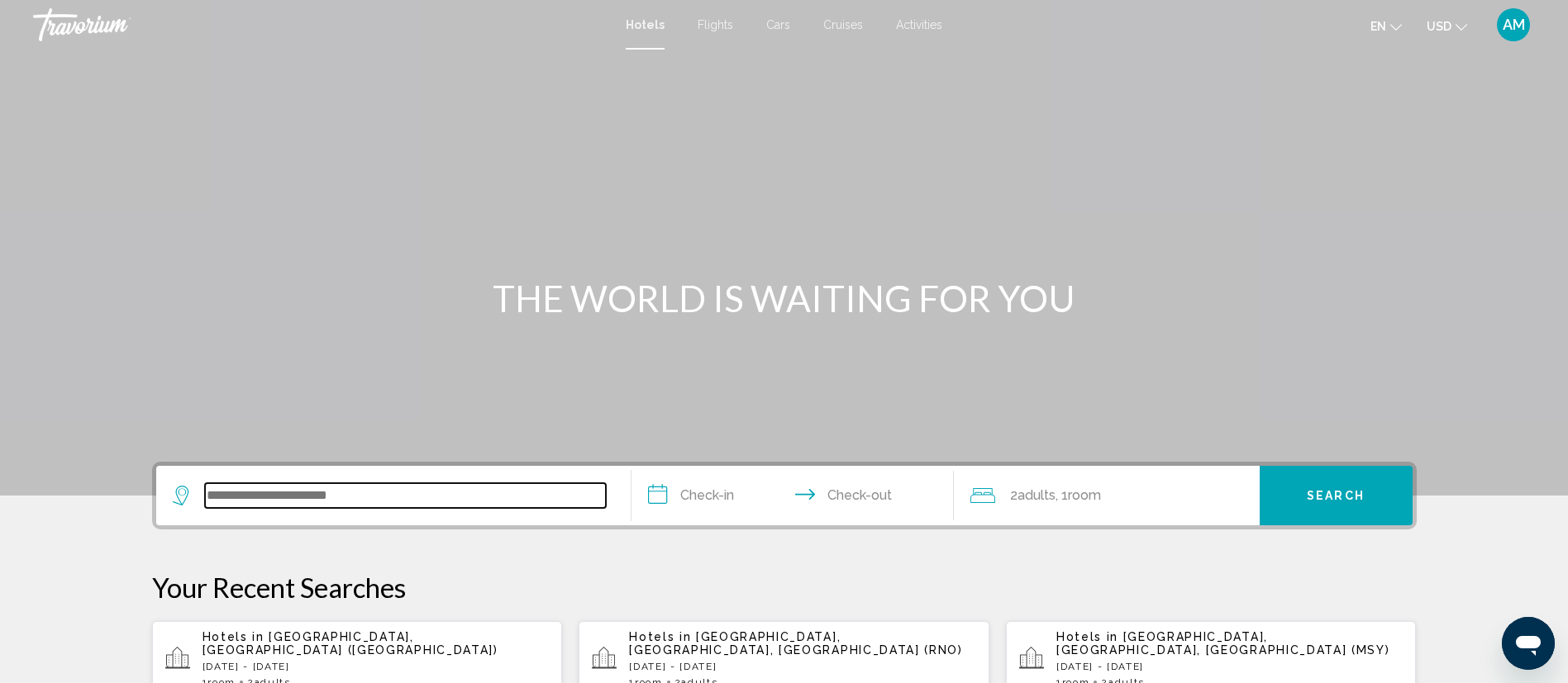
click at [384, 497] on input "Search widget" at bounding box center [405, 496] width 400 height 25
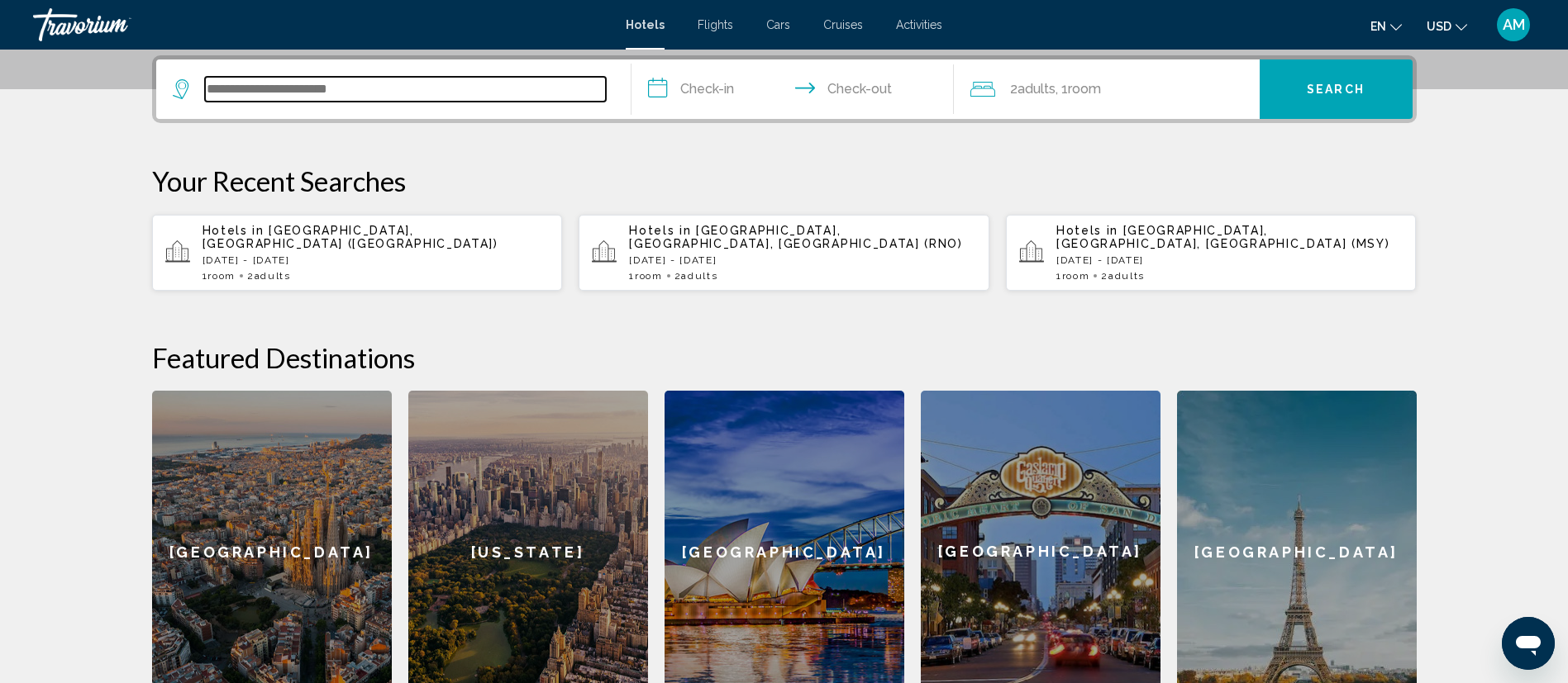
scroll to position [408, 0]
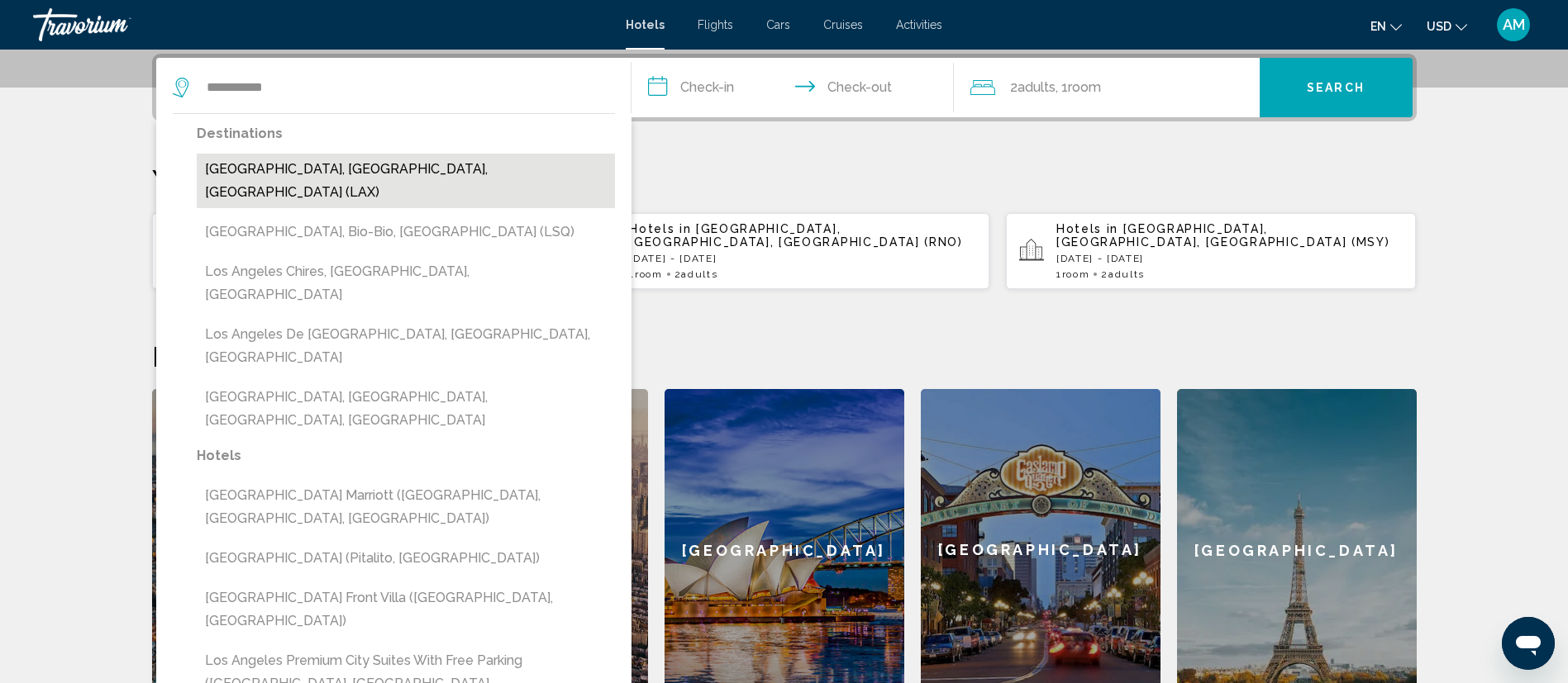
click at [449, 181] on button "Los Angeles, CA, United States (LAX)" at bounding box center [406, 180] width 418 height 54
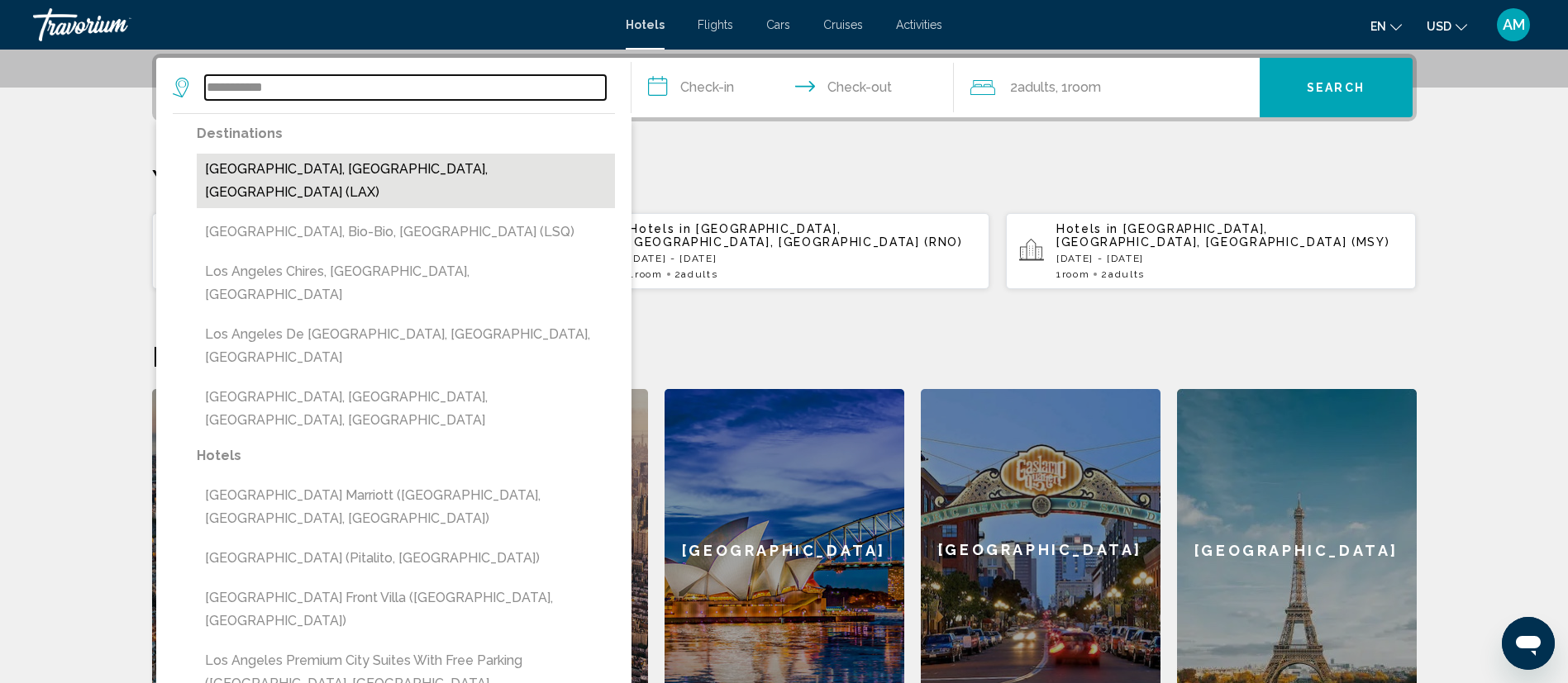
type input "**********"
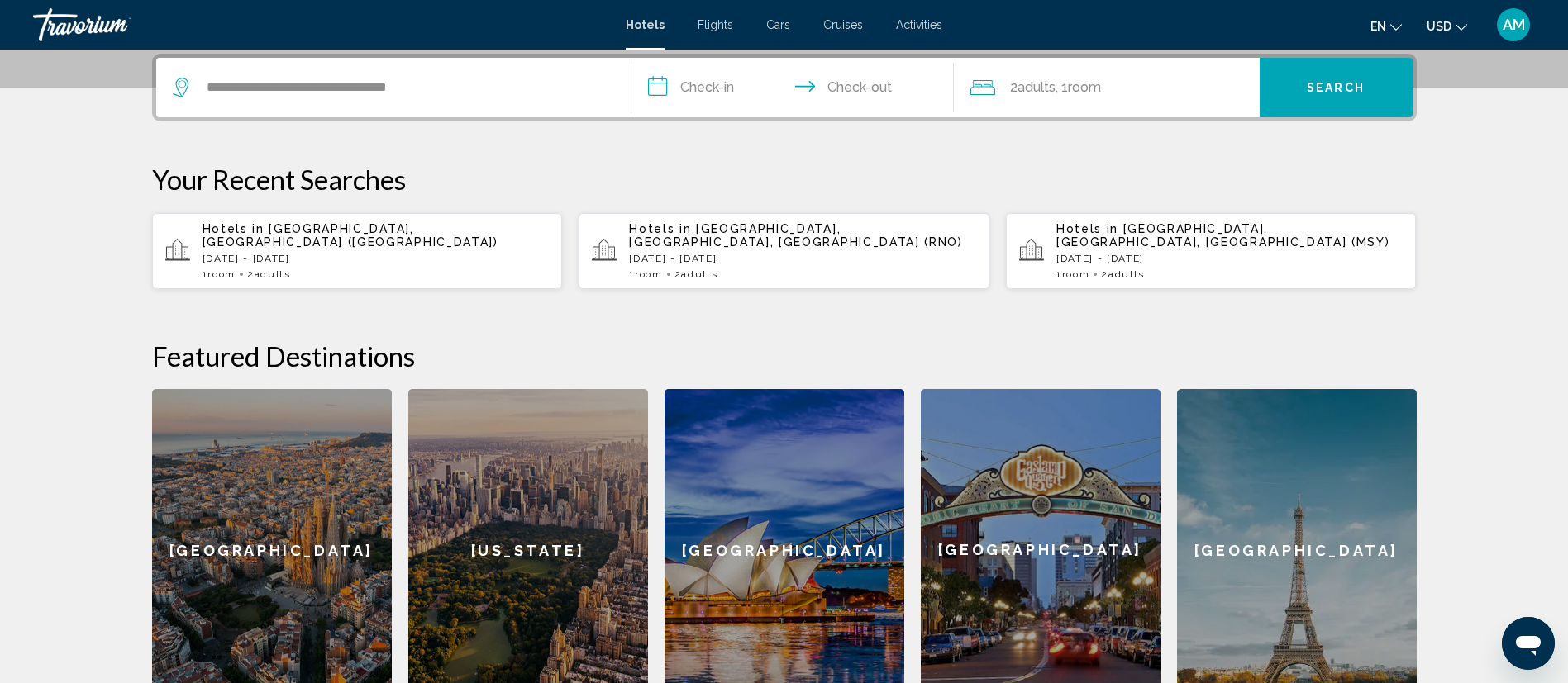
click at [714, 99] on input "**********" at bounding box center [796, 90] width 329 height 64
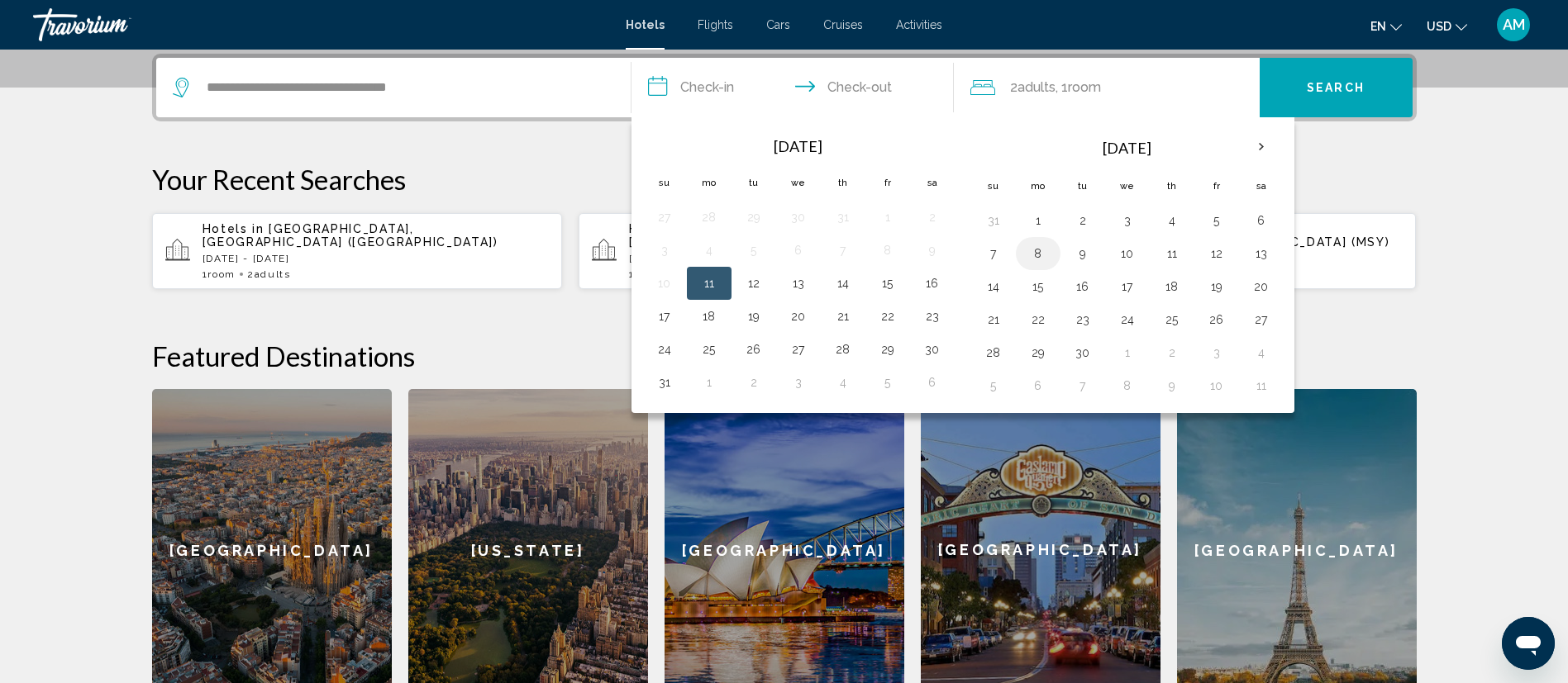
click at [1028, 255] on button "8" at bounding box center [1038, 254] width 27 height 23
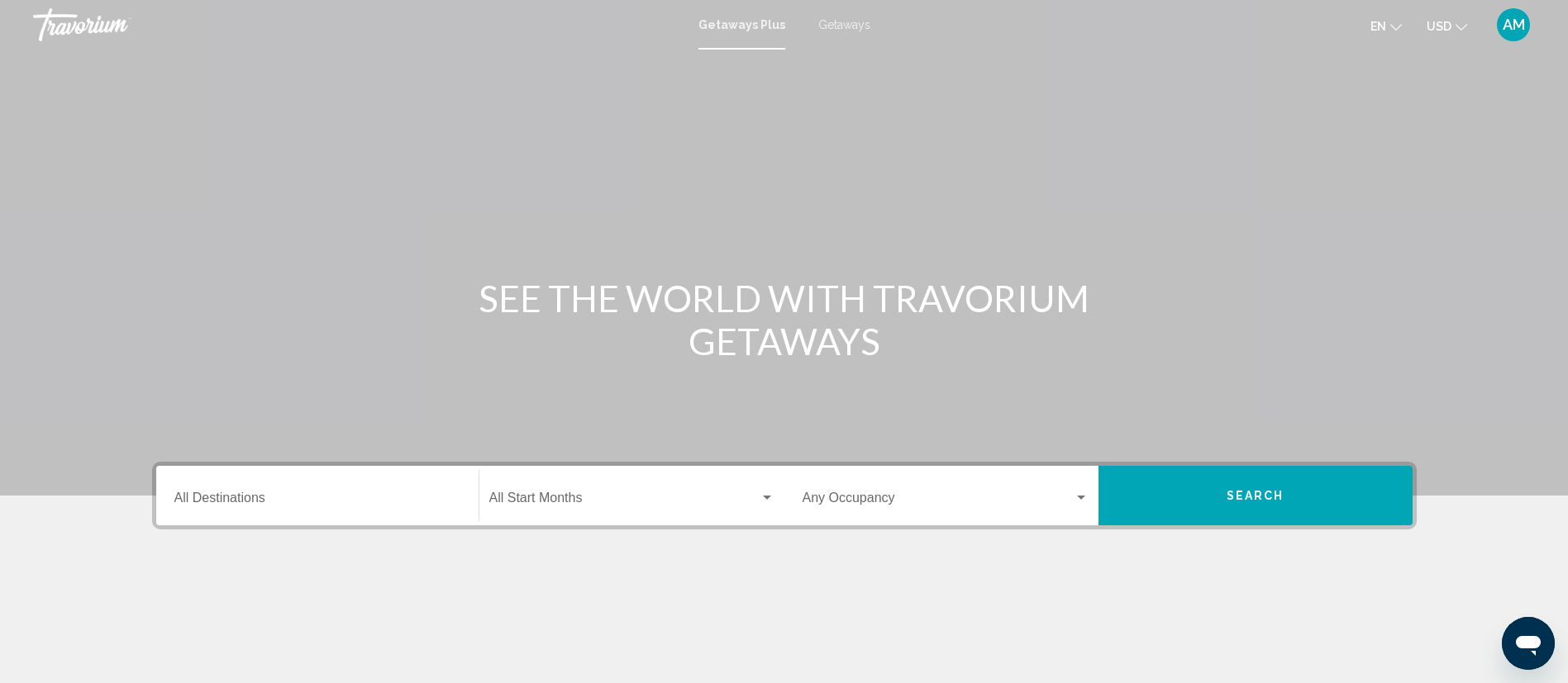
click at [337, 494] on input "Destination All Destinations" at bounding box center [318, 501] width 286 height 15
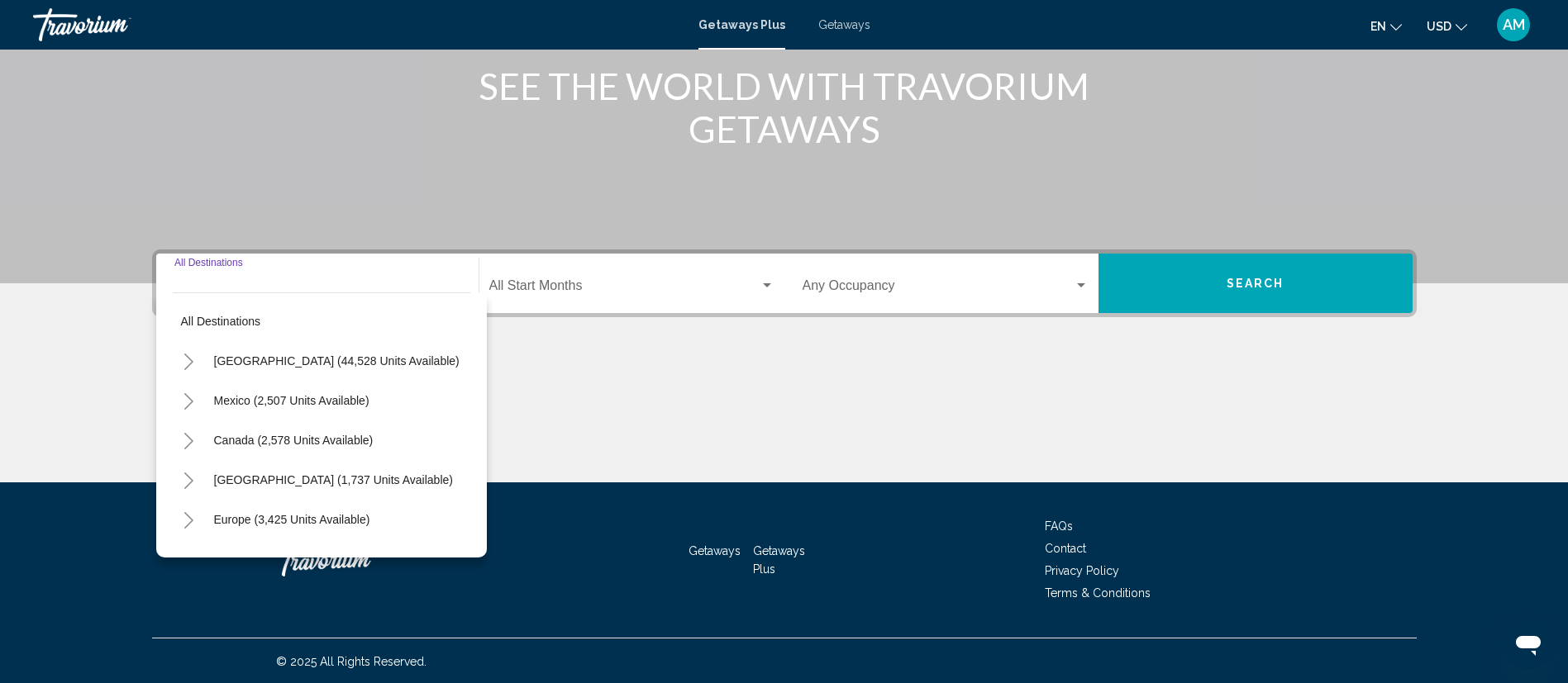
scroll to position [214, 0]
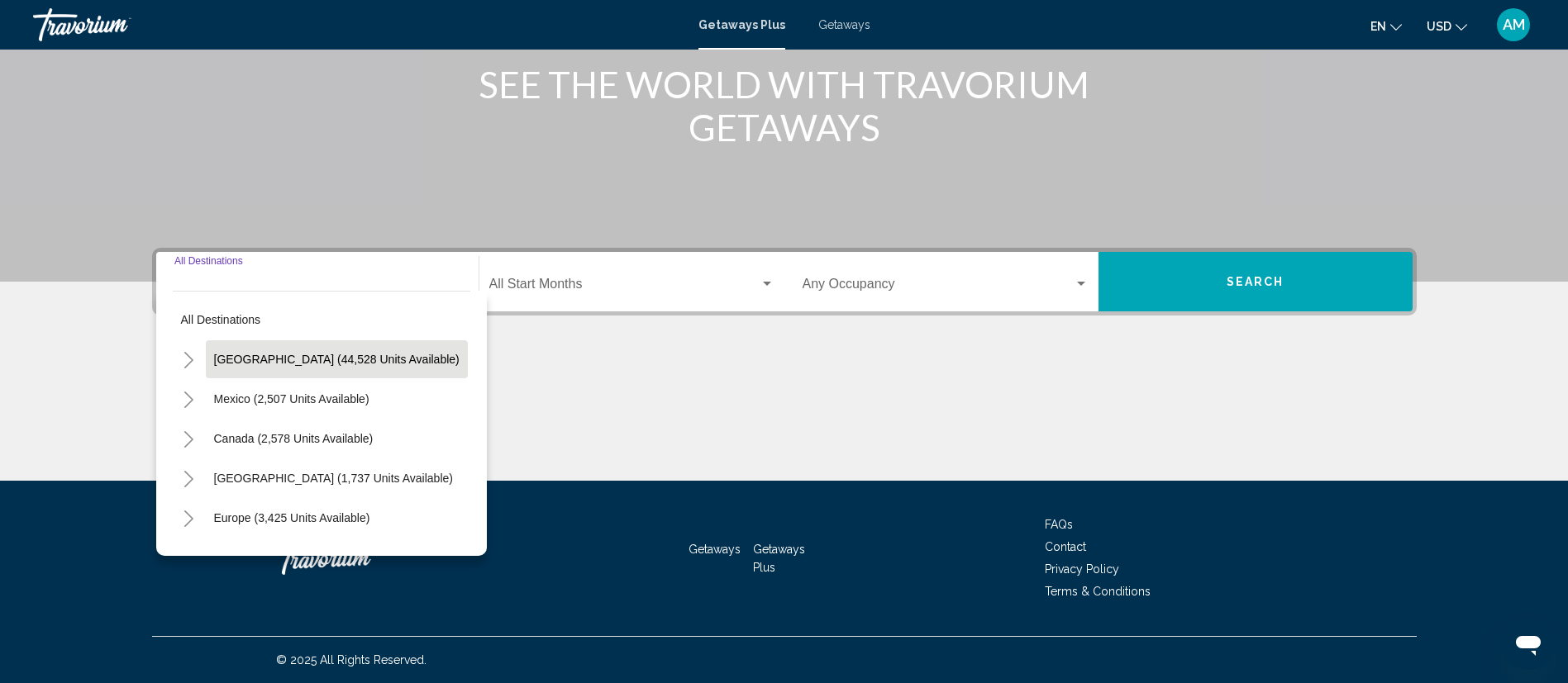
click at [377, 356] on span "[GEOGRAPHIC_DATA] (44,528 units available)" at bounding box center [336, 359] width 245 height 13
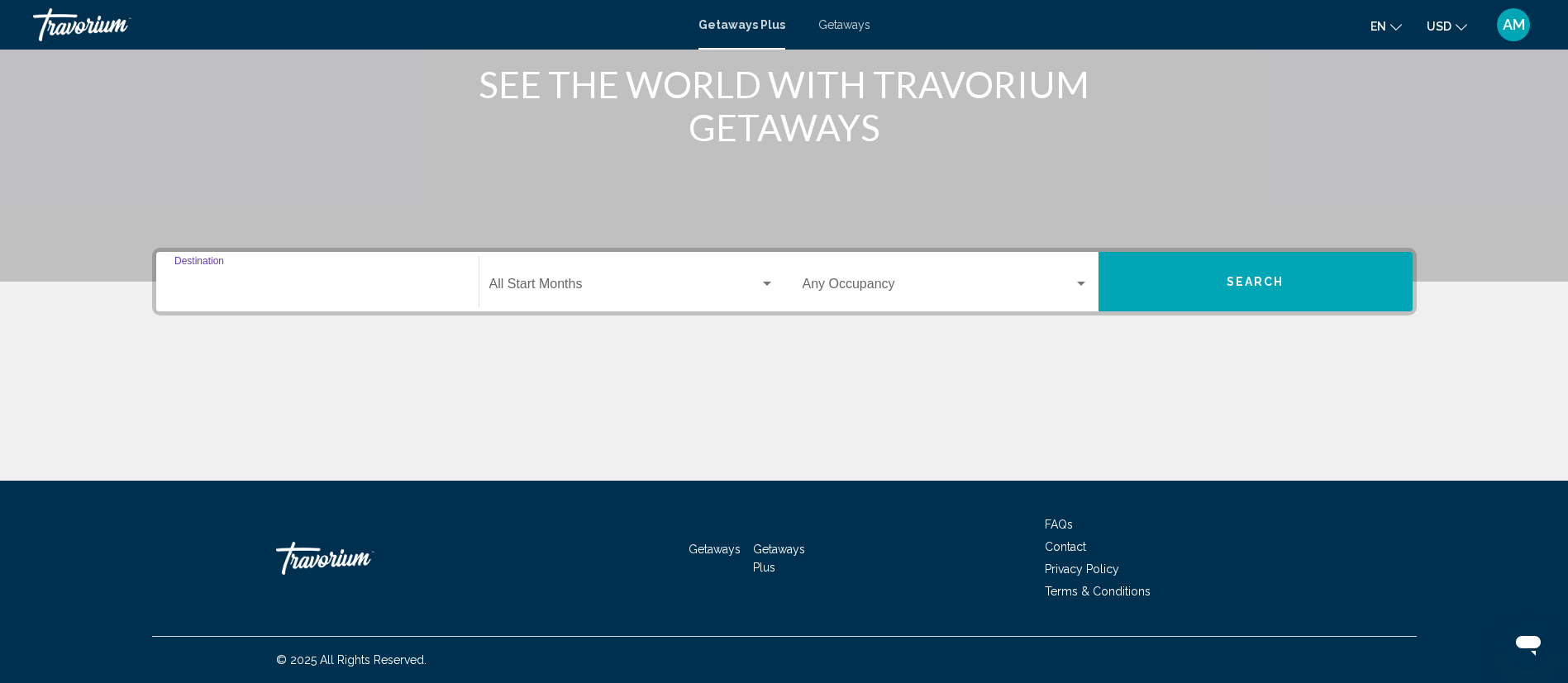
type input "**********"
click at [564, 284] on span "Search widget" at bounding box center [624, 287] width 270 height 15
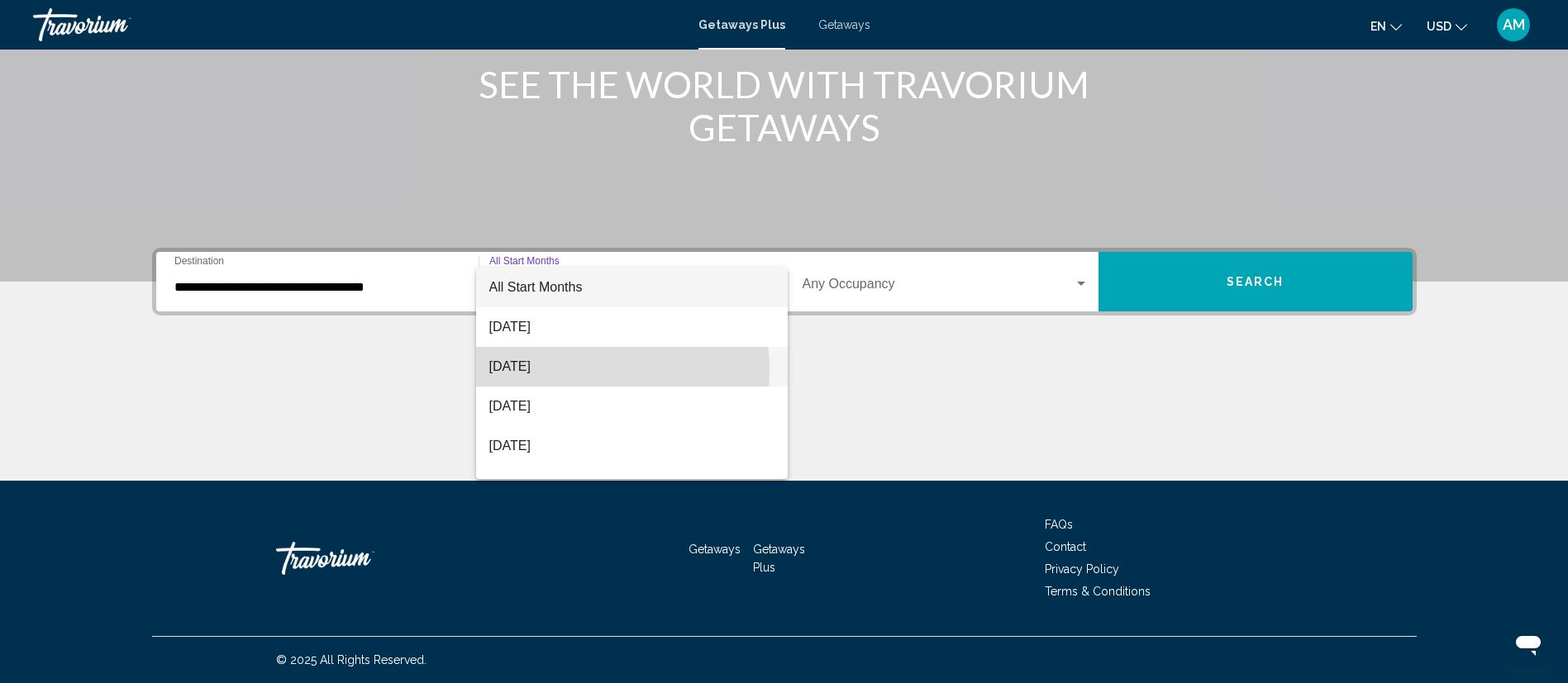
click at [575, 371] on span "[DATE]" at bounding box center [632, 366] width 285 height 39
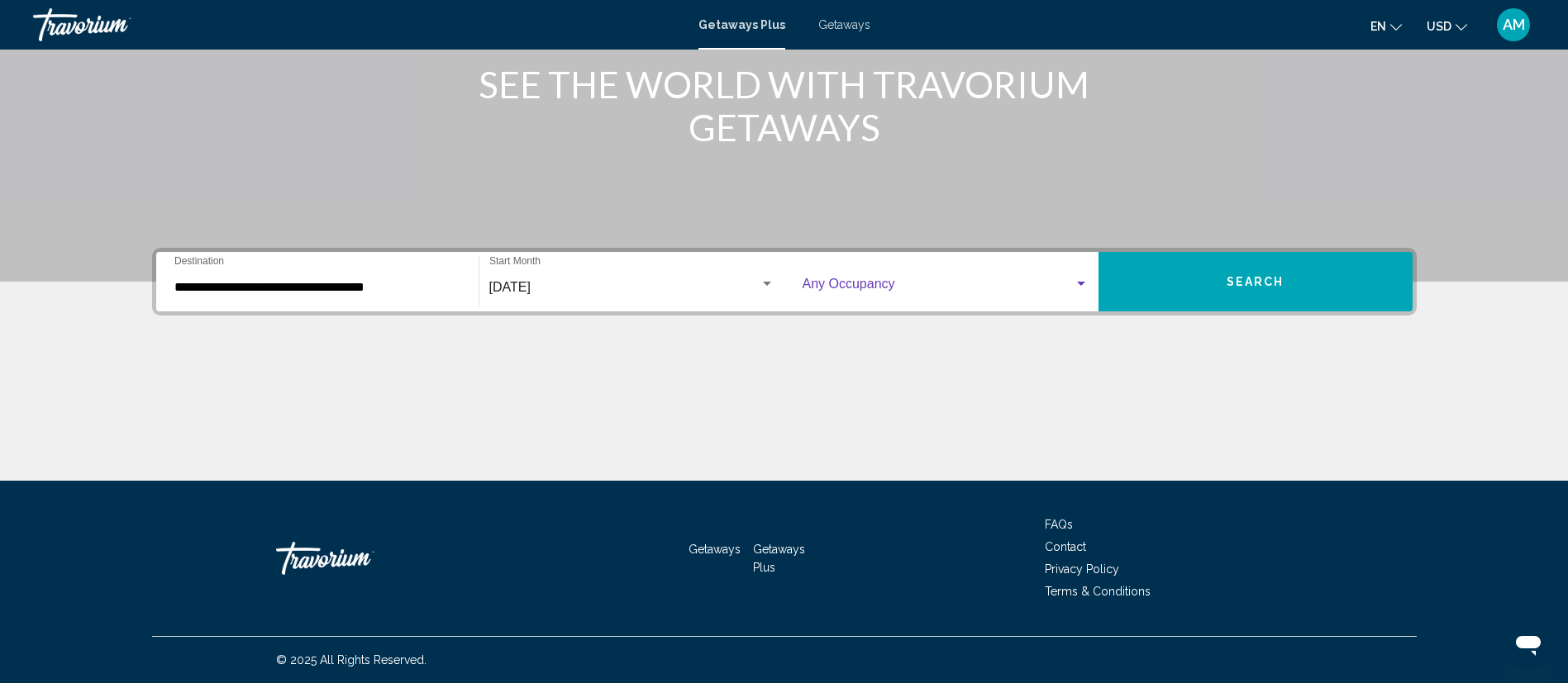
click at [866, 288] on span "Search widget" at bounding box center [938, 287] width 271 height 15
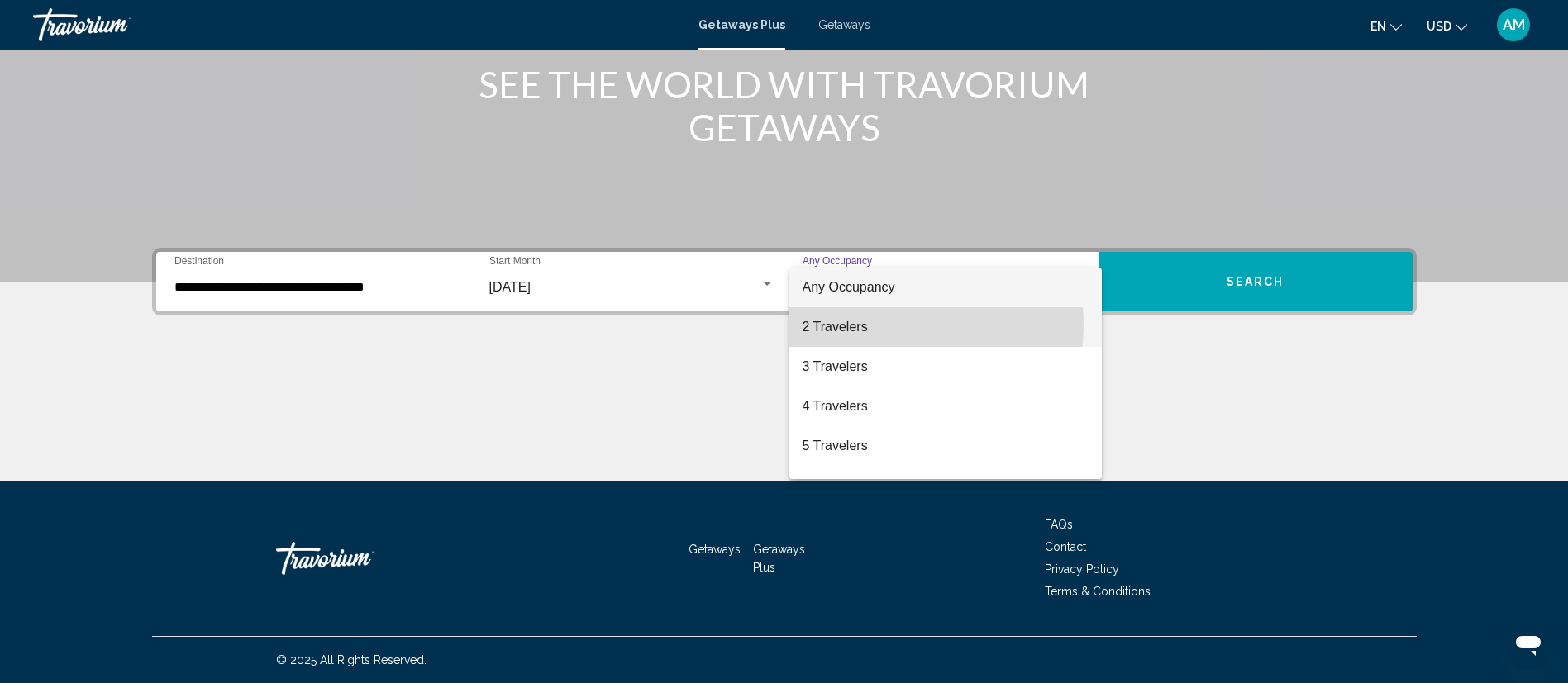
click at [878, 325] on span "2 Travelers" at bounding box center [945, 327] width 286 height 39
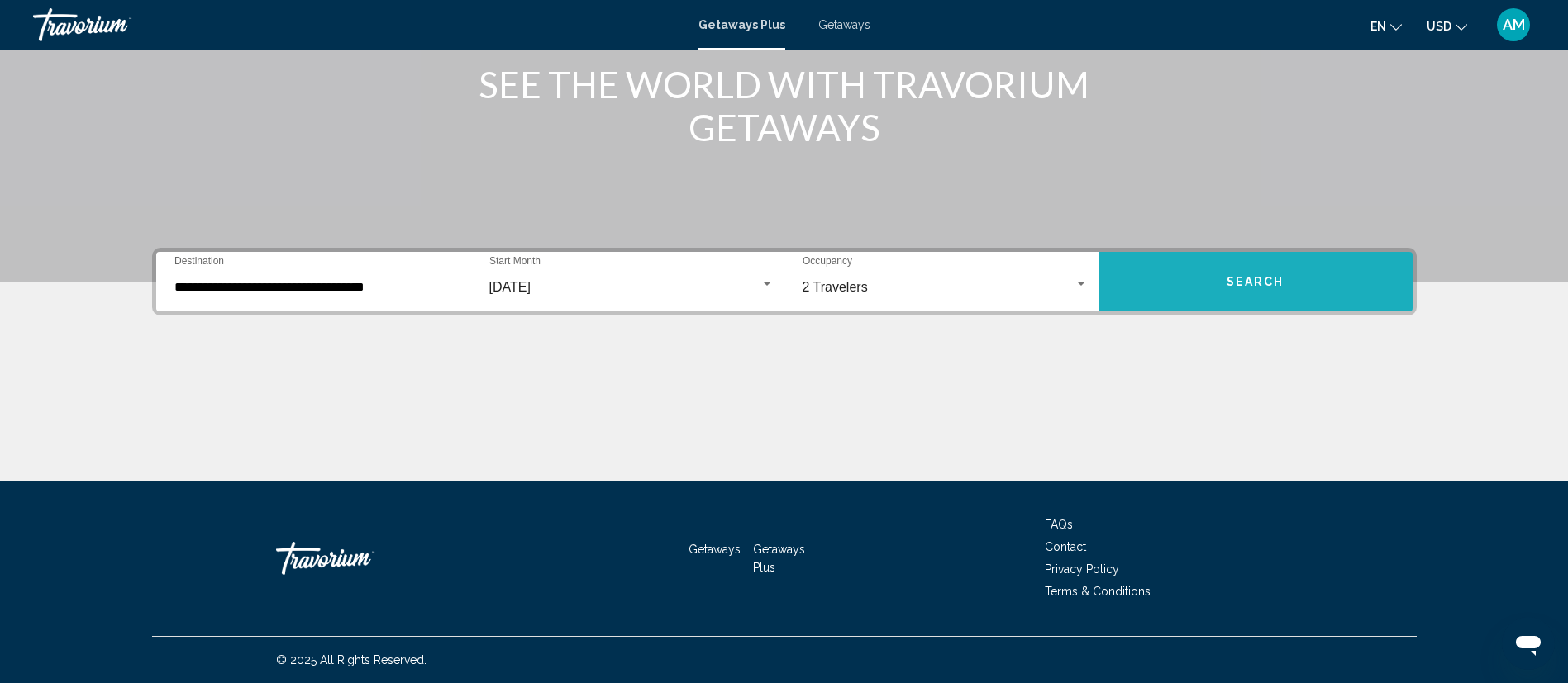
click at [1241, 269] on button "Search" at bounding box center [1256, 282] width 314 height 60
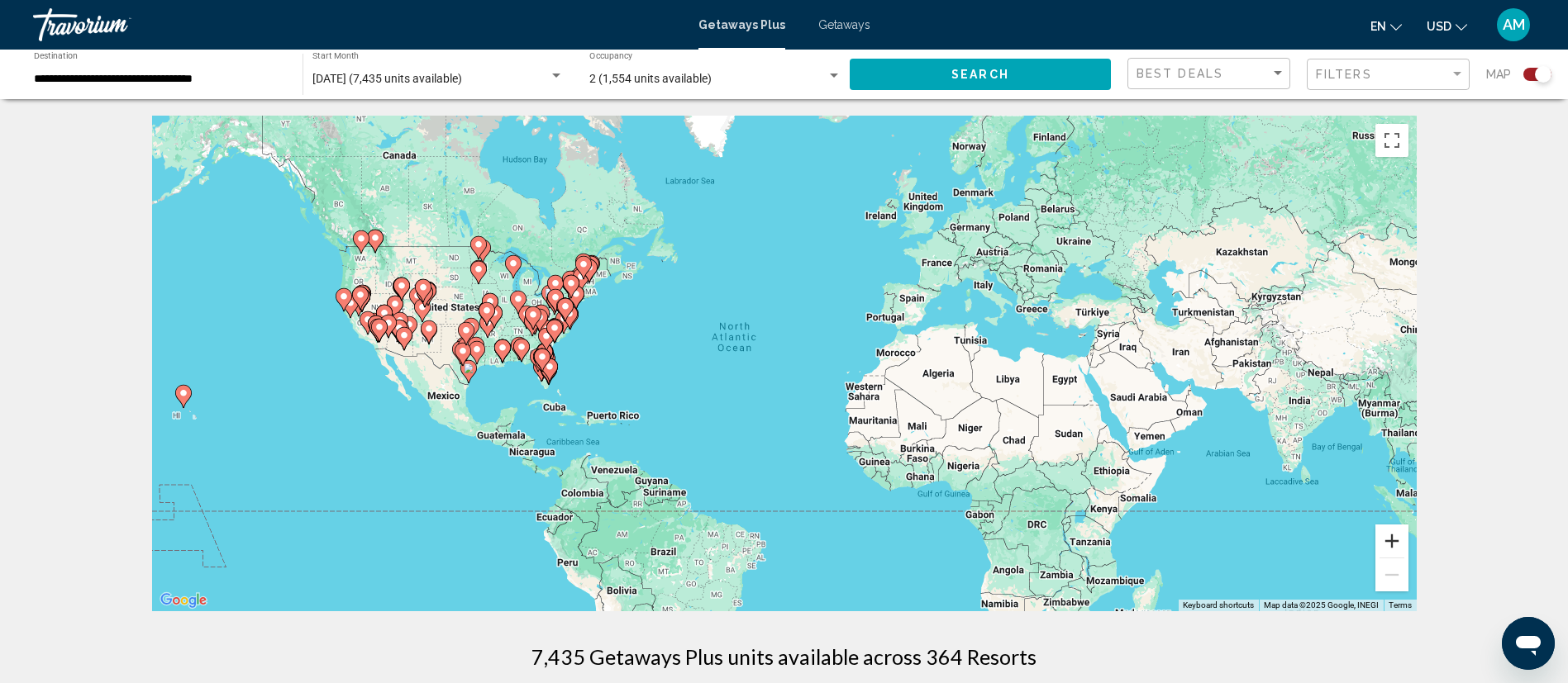
click at [1390, 540] on button "Zoom in" at bounding box center [1391, 540] width 33 height 33
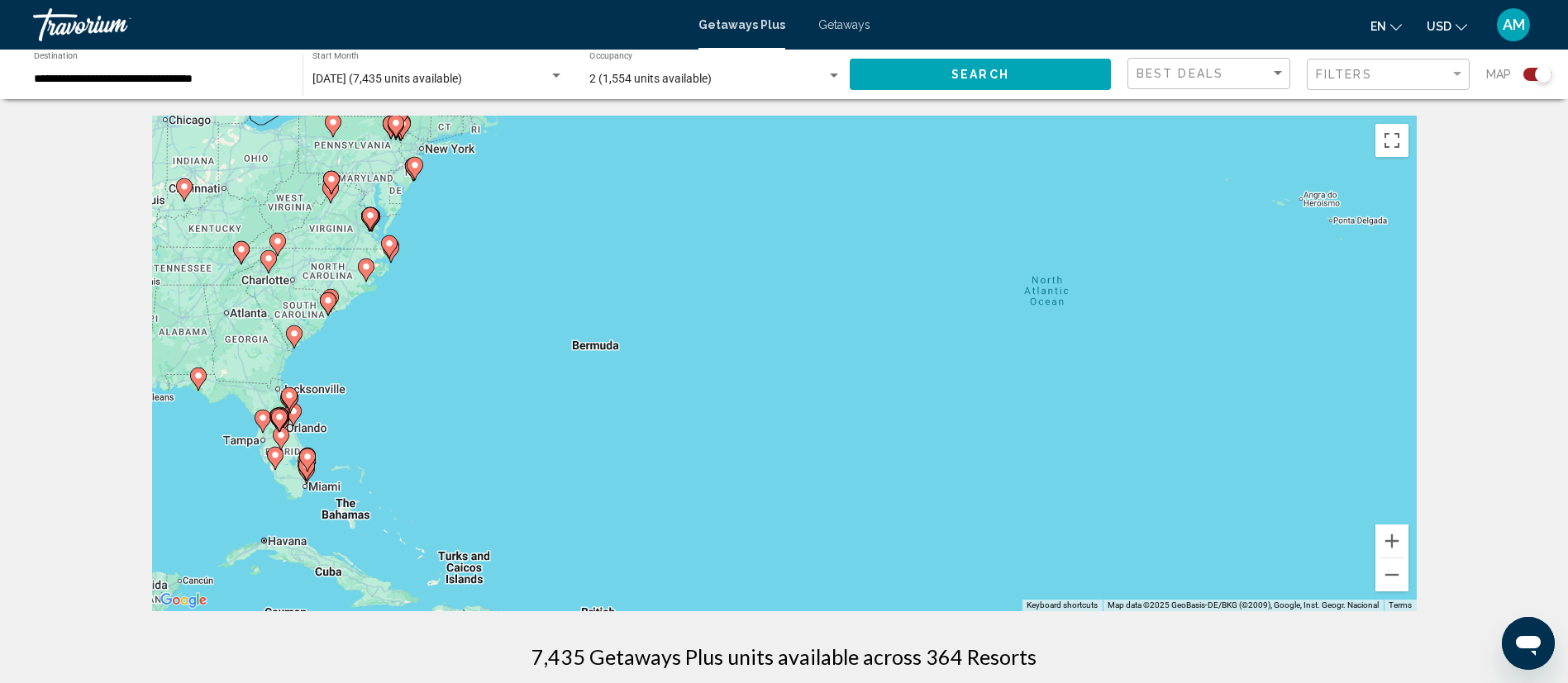
drag, startPoint x: 917, startPoint y: 391, endPoint x: 1268, endPoint y: 407, distance: 351.4
click at [1371, 422] on div "To activate drag with keyboard, press Alt + Enter. Once in keyboard drag state,…" at bounding box center [785, 364] width 1265 height 496
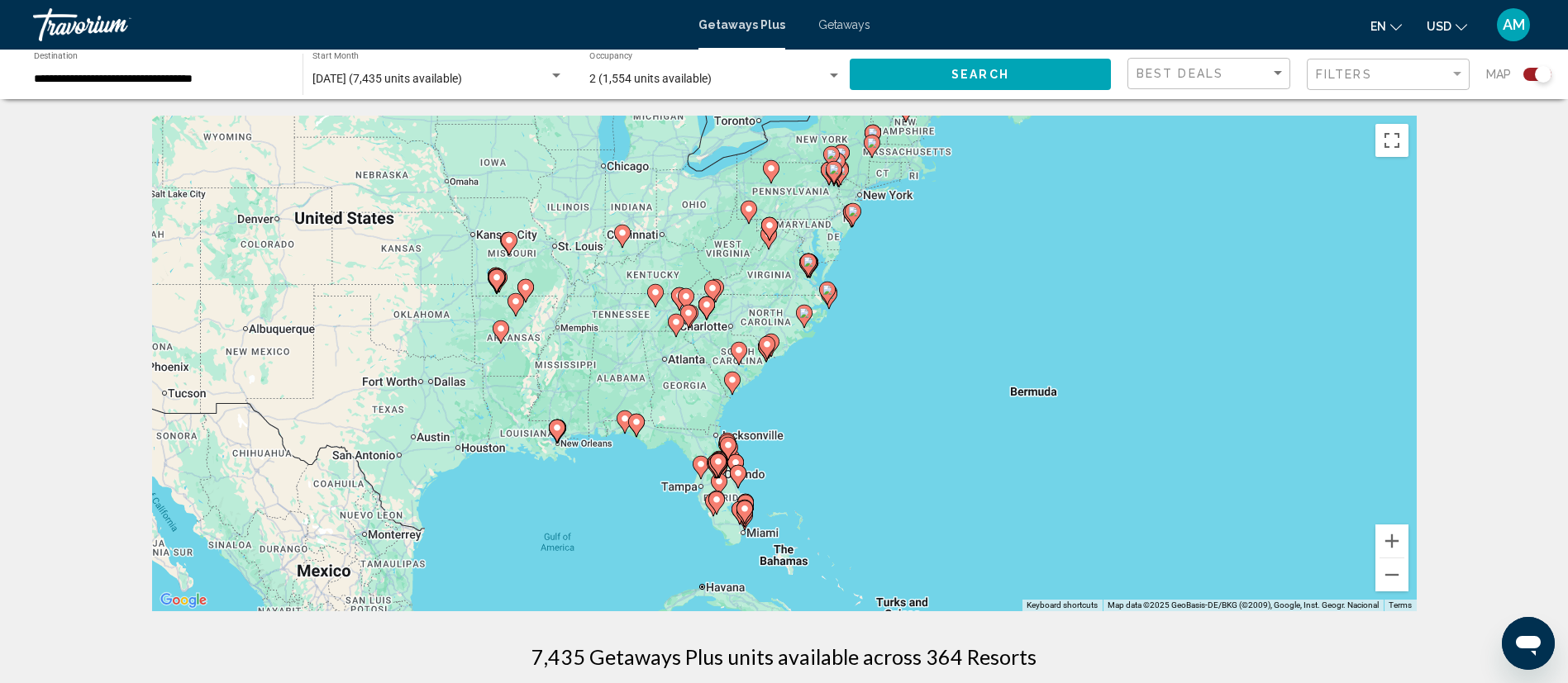
drag, startPoint x: 508, startPoint y: 359, endPoint x: 1246, endPoint y: 403, distance: 739.3
click at [1246, 403] on div "To activate drag with keyboard, press Alt + Enter. Once in keyboard drag state,…" at bounding box center [785, 364] width 1265 height 496
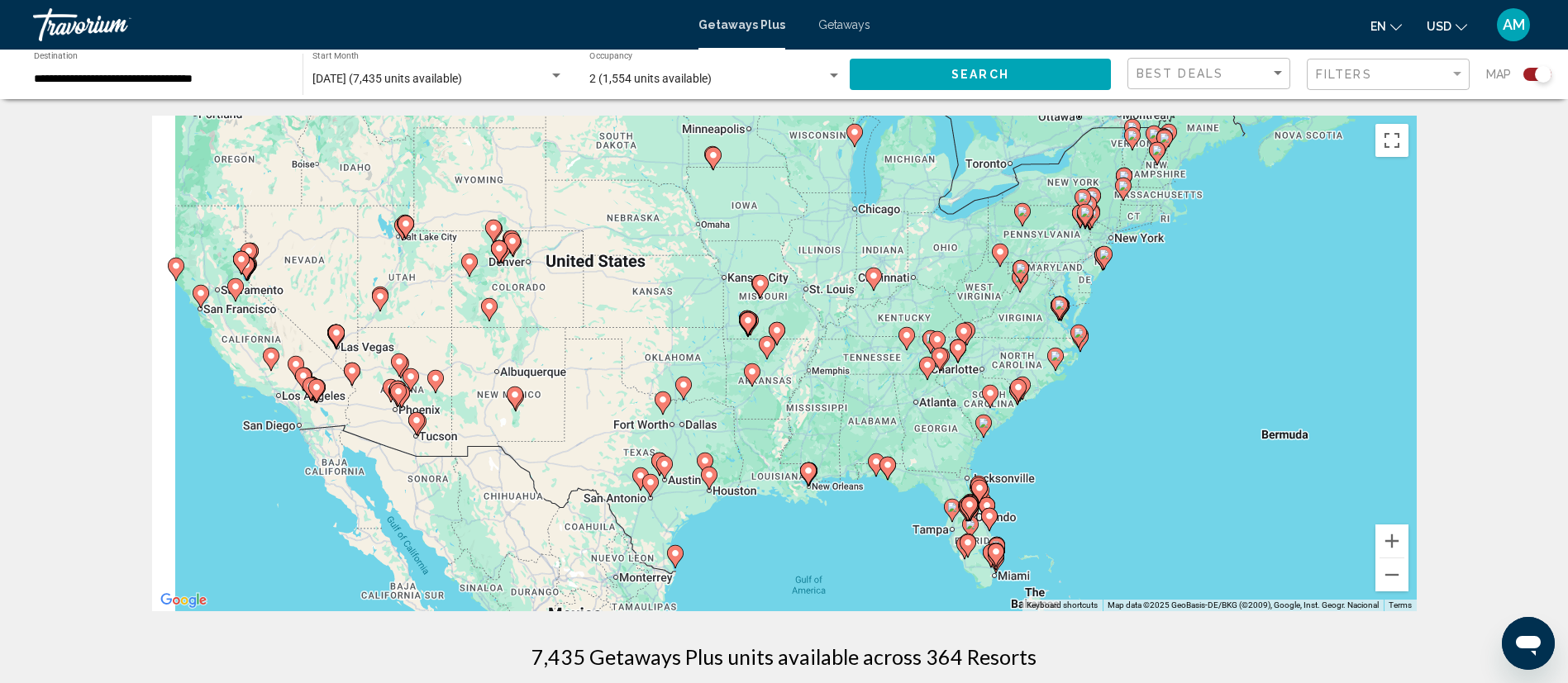
drag, startPoint x: 544, startPoint y: 367, endPoint x: 1398, endPoint y: 399, distance: 854.6
click at [1398, 399] on div "To activate drag with keyboard, press Alt + Enter. Once in keyboard drag state,…" at bounding box center [785, 364] width 1265 height 496
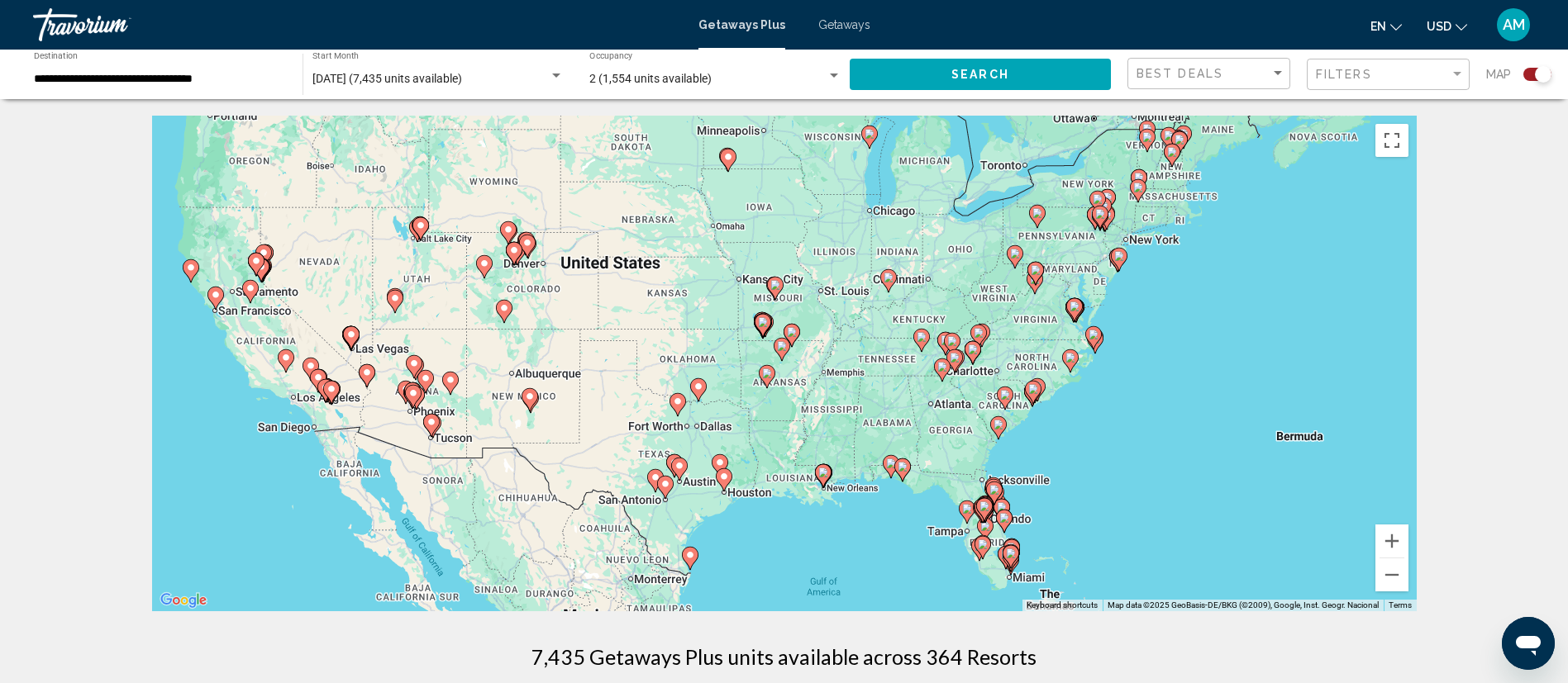
drag, startPoint x: 681, startPoint y: 435, endPoint x: 853, endPoint y: 437, distance: 172.0
click at [853, 437] on div "To activate drag with keyboard, press Alt + Enter. Once in keyboard drag state,…" at bounding box center [785, 364] width 1265 height 496
click at [331, 387] on image "Main content" at bounding box center [331, 389] width 10 height 10
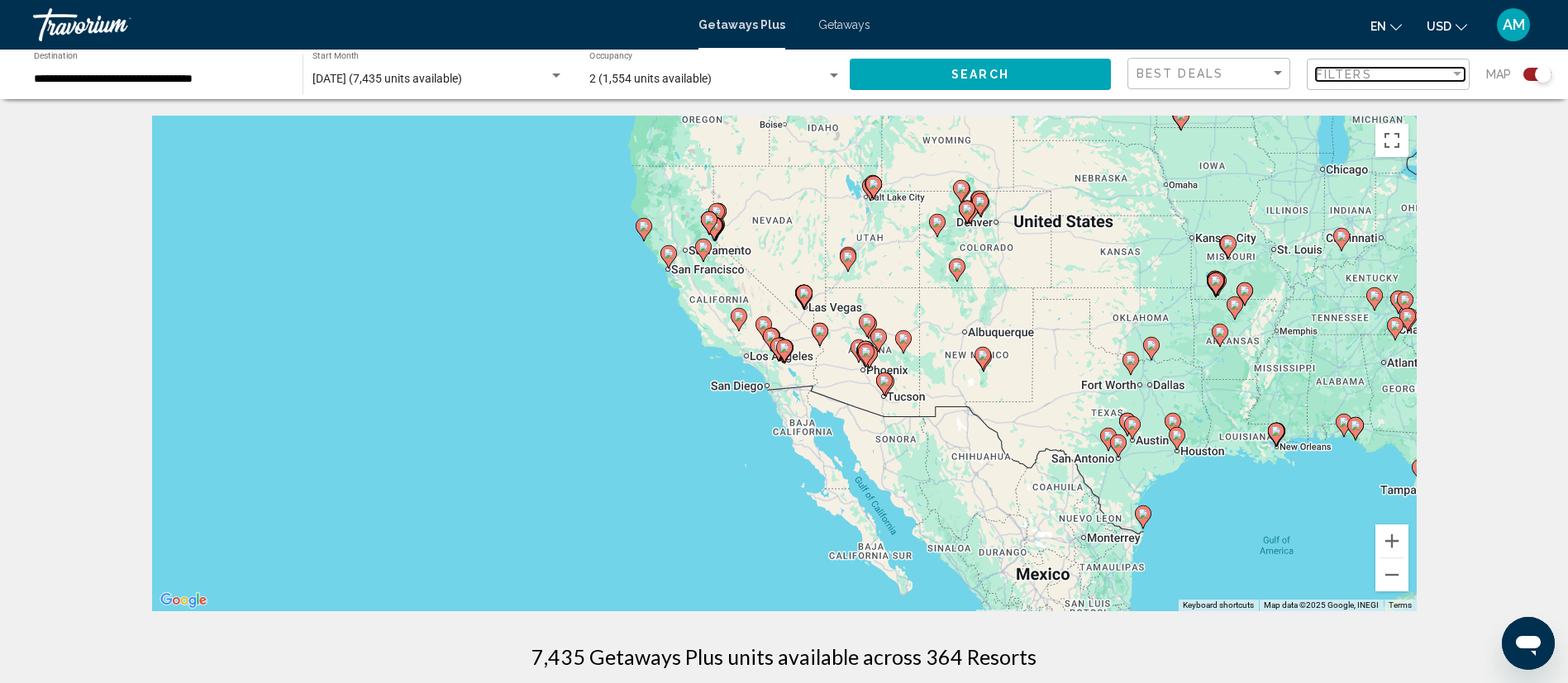
click at [1425, 77] on div "Filters" at bounding box center [1382, 74] width 134 height 13
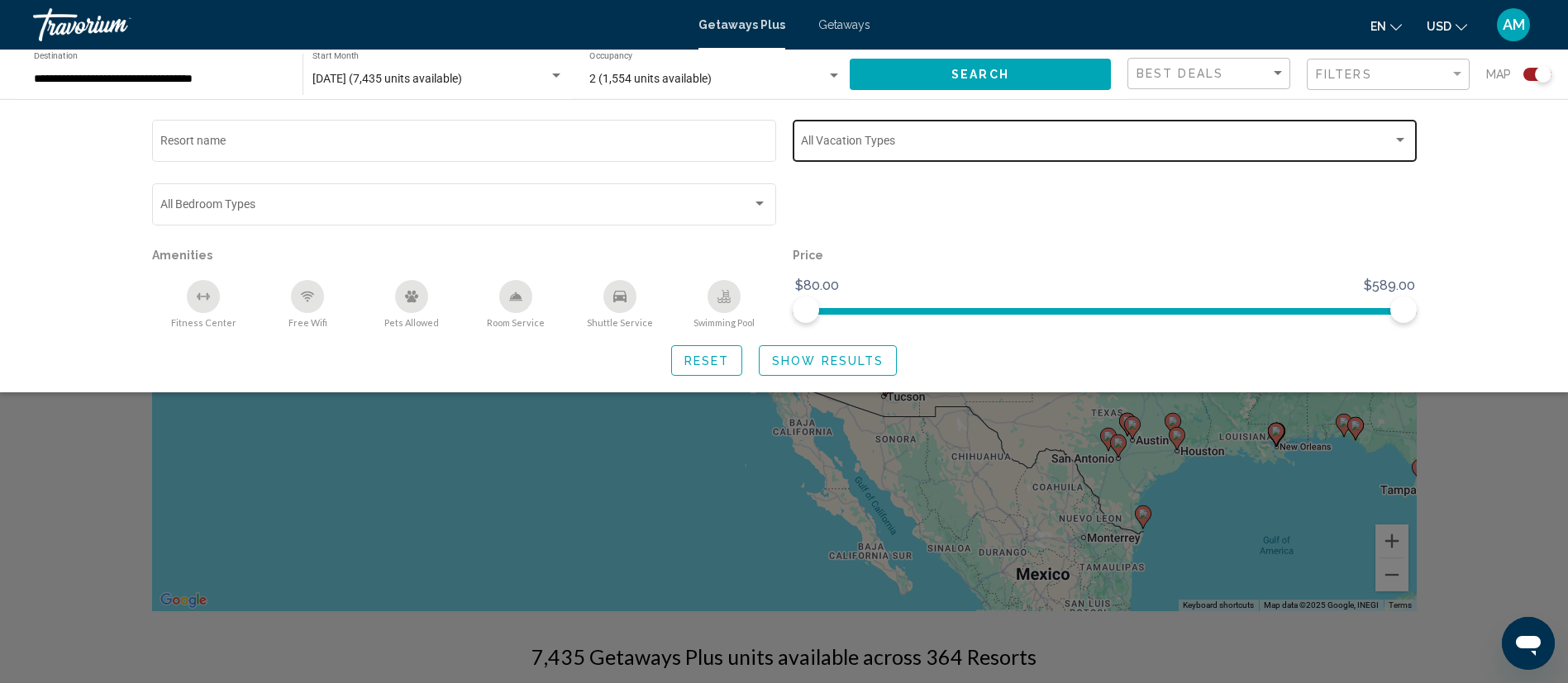
click at [1395, 143] on div "Search widget" at bounding box center [1400, 140] width 15 height 13
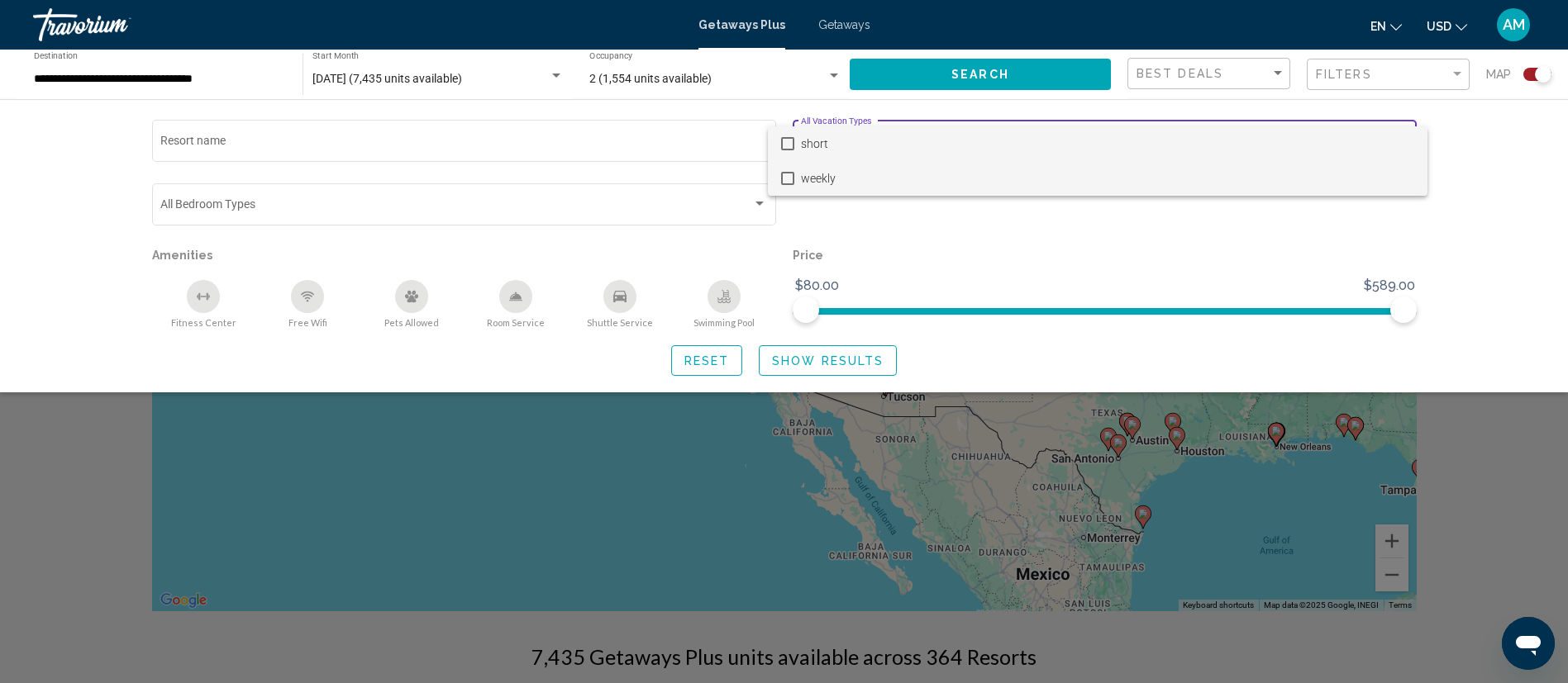
click at [1356, 177] on span "weekly" at bounding box center [1108, 178] width 614 height 35
click at [757, 211] on div at bounding box center [784, 342] width 1568 height 683
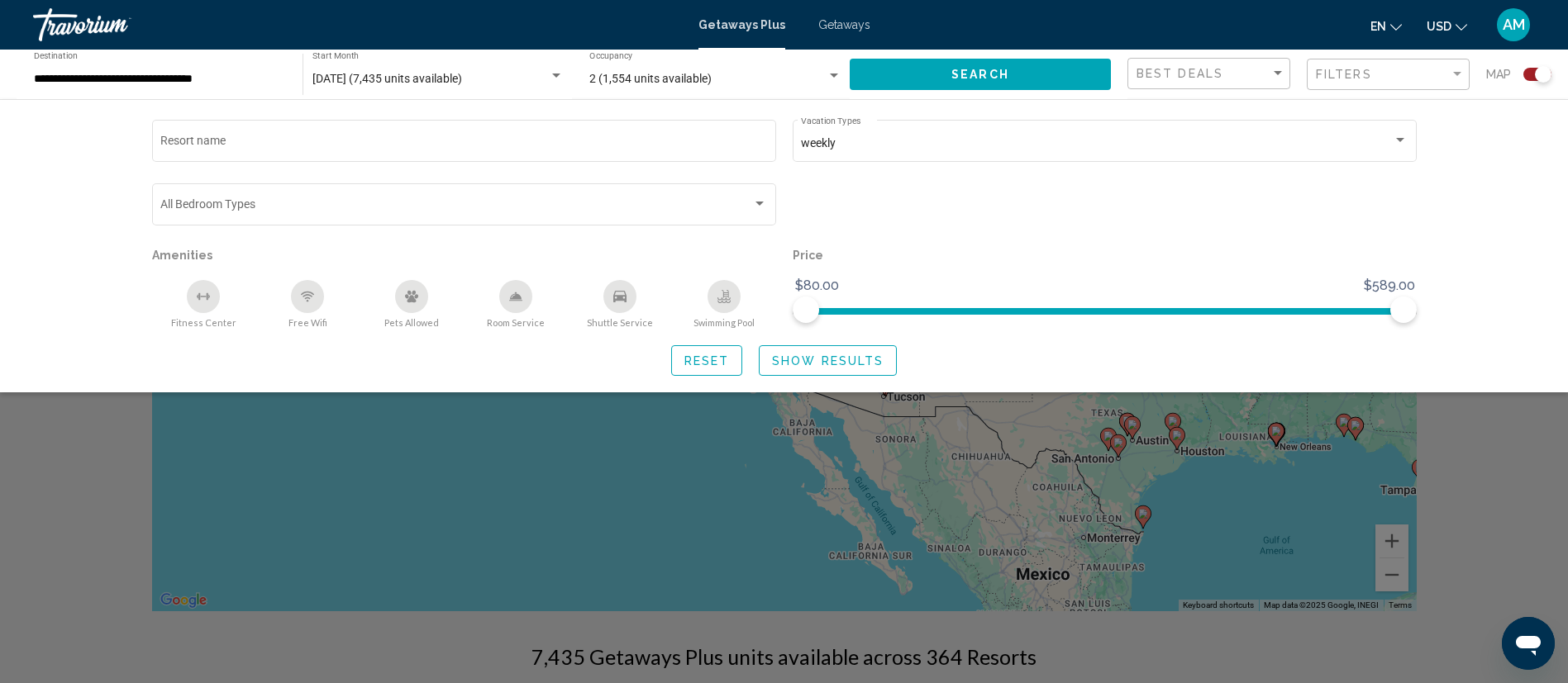
click at [757, 211] on div "Search widget" at bounding box center [464, 207] width 607 height 13
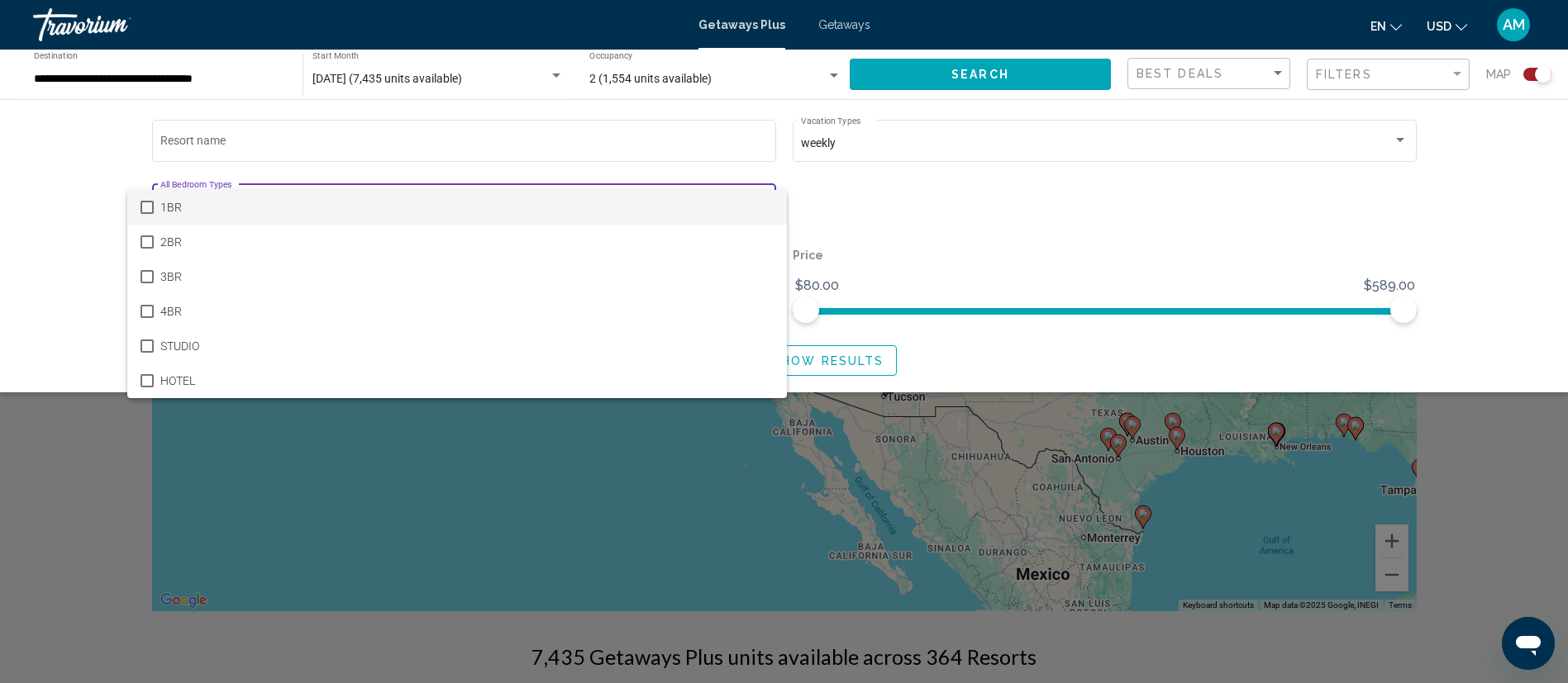
click at [656, 208] on span "1BR" at bounding box center [467, 207] width 614 height 35
click at [1064, 187] on div at bounding box center [784, 342] width 1568 height 683
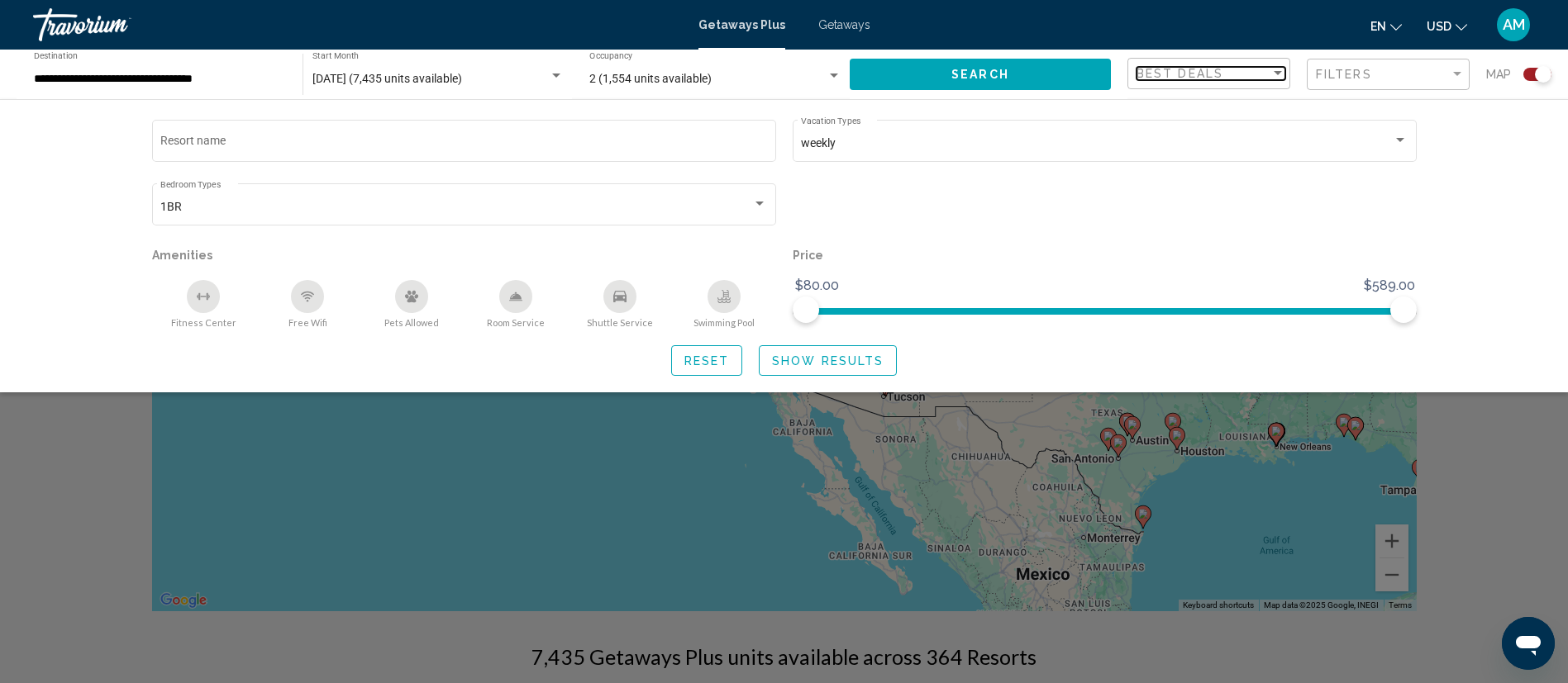
click at [1259, 79] on div "Best Deals" at bounding box center [1203, 73] width 134 height 13
click at [1245, 100] on span "Lowest Price" at bounding box center [1210, 108] width 149 height 35
click at [1044, 74] on button "Search" at bounding box center [980, 74] width 261 height 30
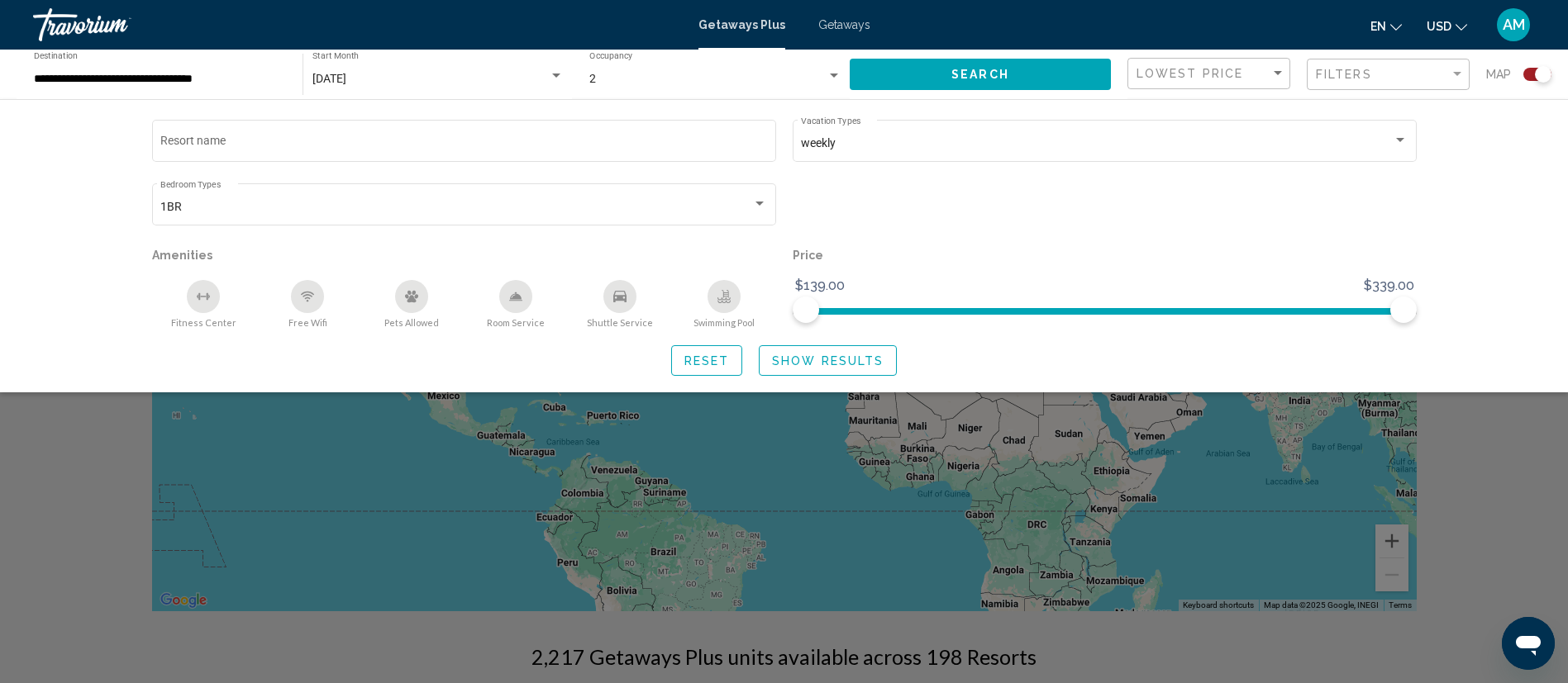
click at [1484, 428] on div "Search widget" at bounding box center [784, 465] width 1568 height 435
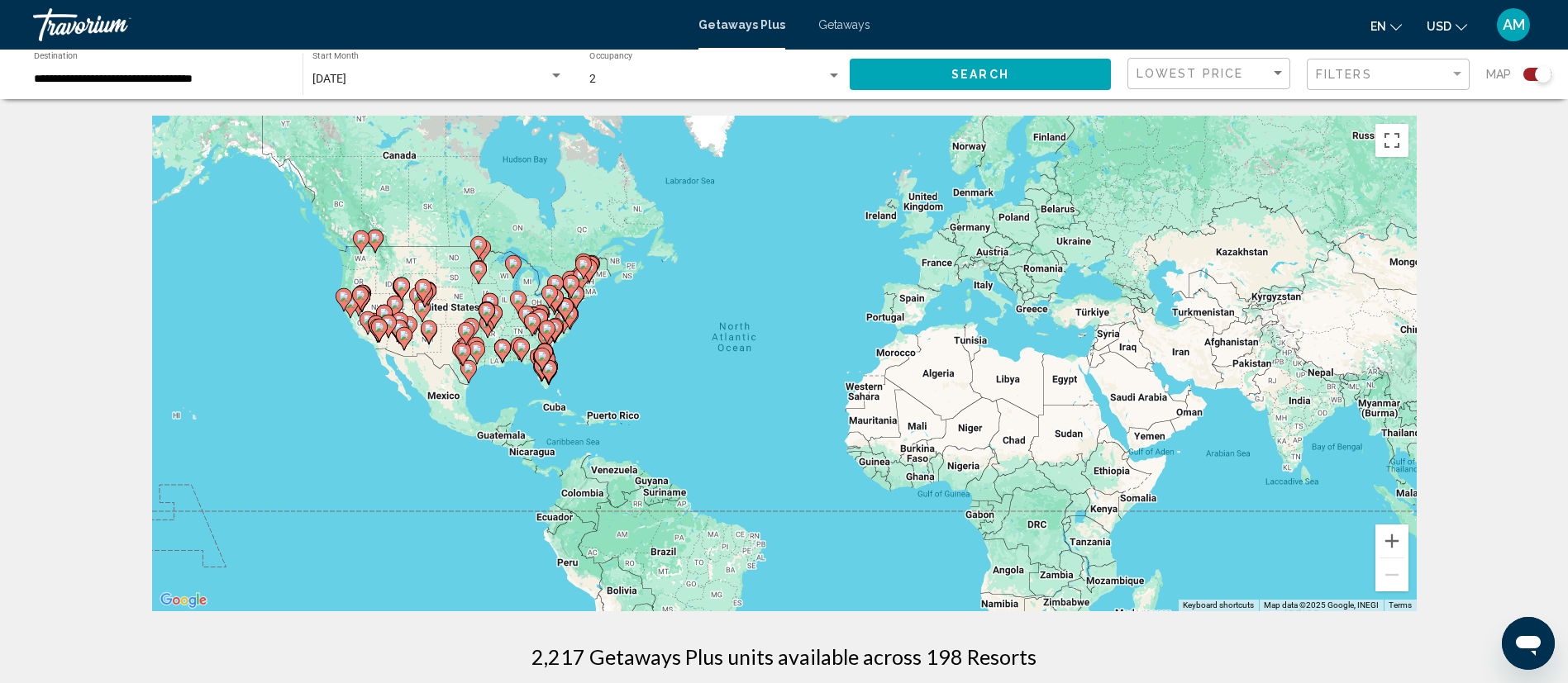
click at [374, 340] on gmp-advanced-marker "Main content" at bounding box center [379, 331] width 17 height 25
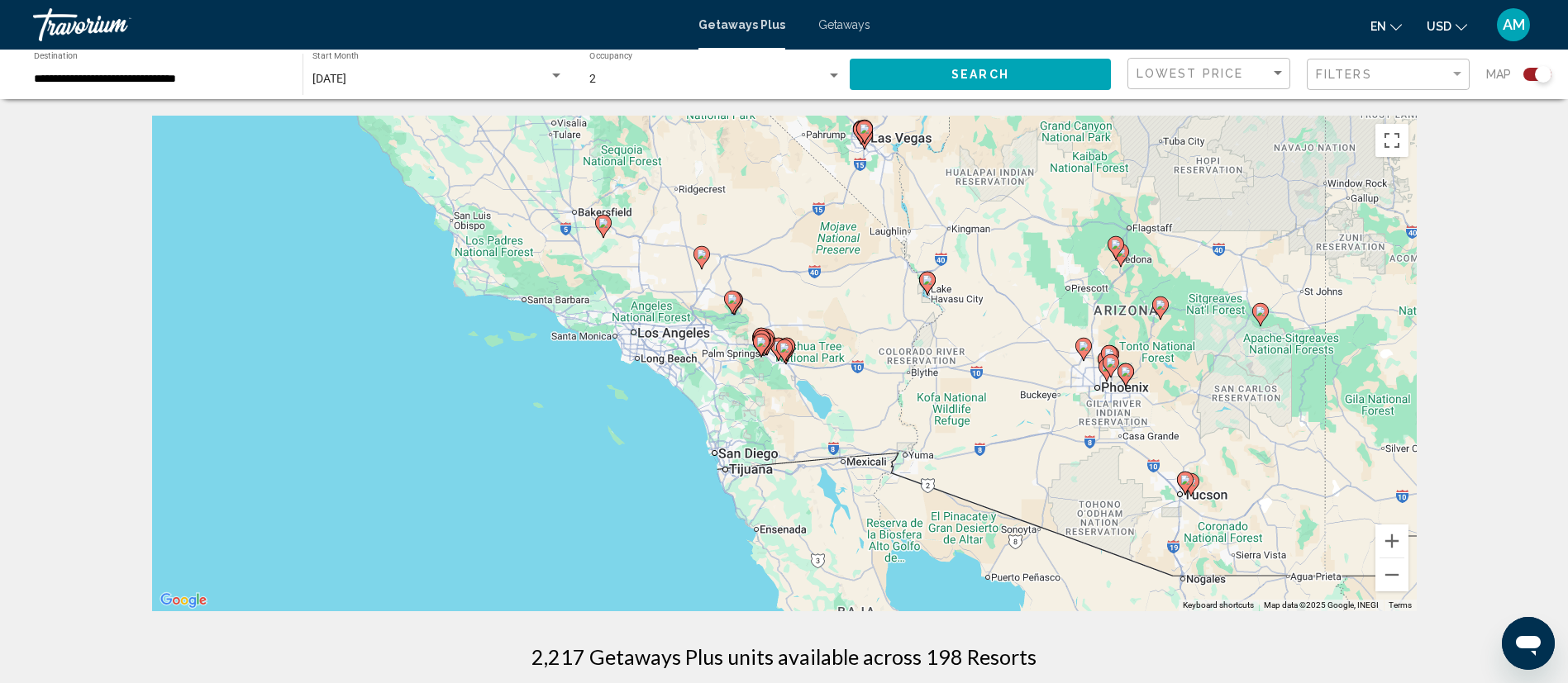
click at [731, 312] on icon "Main content" at bounding box center [732, 302] width 17 height 23
type input "**********"
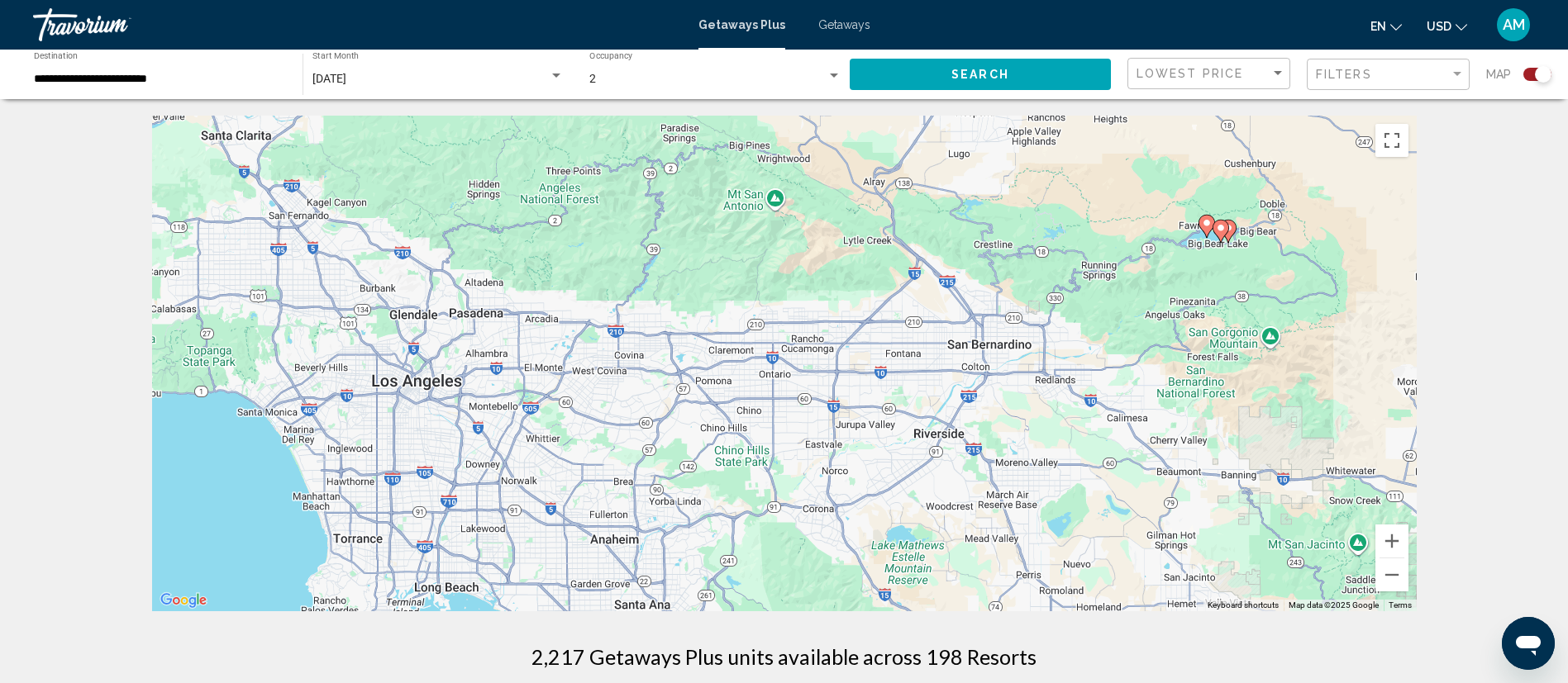
drag, startPoint x: 830, startPoint y: 386, endPoint x: 1259, endPoint y: 261, distance: 446.8
click at [1259, 261] on div "To activate drag with keyboard, press Alt + Enter. Once in keyboard drag state,…" at bounding box center [785, 364] width 1265 height 496
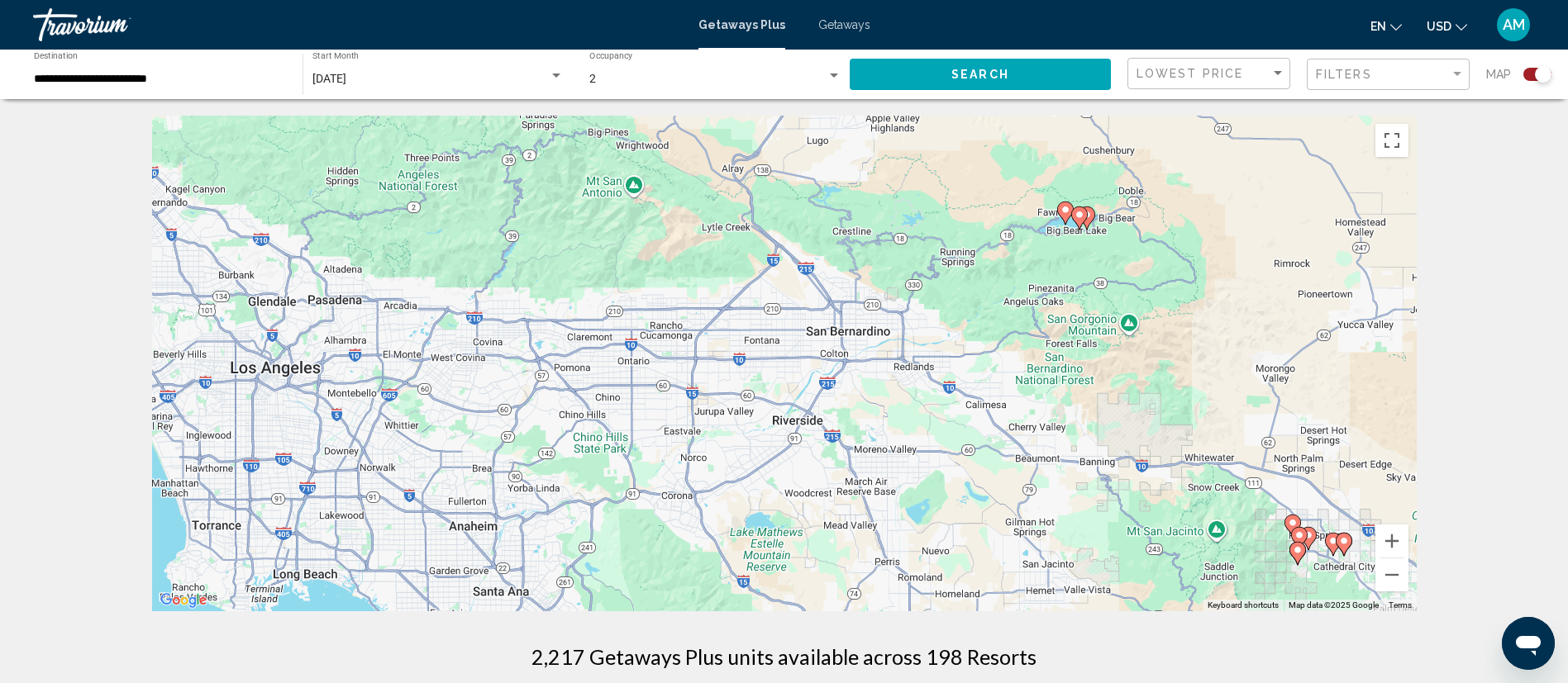
drag, startPoint x: 842, startPoint y: 415, endPoint x: 701, endPoint y: 397, distance: 142.1
click at [701, 397] on div "To activate drag with keyboard, press Alt + Enter. Once in keyboard drag state,…" at bounding box center [785, 364] width 1265 height 496
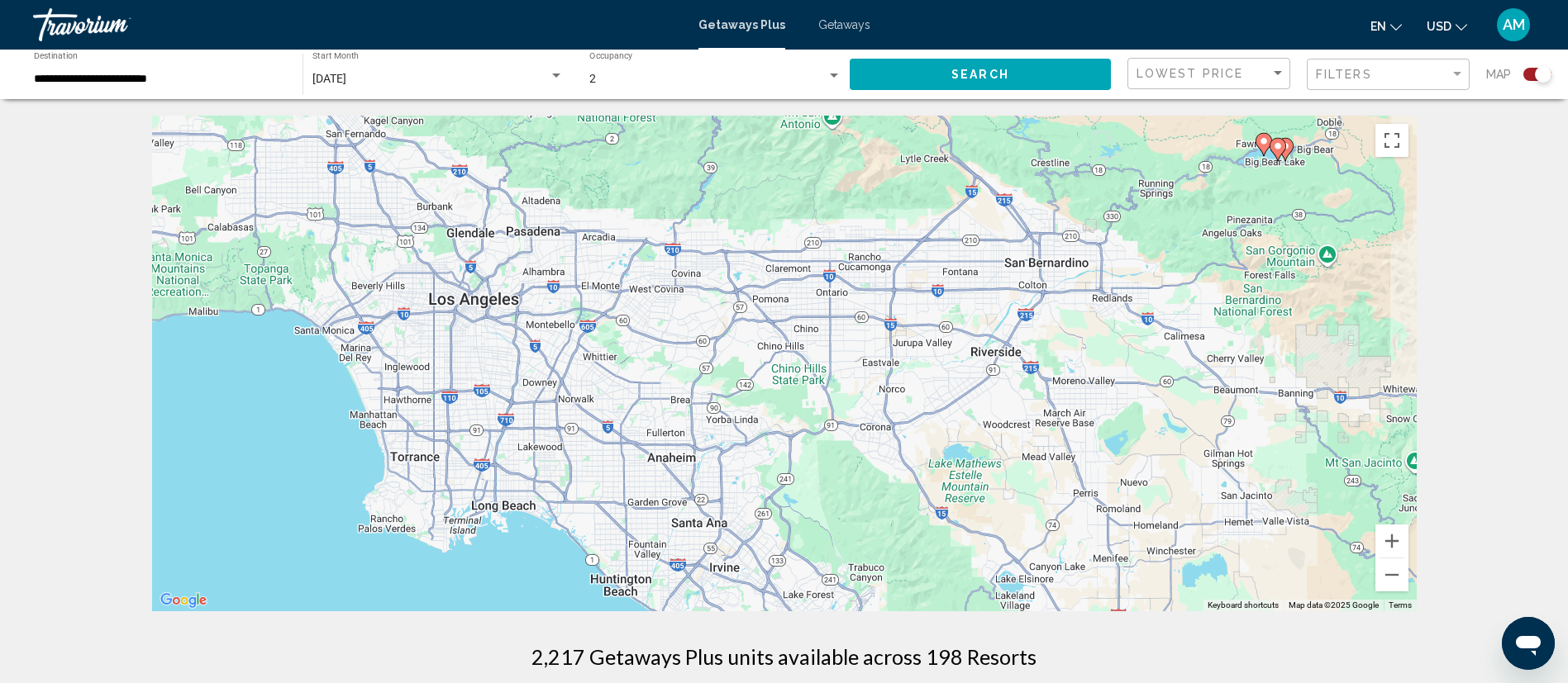
drag, startPoint x: 701, startPoint y: 397, endPoint x: 902, endPoint y: 327, distance: 212.8
click at [902, 327] on div "To activate drag with keyboard, press Alt + Enter. Once in keyboard drag state,…" at bounding box center [785, 364] width 1265 height 496
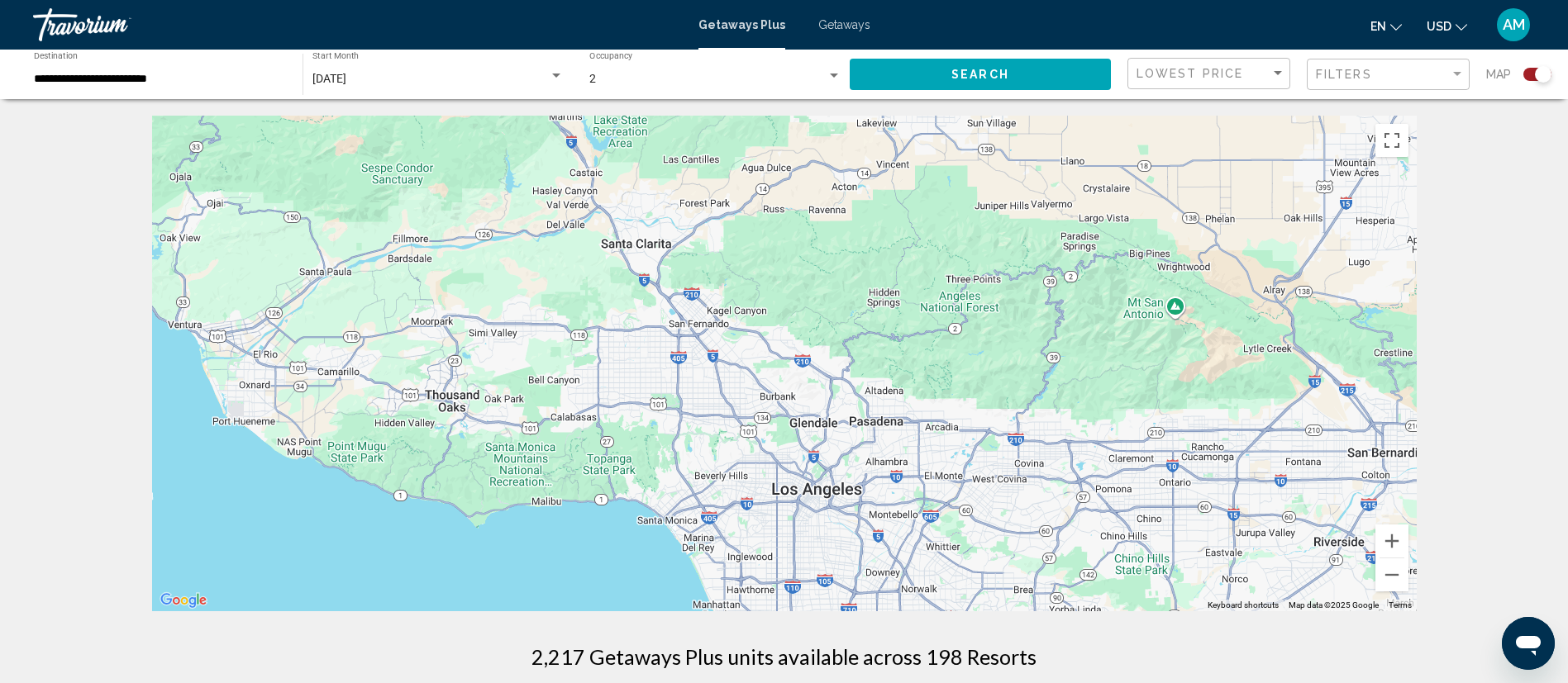
drag, startPoint x: 902, startPoint y: 327, endPoint x: 1245, endPoint y: 516, distance: 391.6
click at [1245, 516] on div "To activate drag with keyboard, press Alt + Enter. Once in keyboard drag state,…" at bounding box center [785, 364] width 1265 height 496
click at [1436, 73] on div "Filters" at bounding box center [1382, 74] width 134 height 13
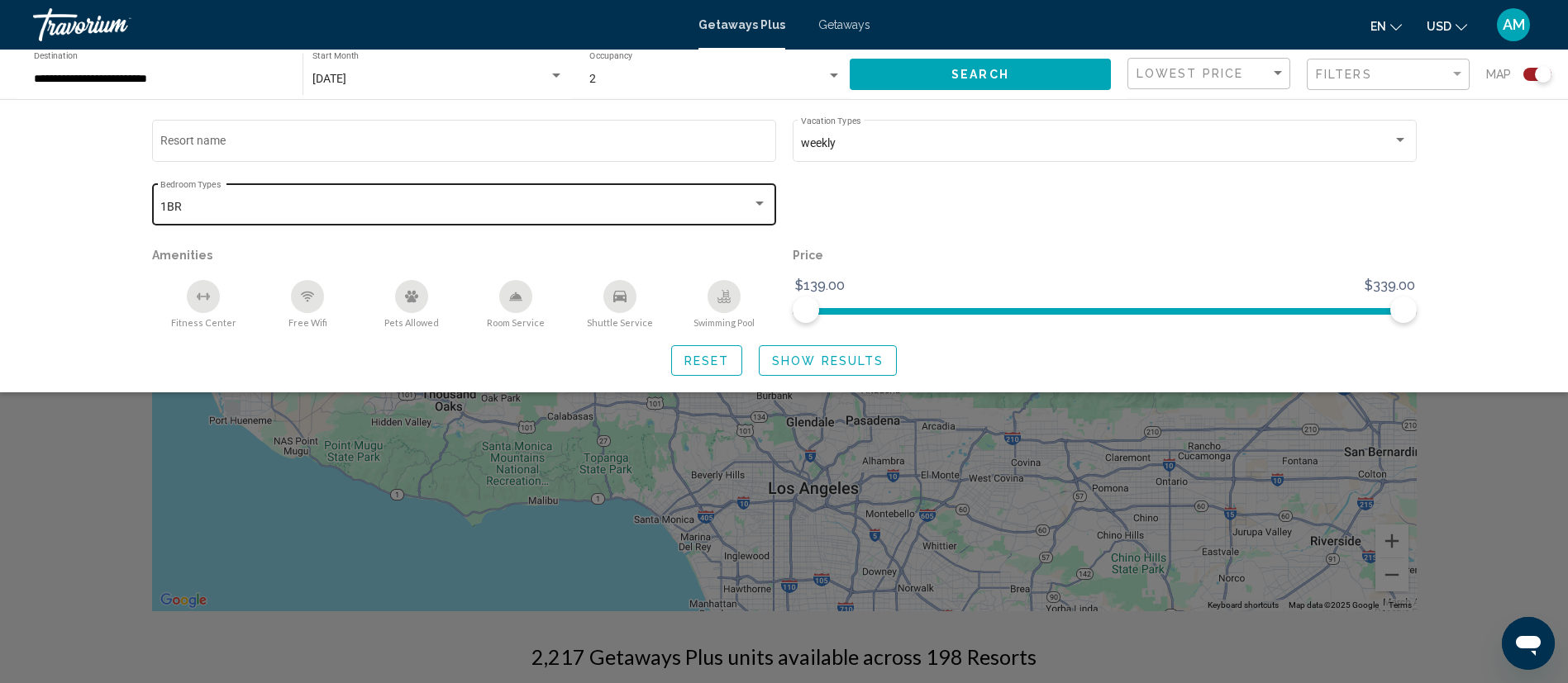
click at [739, 208] on div "1BR" at bounding box center [457, 207] width 592 height 13
click at [92, 227] on div at bounding box center [784, 342] width 1568 height 683
click at [158, 206] on div "1BR Bedroom Types All Bedroom Types" at bounding box center [465, 202] width 624 height 45
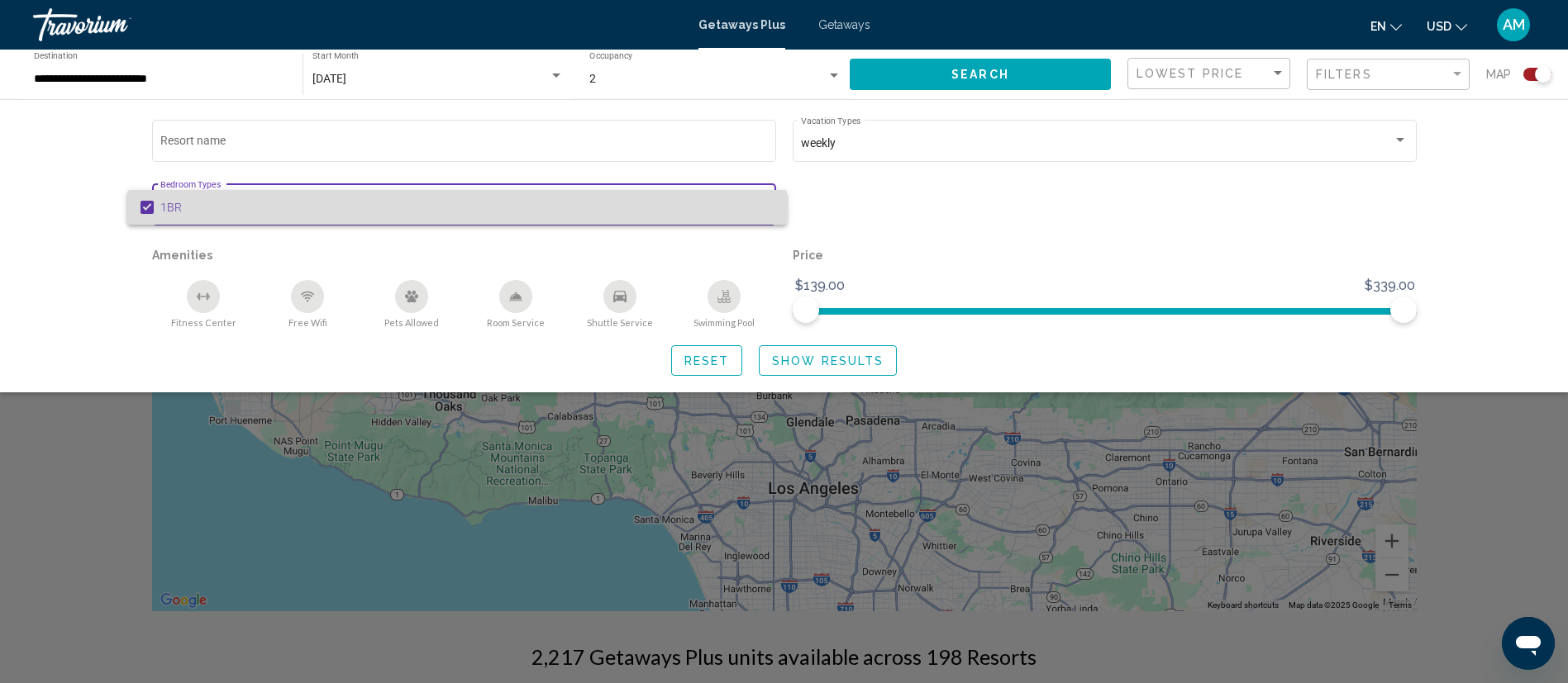
click at [148, 204] on mat-pseudo-checkbox at bounding box center [147, 207] width 13 height 13
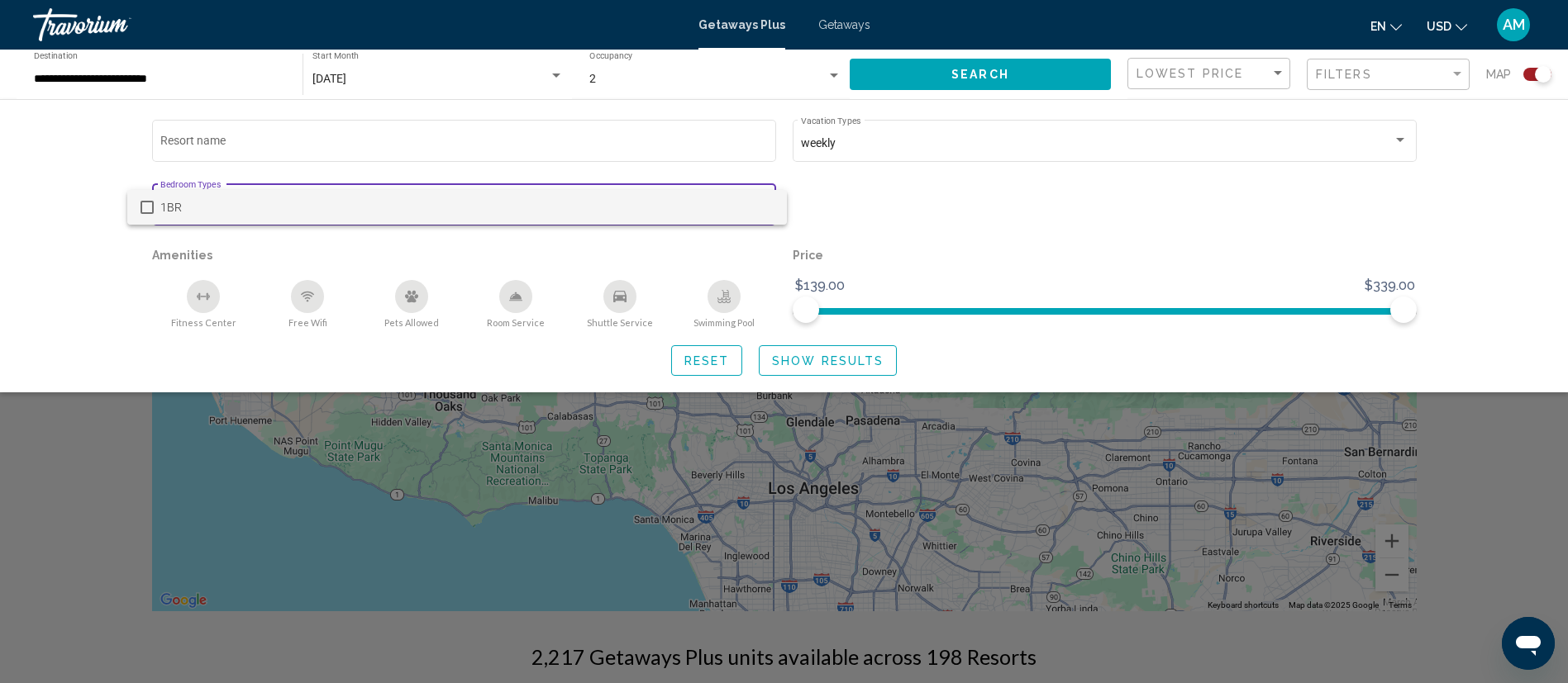
click at [886, 186] on div at bounding box center [784, 342] width 1568 height 683
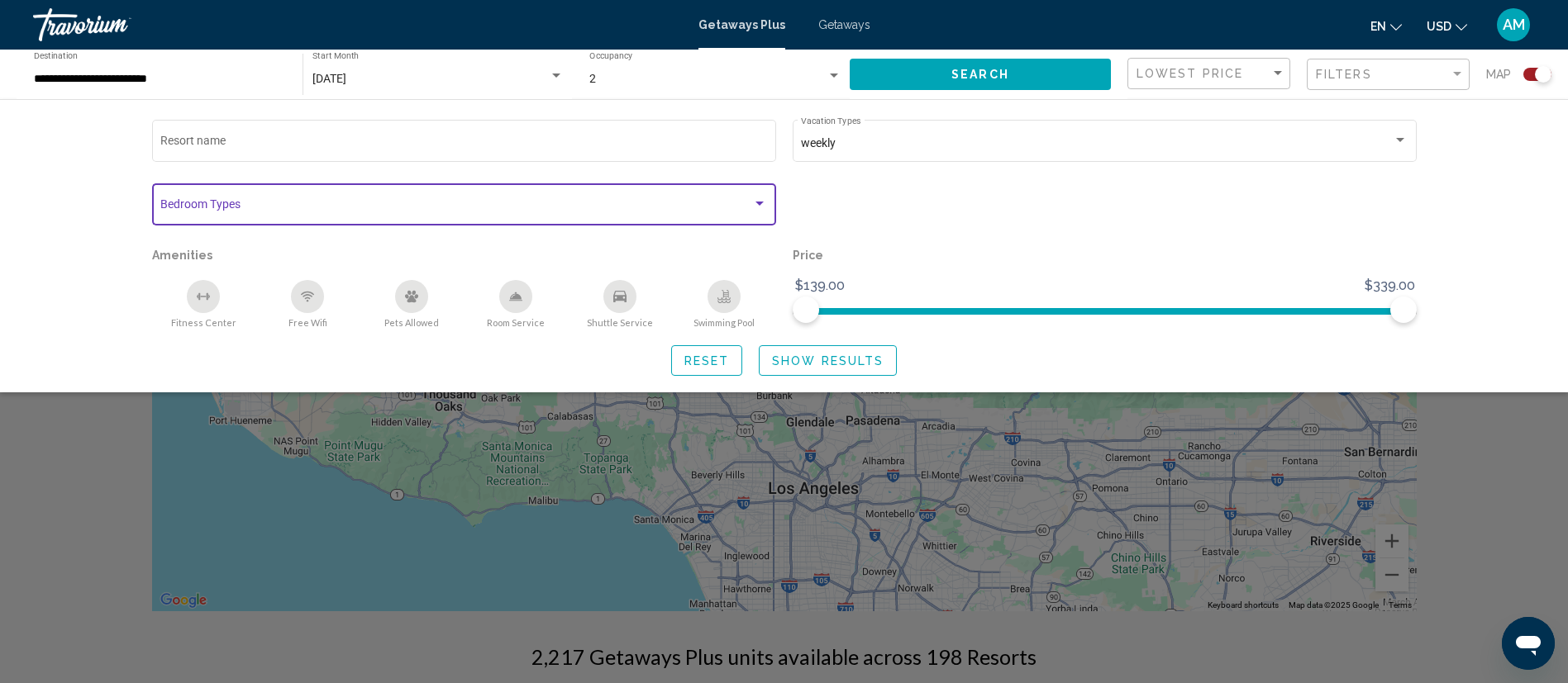
click at [762, 202] on div "Search widget" at bounding box center [759, 203] width 8 height 4
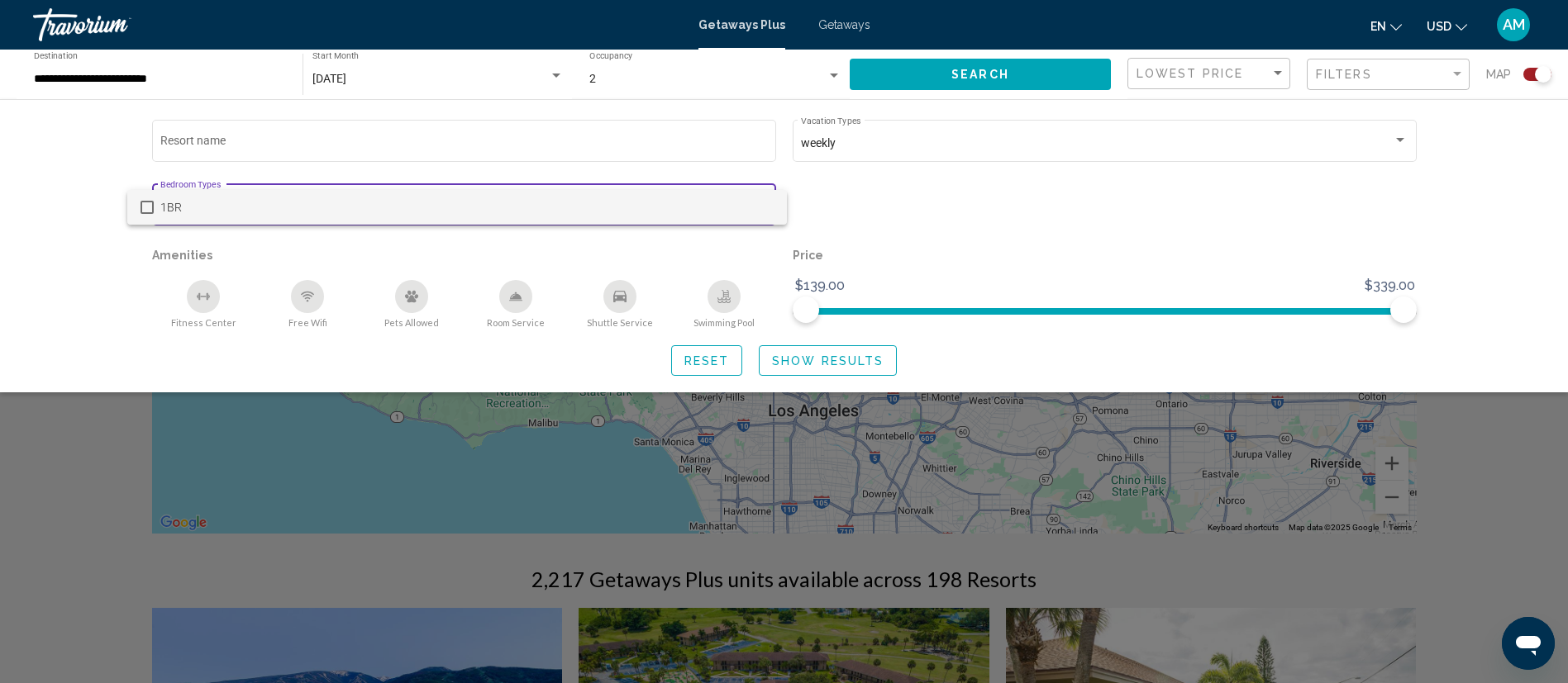
scroll to position [61, 0]
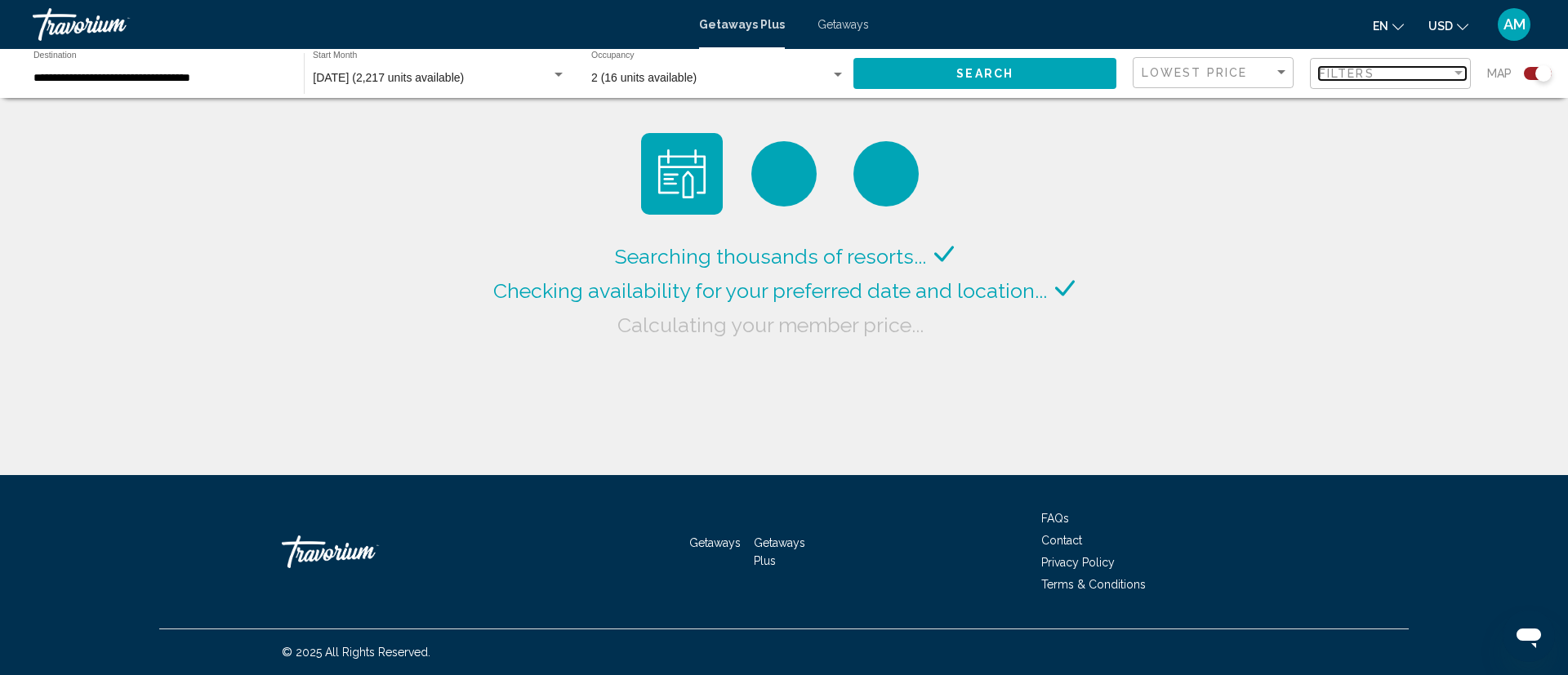
click at [1333, 76] on span "Filters" at bounding box center [1347, 73] width 56 height 13
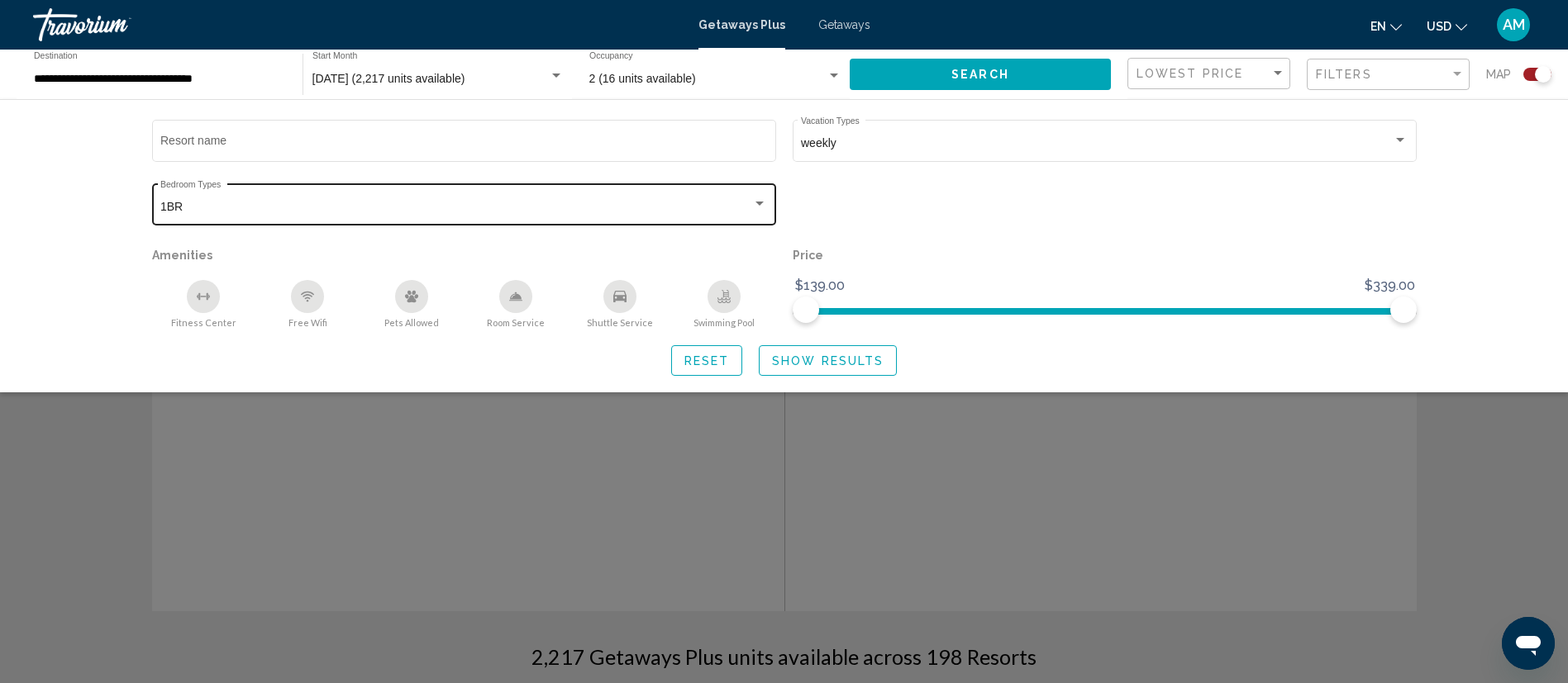
click at [709, 212] on div "1BR" at bounding box center [457, 207] width 592 height 13
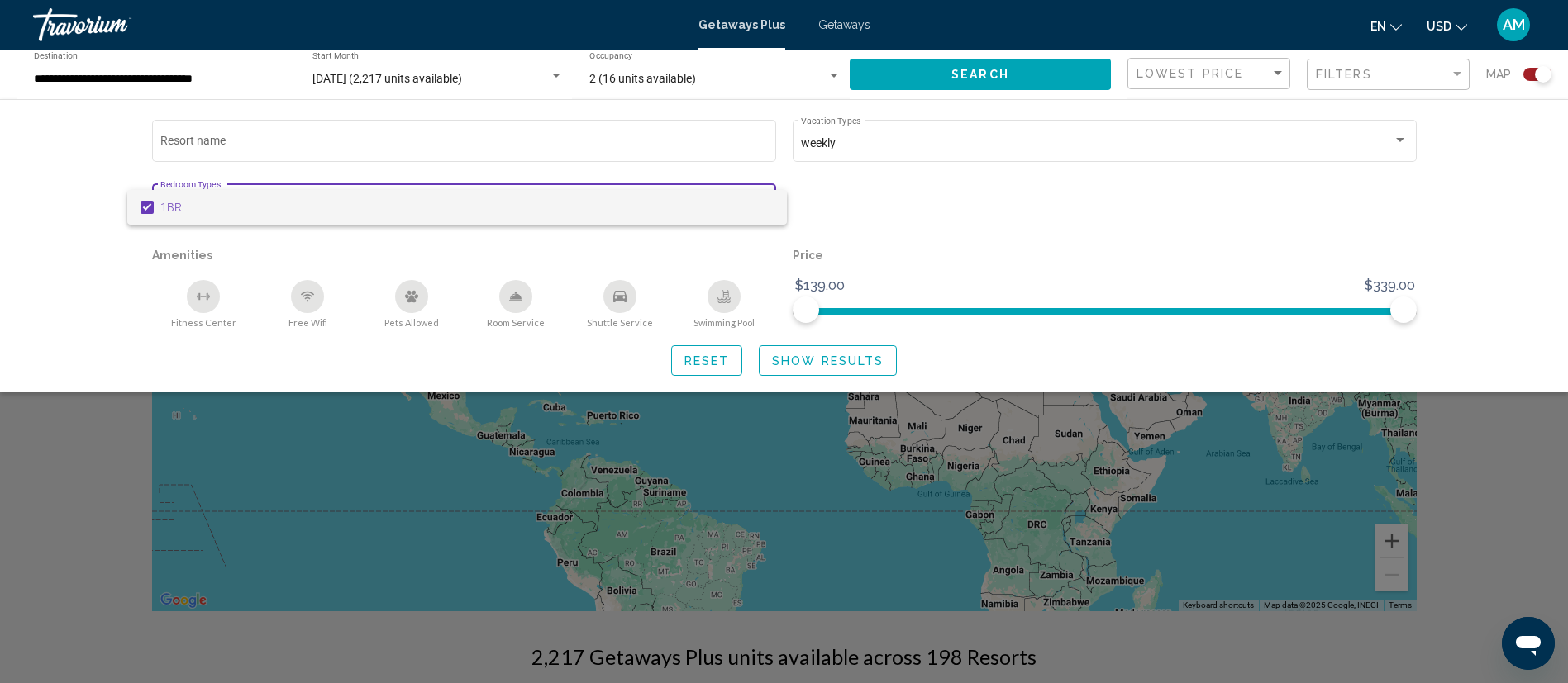
click at [144, 203] on mat-pseudo-checkbox at bounding box center [147, 207] width 13 height 13
click at [969, 67] on div at bounding box center [784, 342] width 1568 height 683
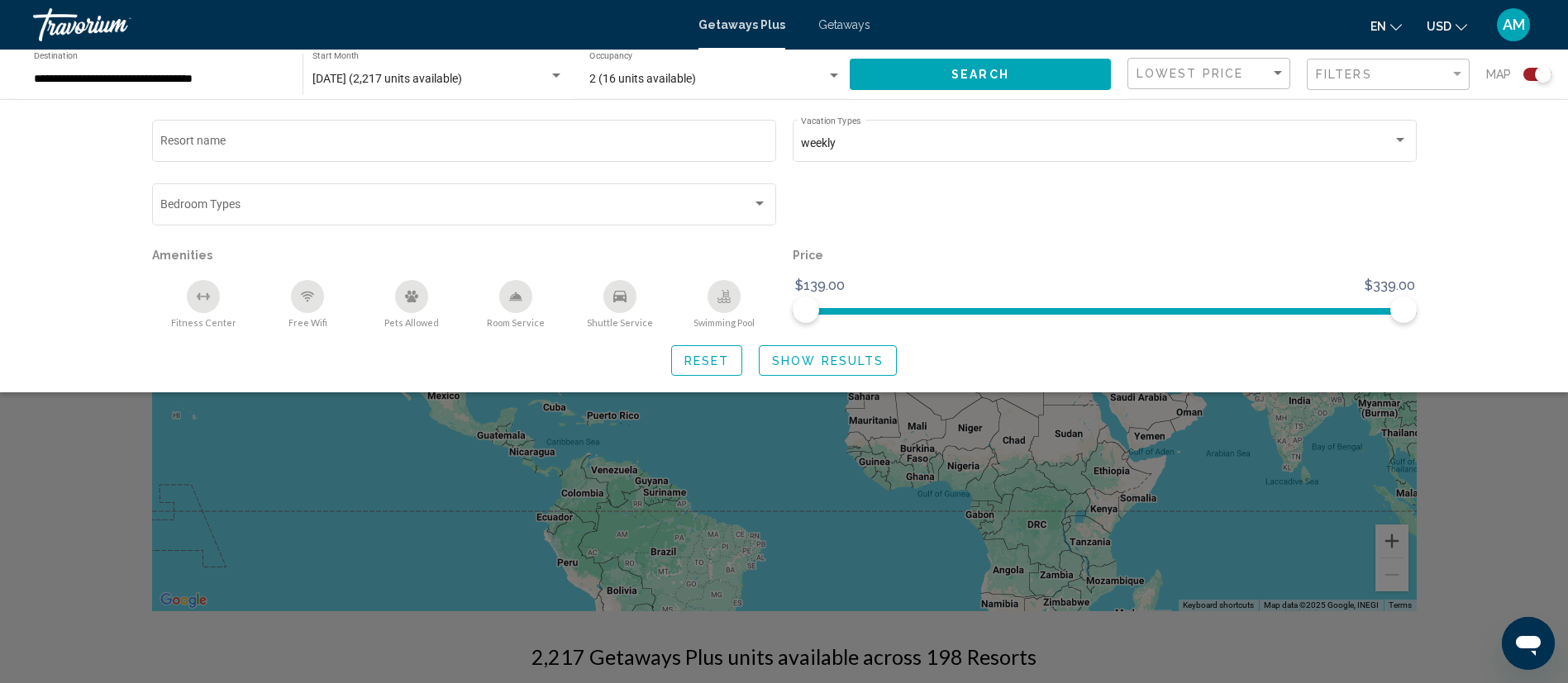
click at [969, 69] on span "Search" at bounding box center [980, 75] width 58 height 13
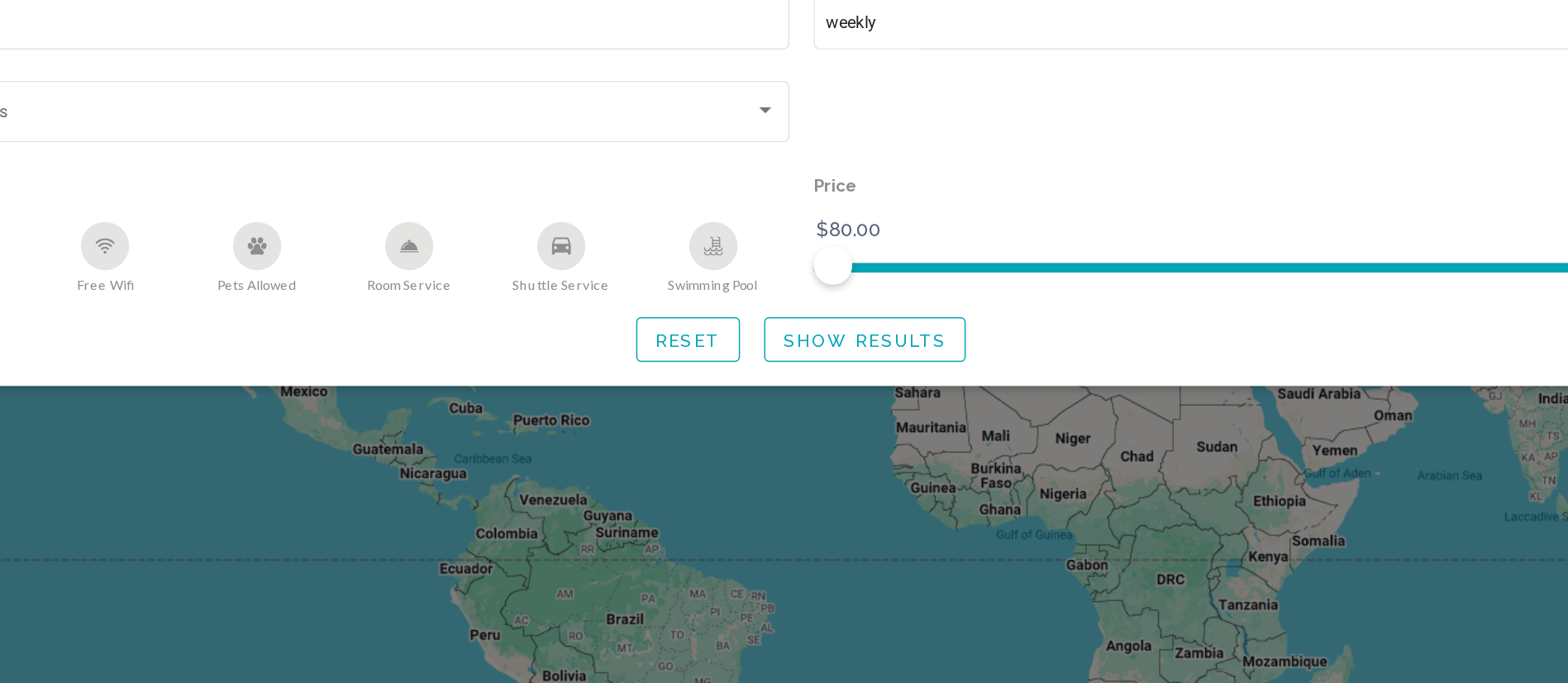
click at [800, 357] on span "Show Results" at bounding box center [828, 361] width 111 height 13
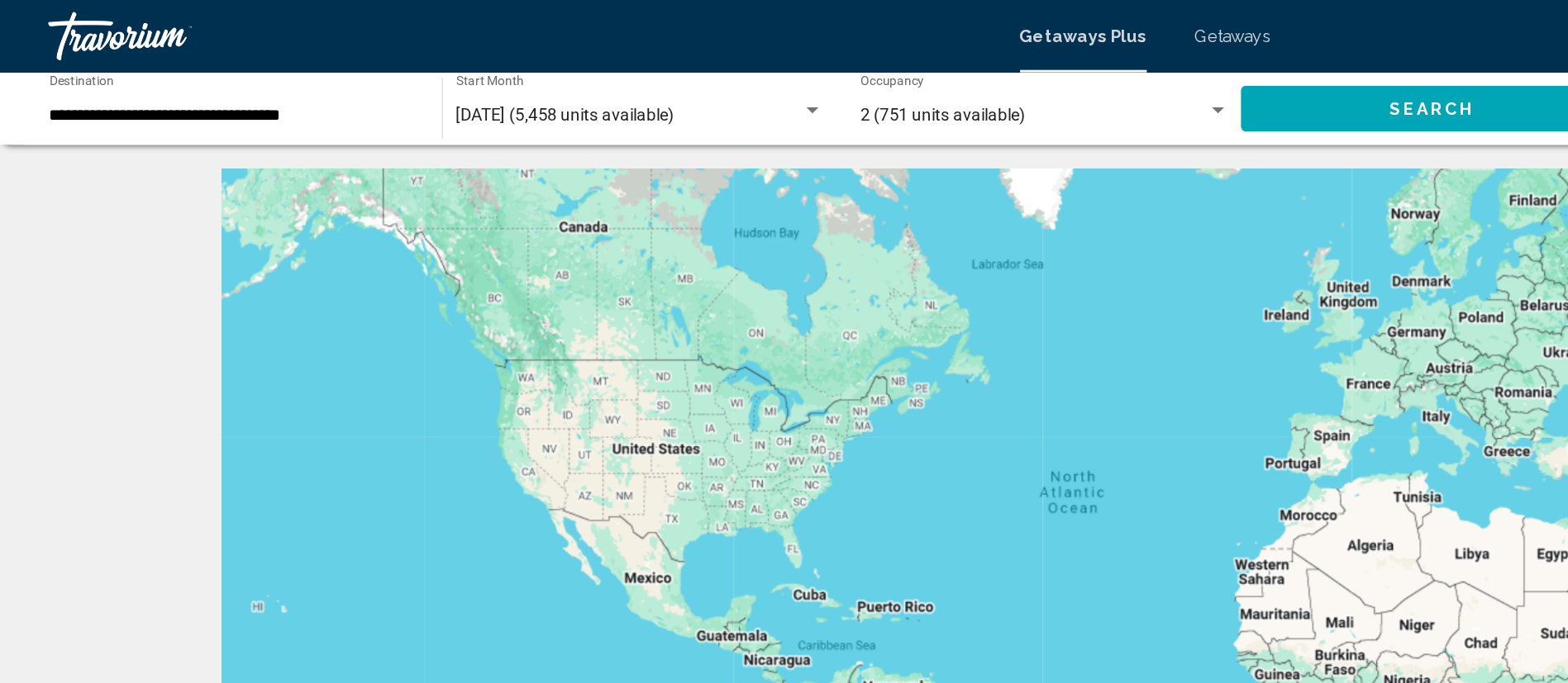
click at [367, 333] on div "Main content" at bounding box center [785, 364] width 1265 height 496
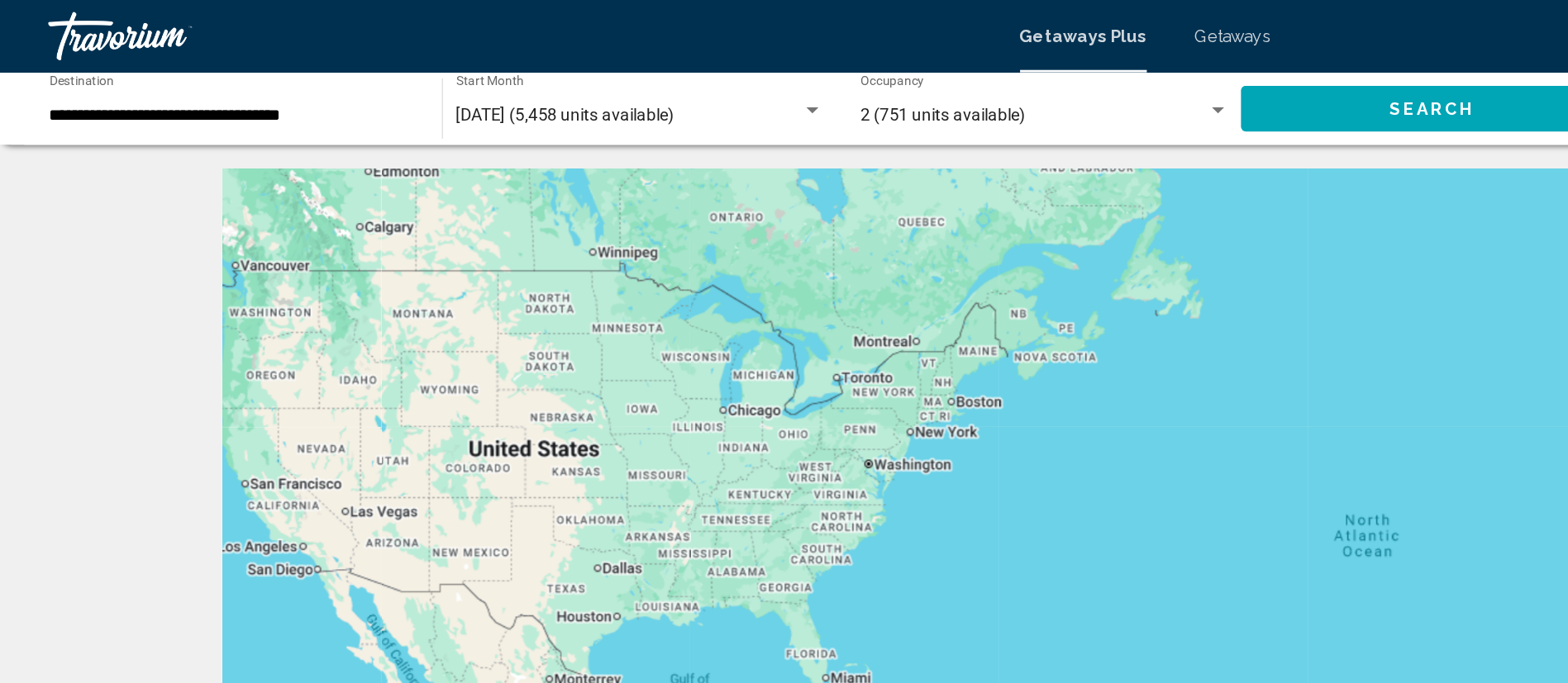
click at [188, 366] on div "Main content" at bounding box center [785, 364] width 1265 height 496
click at [838, 76] on div "Search widget" at bounding box center [834, 76] width 15 height 13
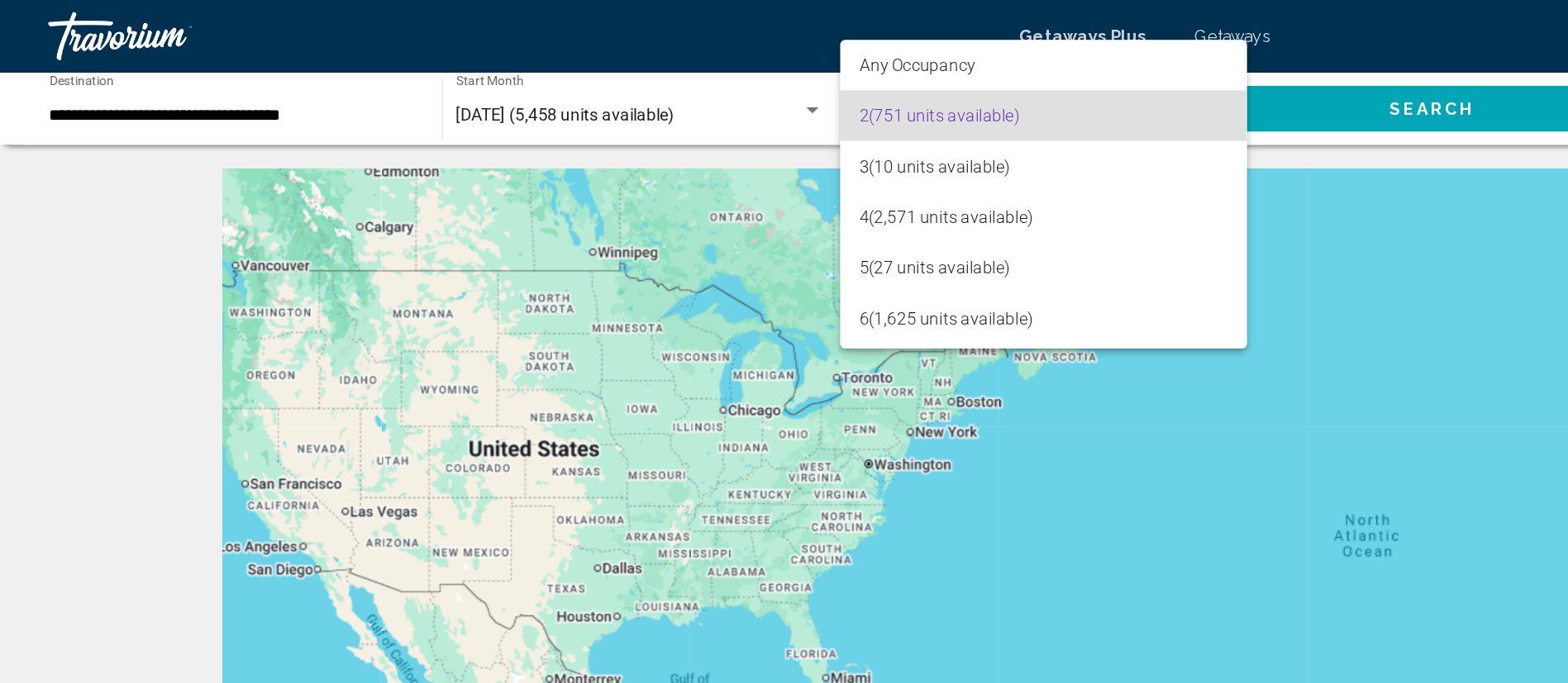
click at [767, 79] on span "2 (751 units available)" at bounding box center [714, 79] width 252 height 35
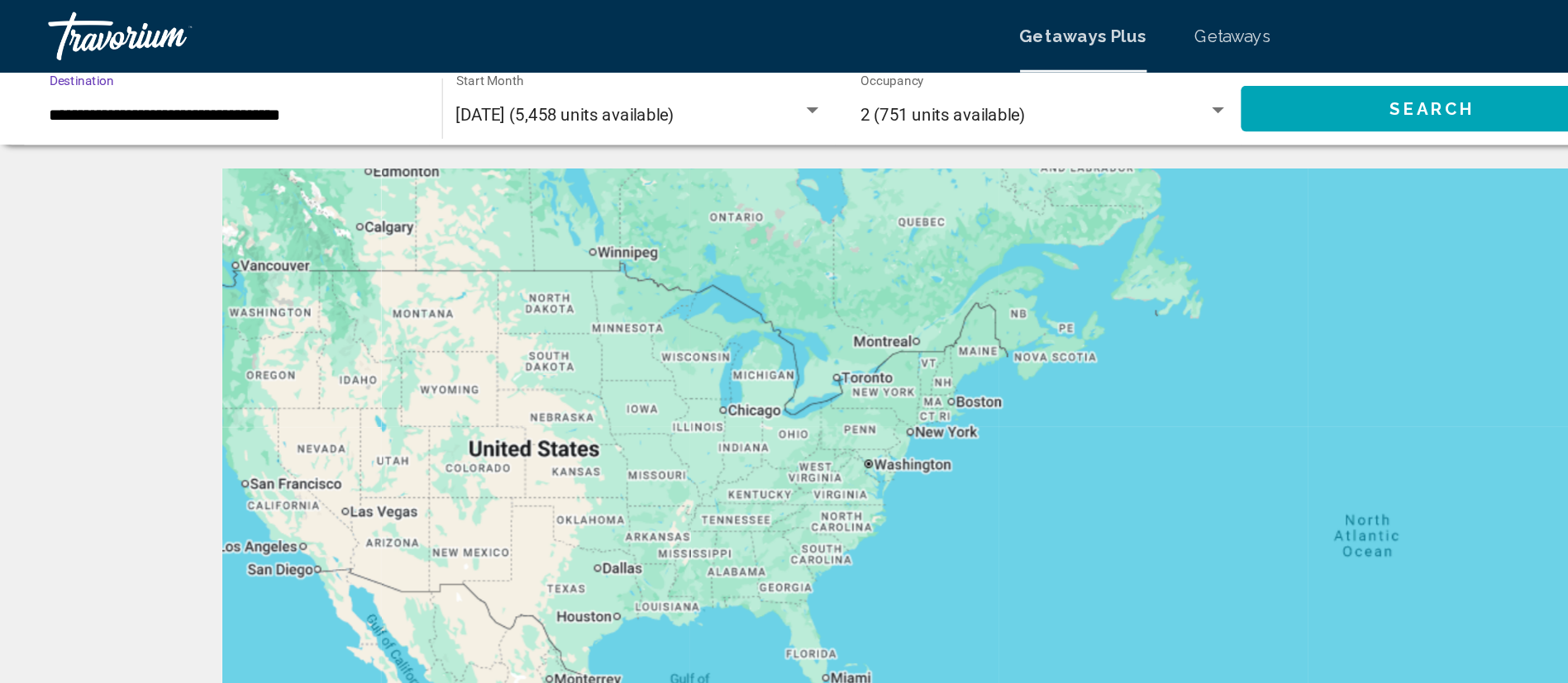
click at [243, 83] on input "**********" at bounding box center [160, 79] width 252 height 13
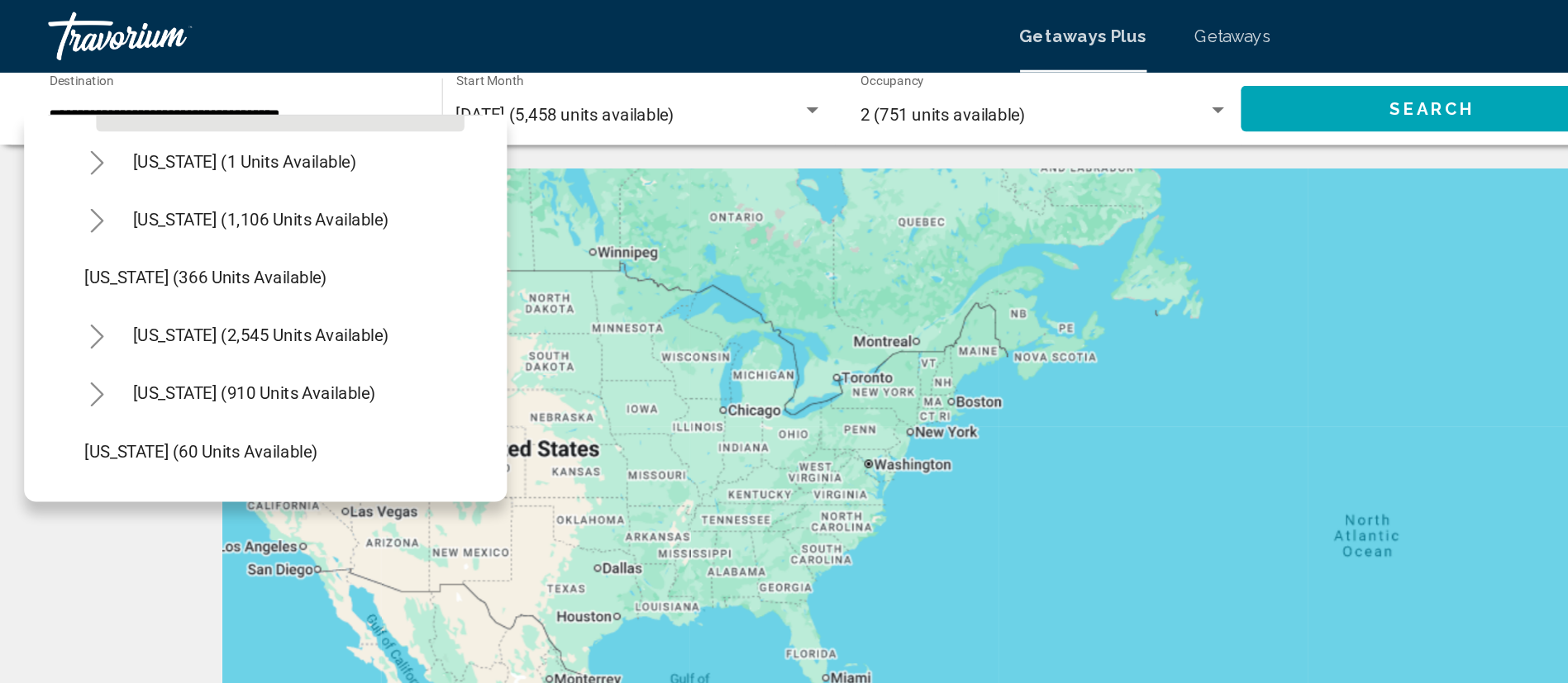
scroll to position [102, 0]
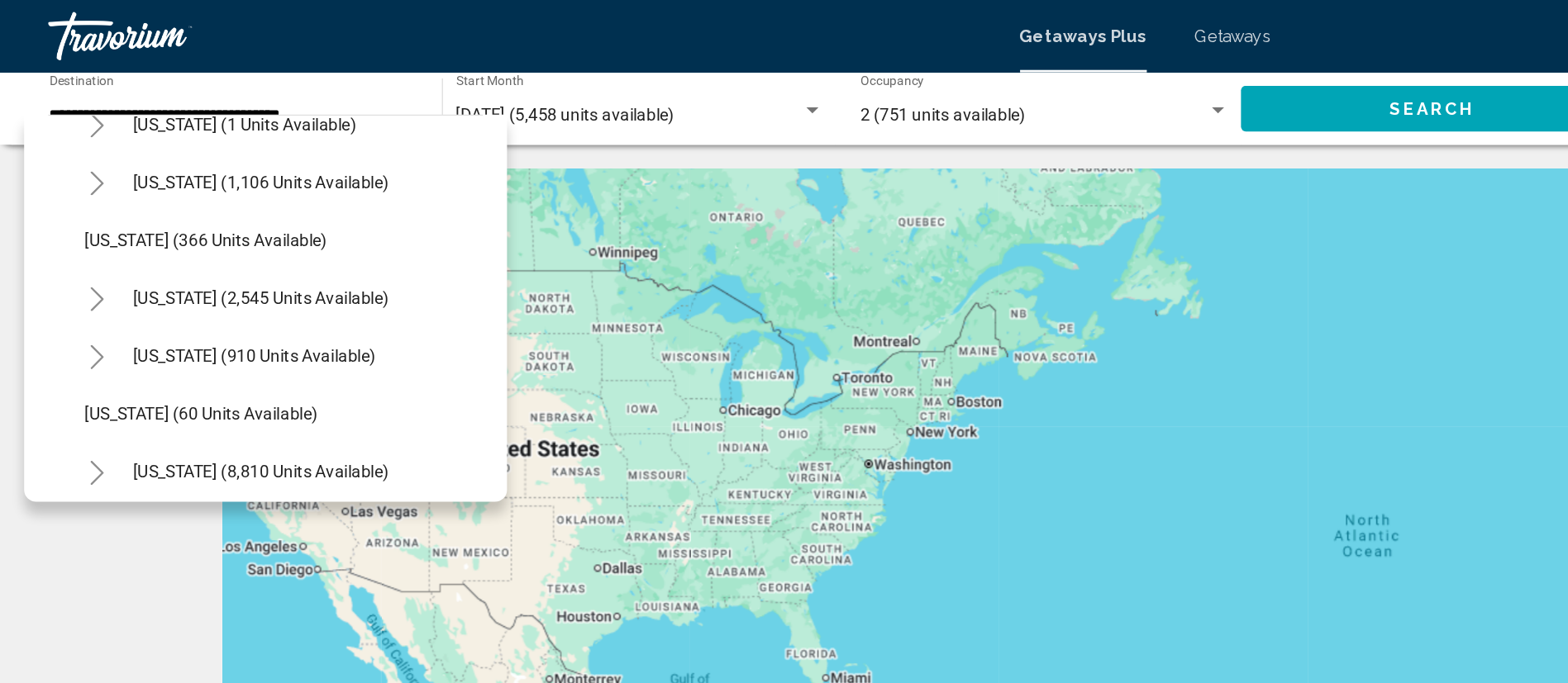
click at [65, 207] on icon "Toggle California (2,545 units available)" at bounding box center [67, 205] width 12 height 17
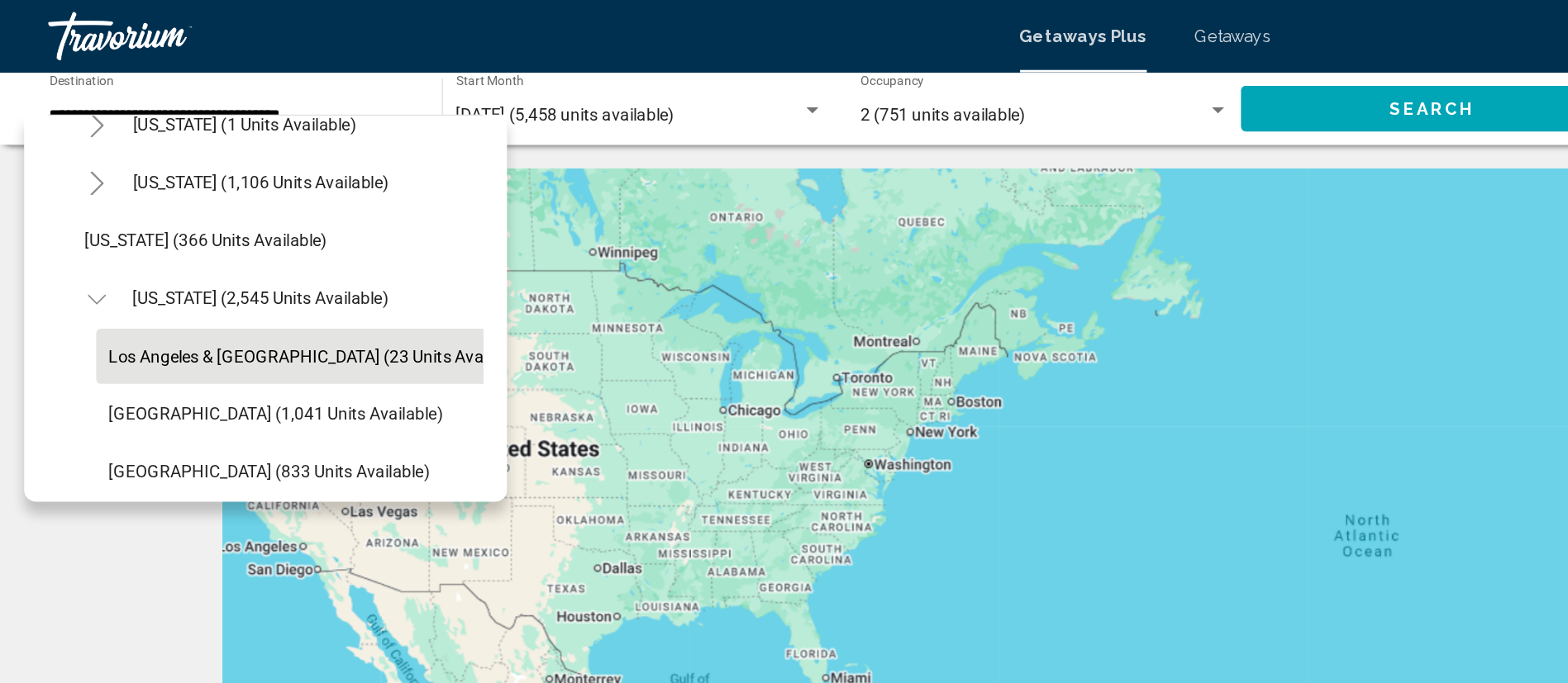
click at [153, 237] on span "Los Angeles & Anaheim (23 units available)" at bounding box center [218, 243] width 288 height 13
type input "**********"
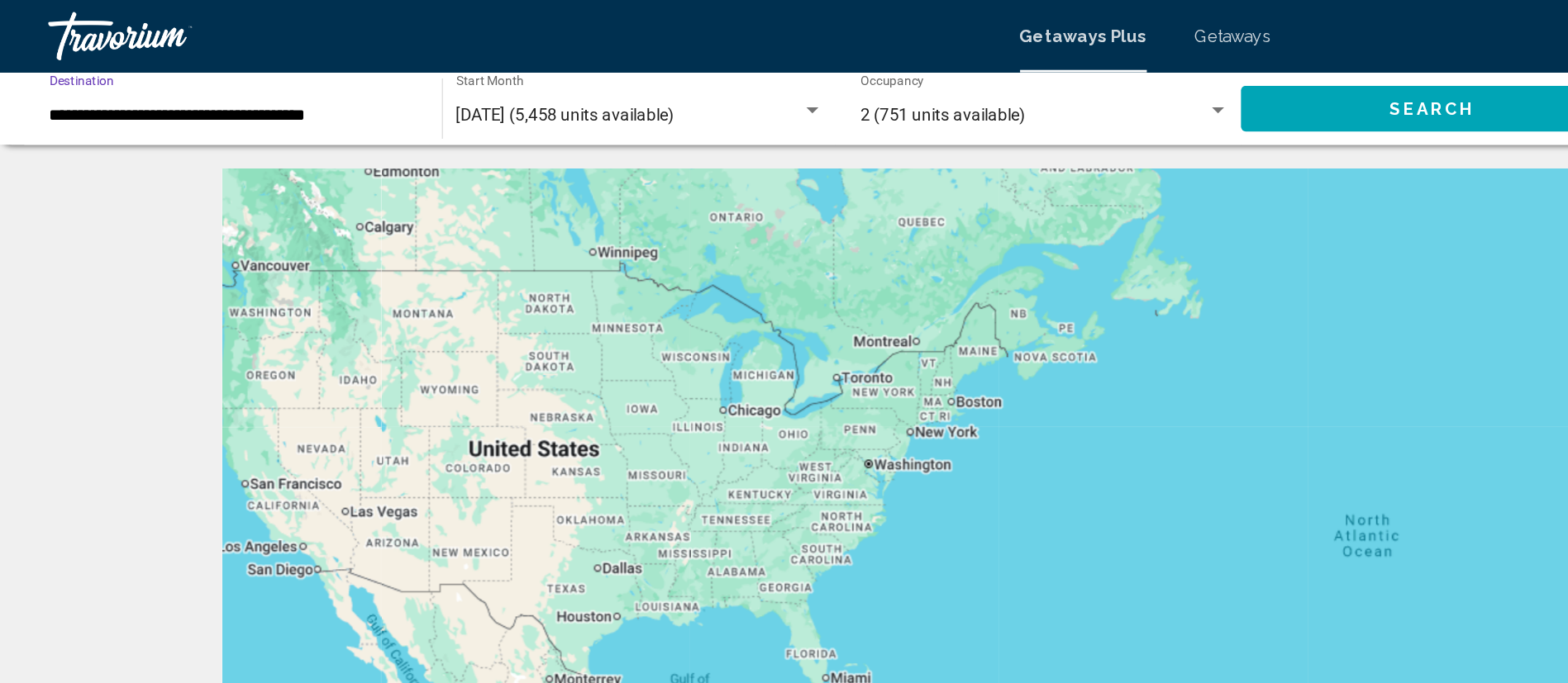
click at [986, 76] on span "Search" at bounding box center [980, 75] width 58 height 13
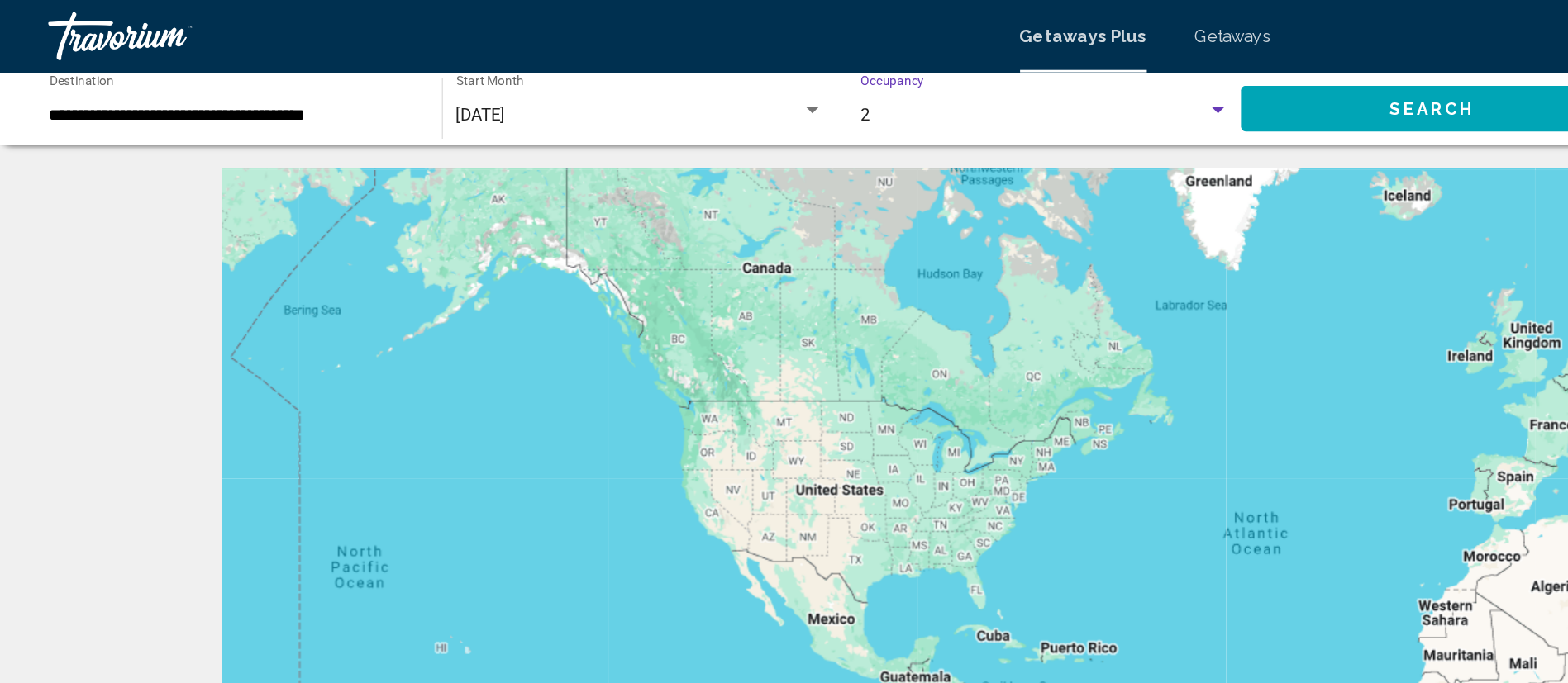
click at [829, 76] on div "Search widget" at bounding box center [834, 76] width 15 height 13
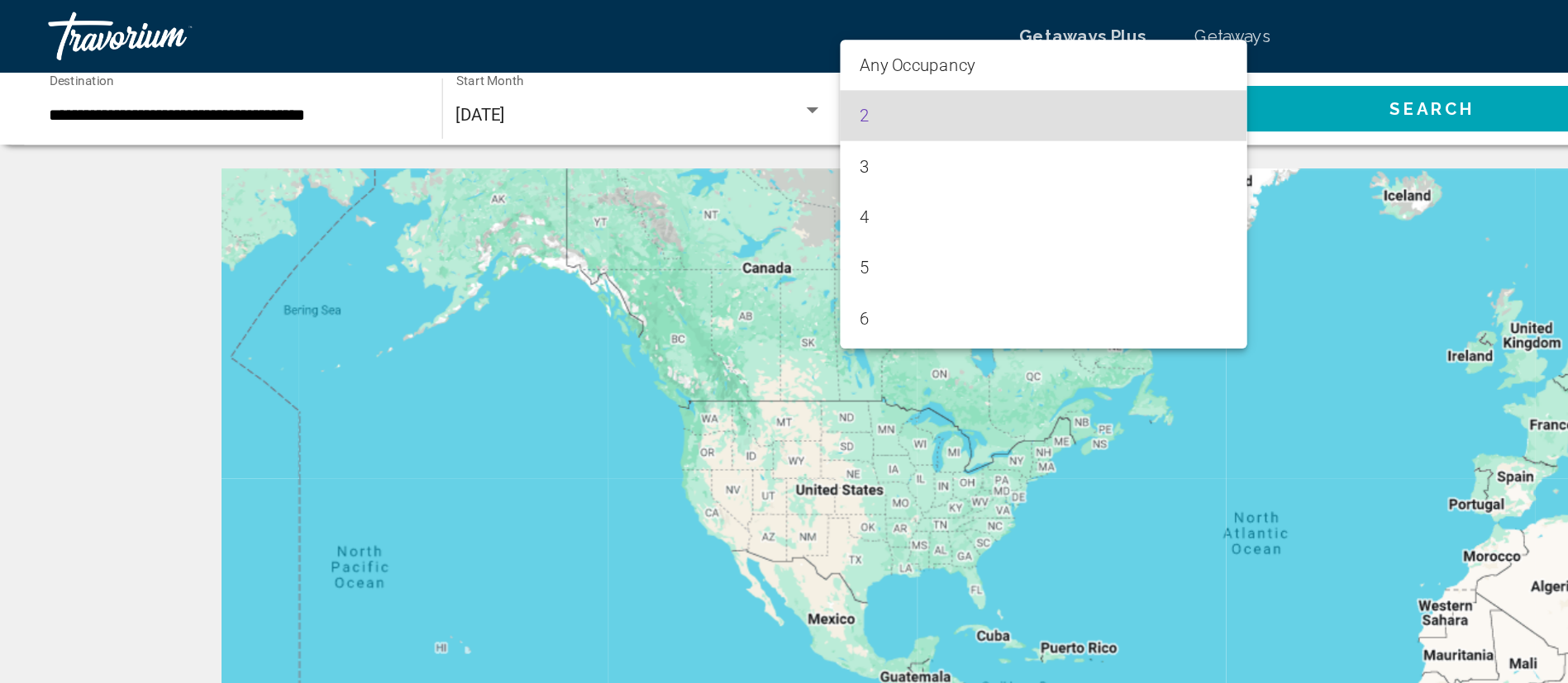
click at [919, 139] on div at bounding box center [784, 342] width 1568 height 683
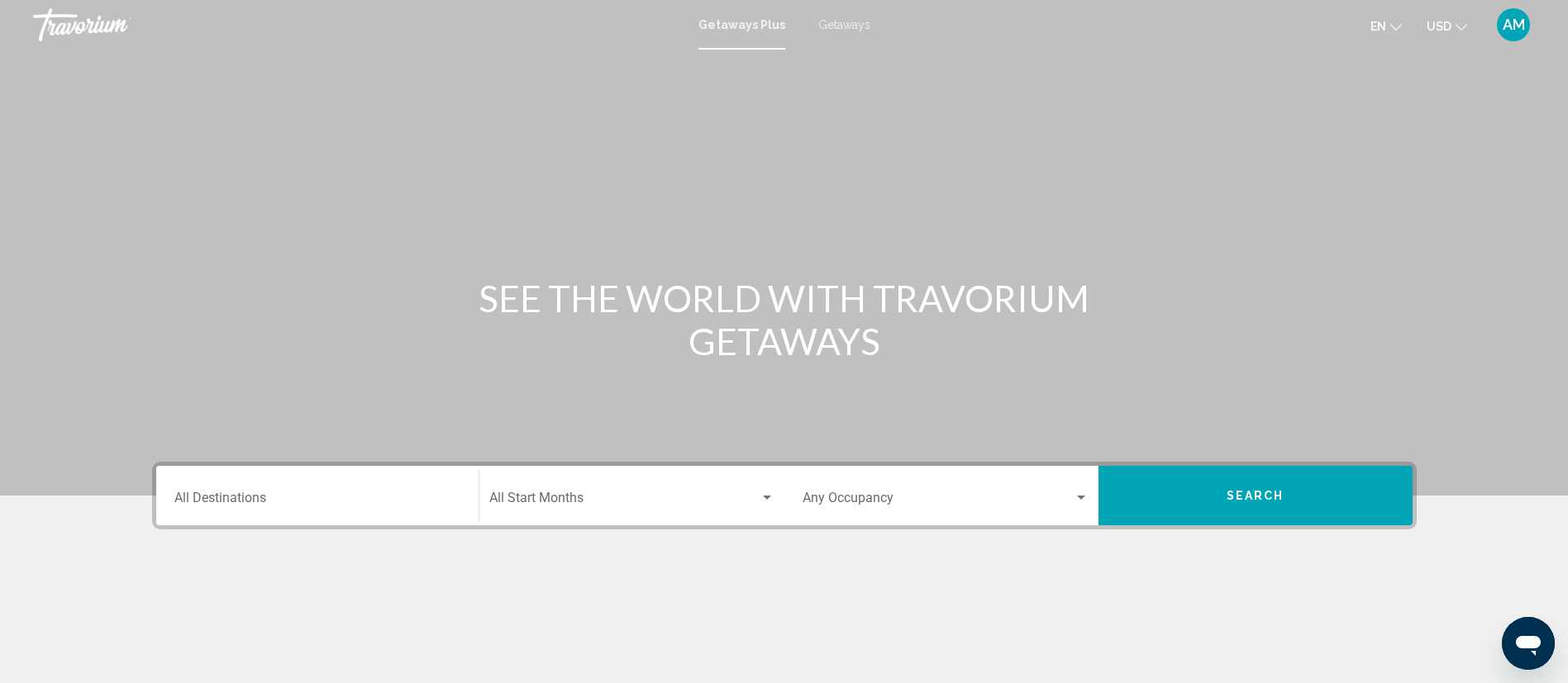
click at [329, 498] on input "Destination All Destinations" at bounding box center [318, 501] width 286 height 15
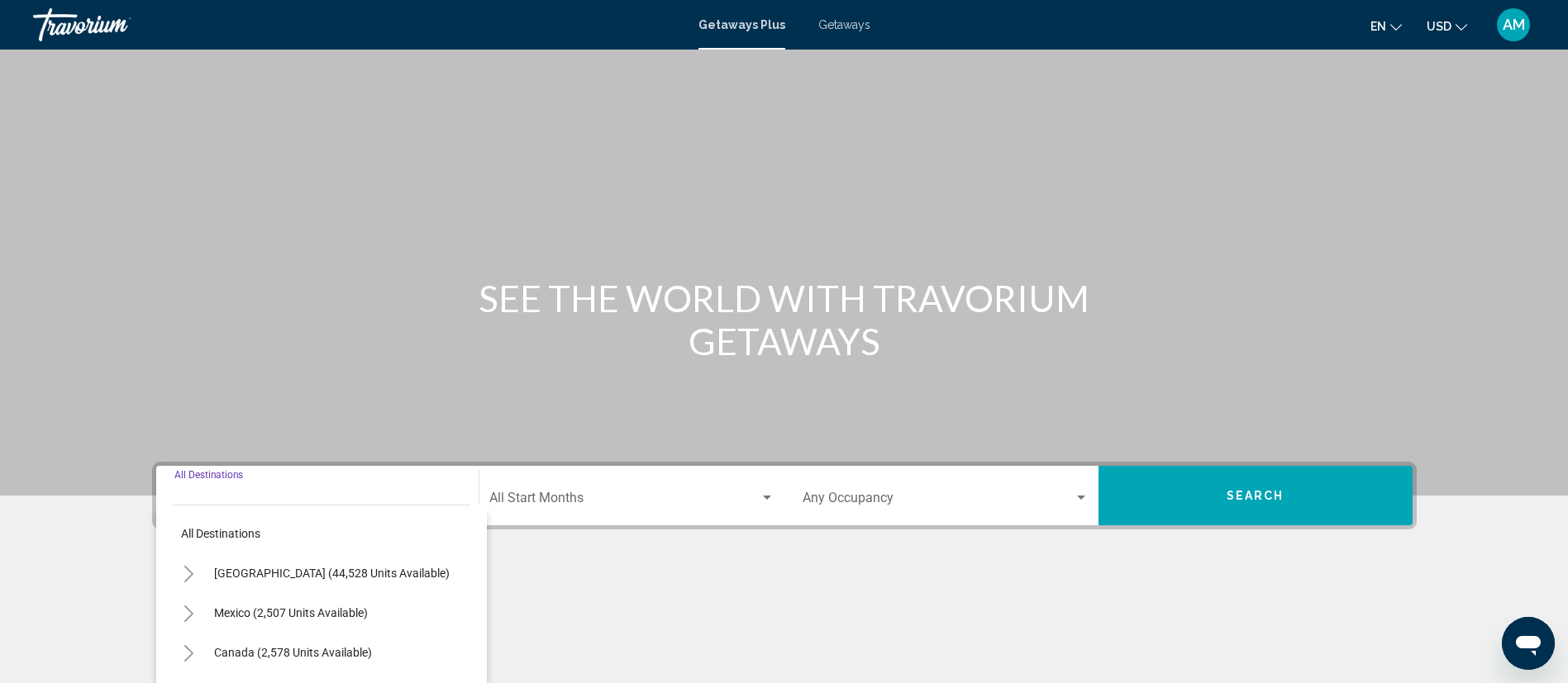
scroll to position [214, 0]
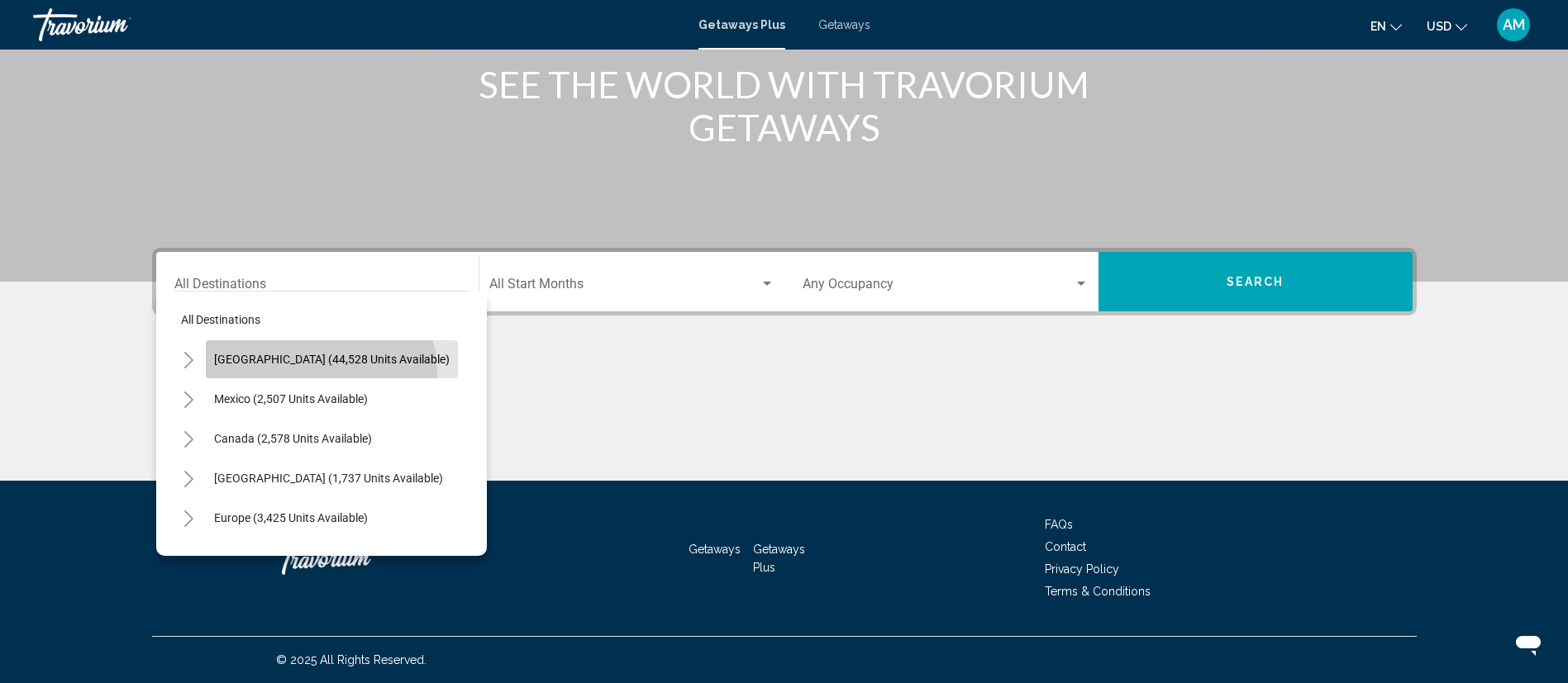
click at [319, 372] on button "[GEOGRAPHIC_DATA] (44,528 units available)" at bounding box center [332, 359] width 252 height 38
type input "**********"
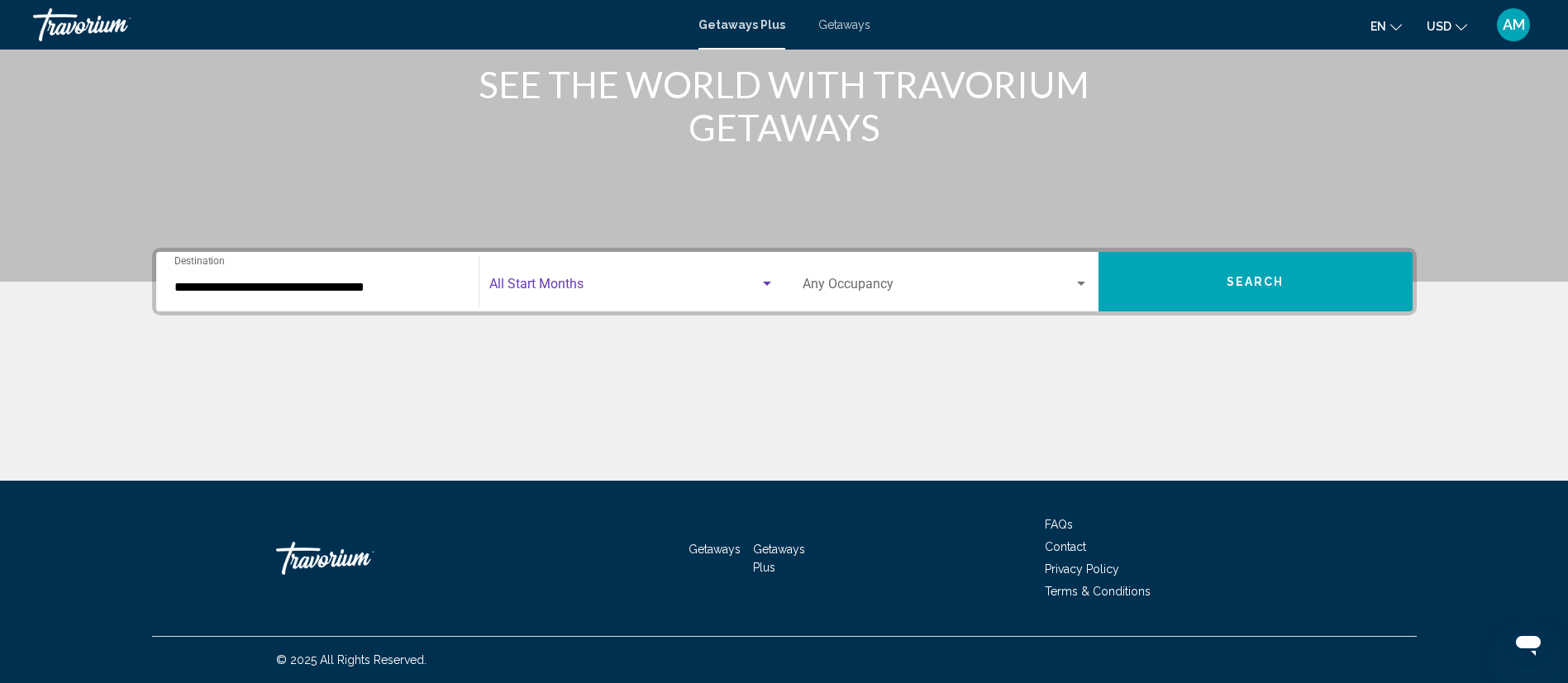
click at [591, 291] on span "Search widget" at bounding box center [624, 287] width 270 height 15
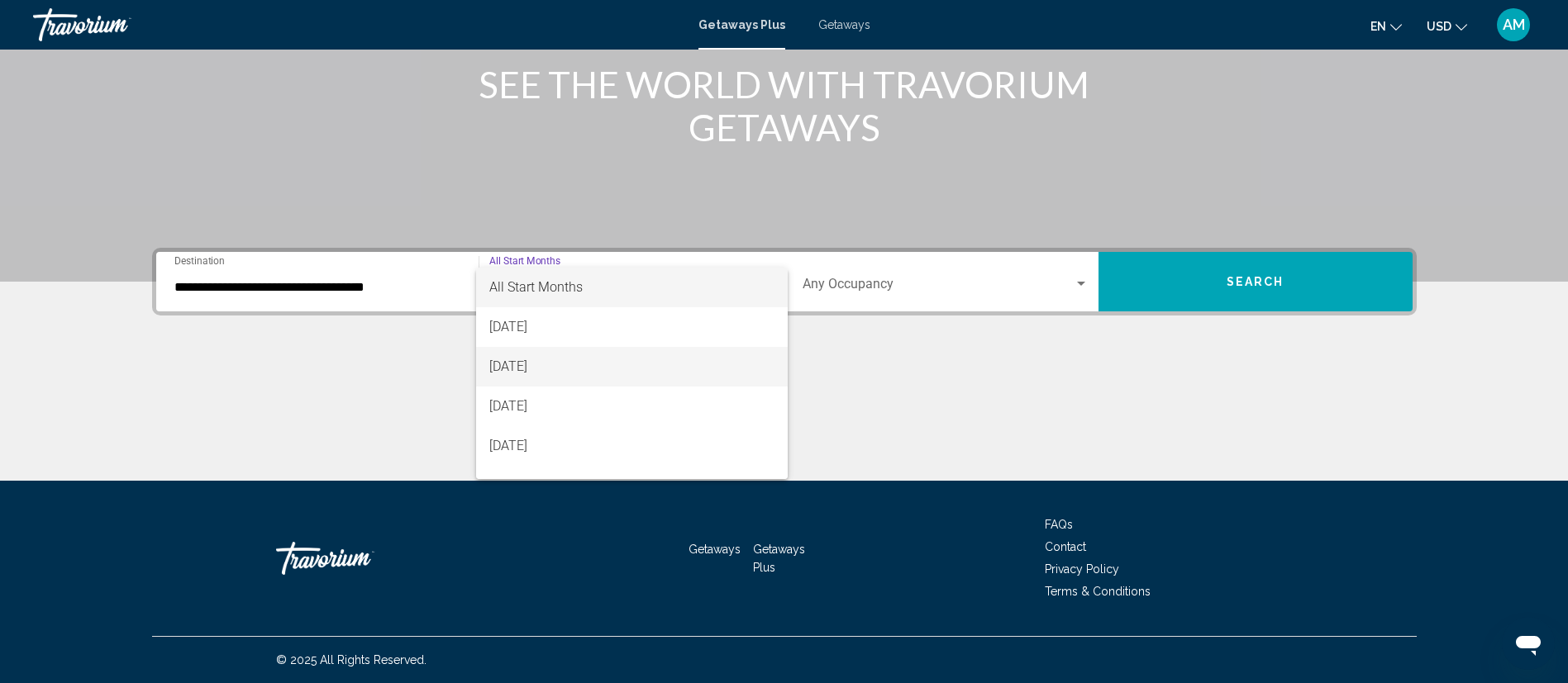
click at [605, 358] on span "[DATE]" at bounding box center [632, 366] width 285 height 39
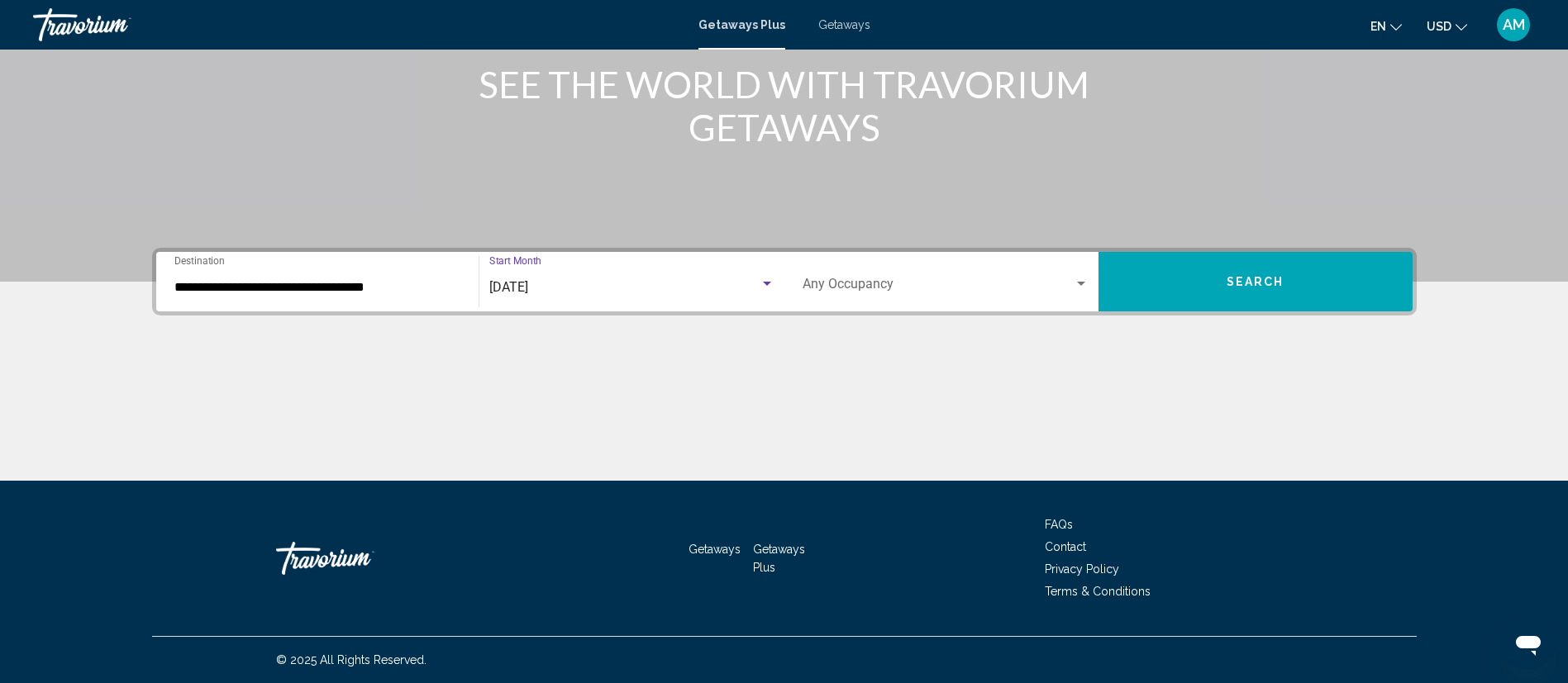
click at [916, 280] on span "Search widget" at bounding box center [938, 287] width 271 height 15
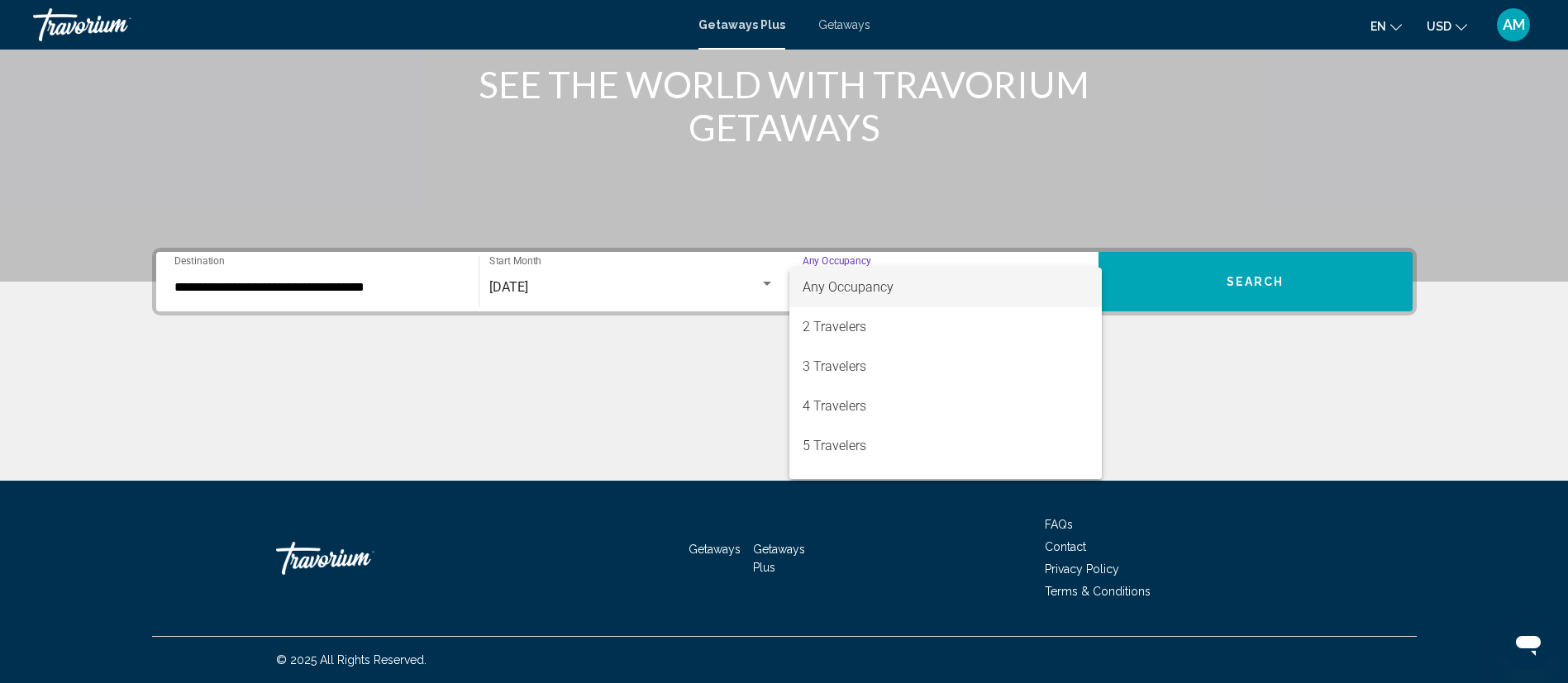
click at [567, 281] on div at bounding box center [784, 342] width 1568 height 683
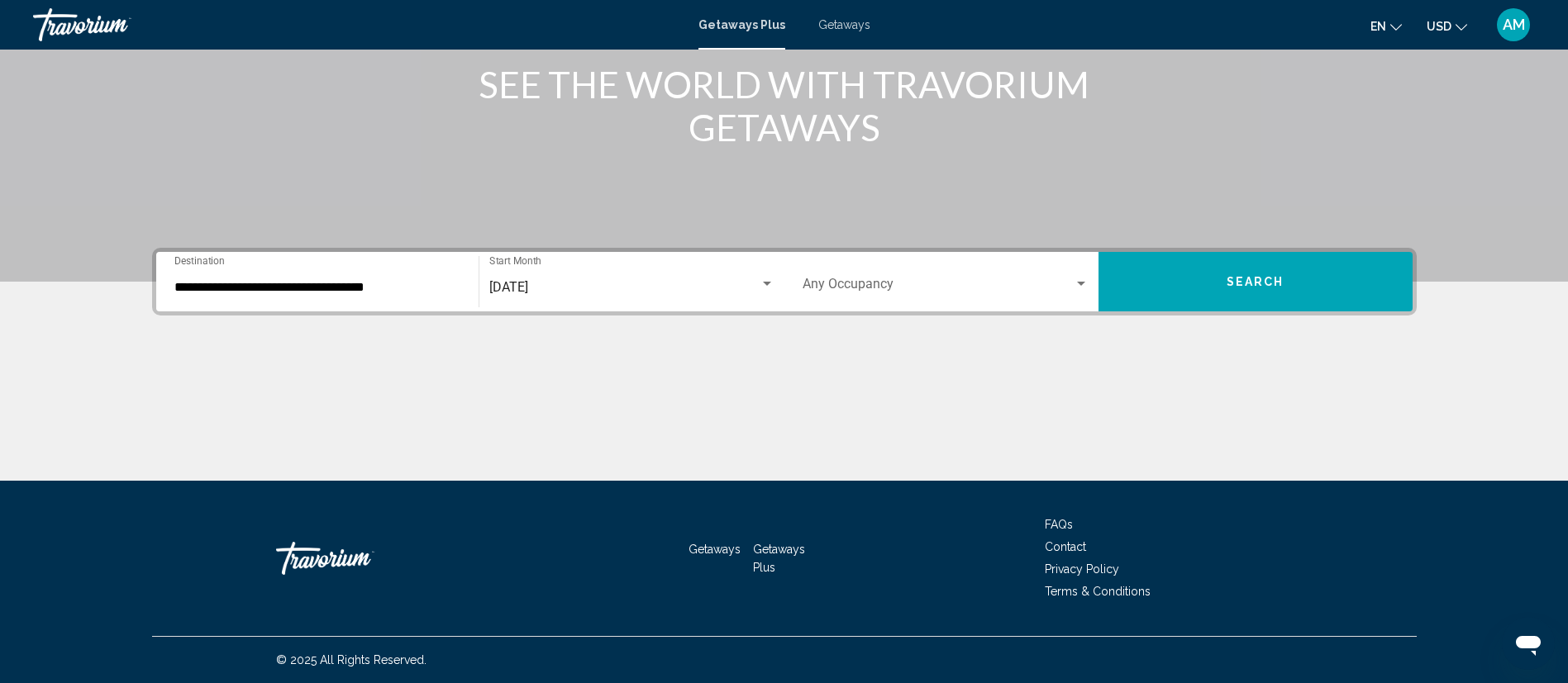
click at [528, 284] on span "[DATE]" at bounding box center [509, 287] width 39 height 16
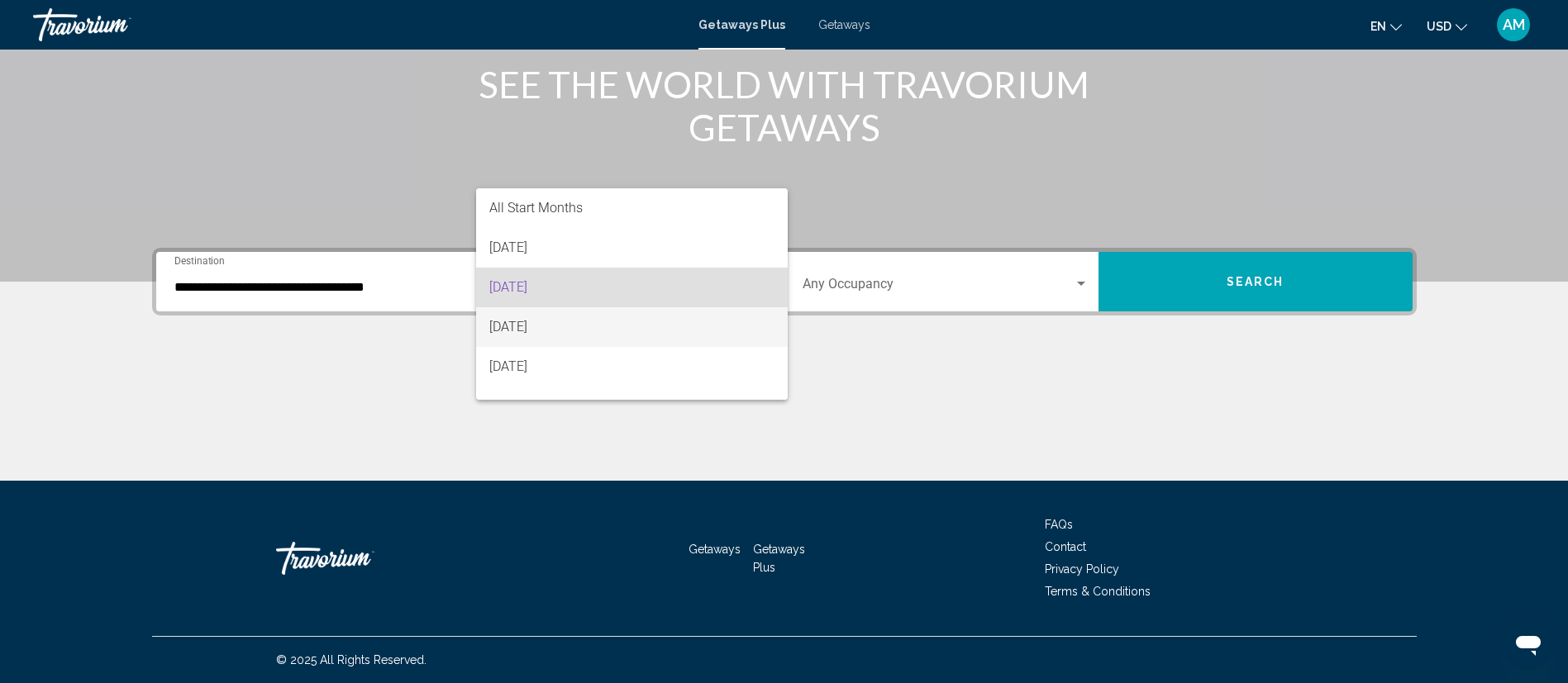
click at [570, 324] on span "[DATE]" at bounding box center [632, 327] width 285 height 39
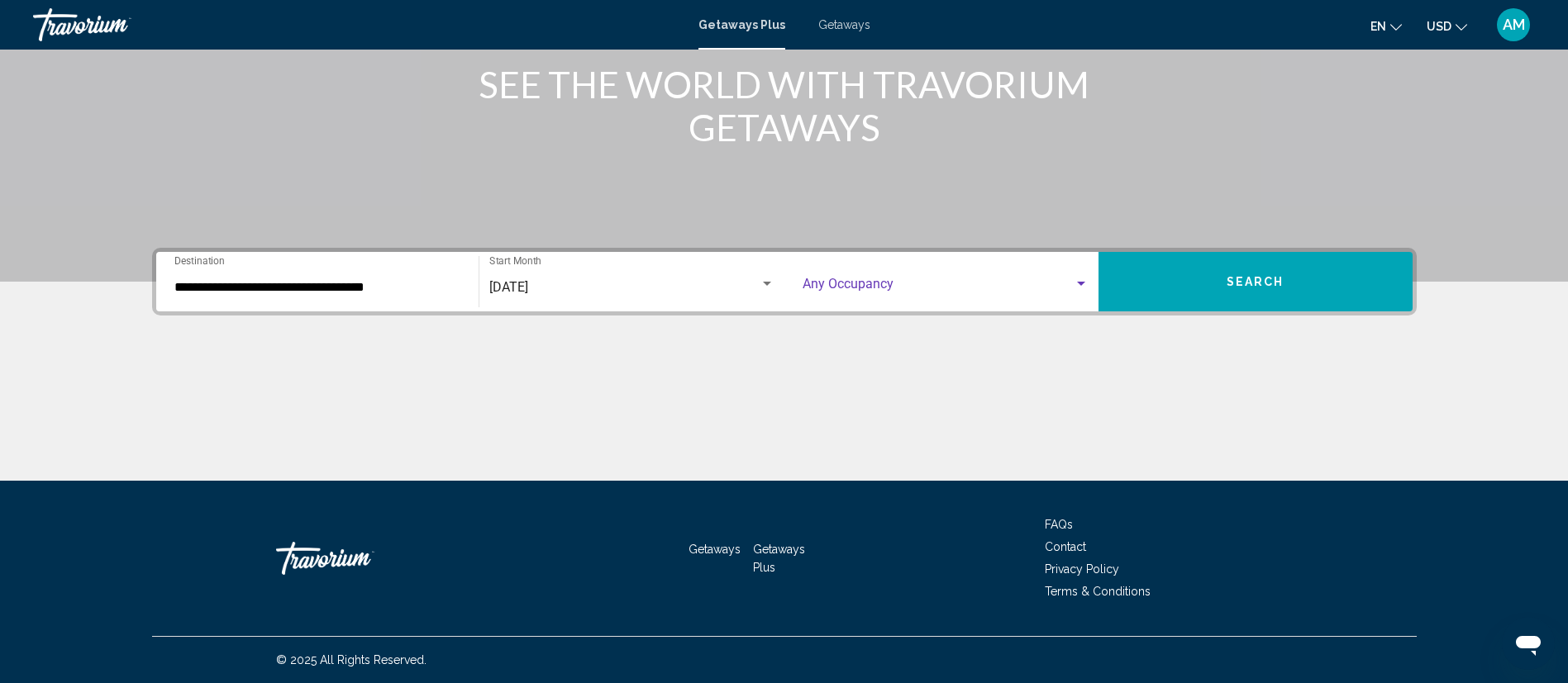
click at [892, 280] on span "Search widget" at bounding box center [938, 287] width 271 height 15
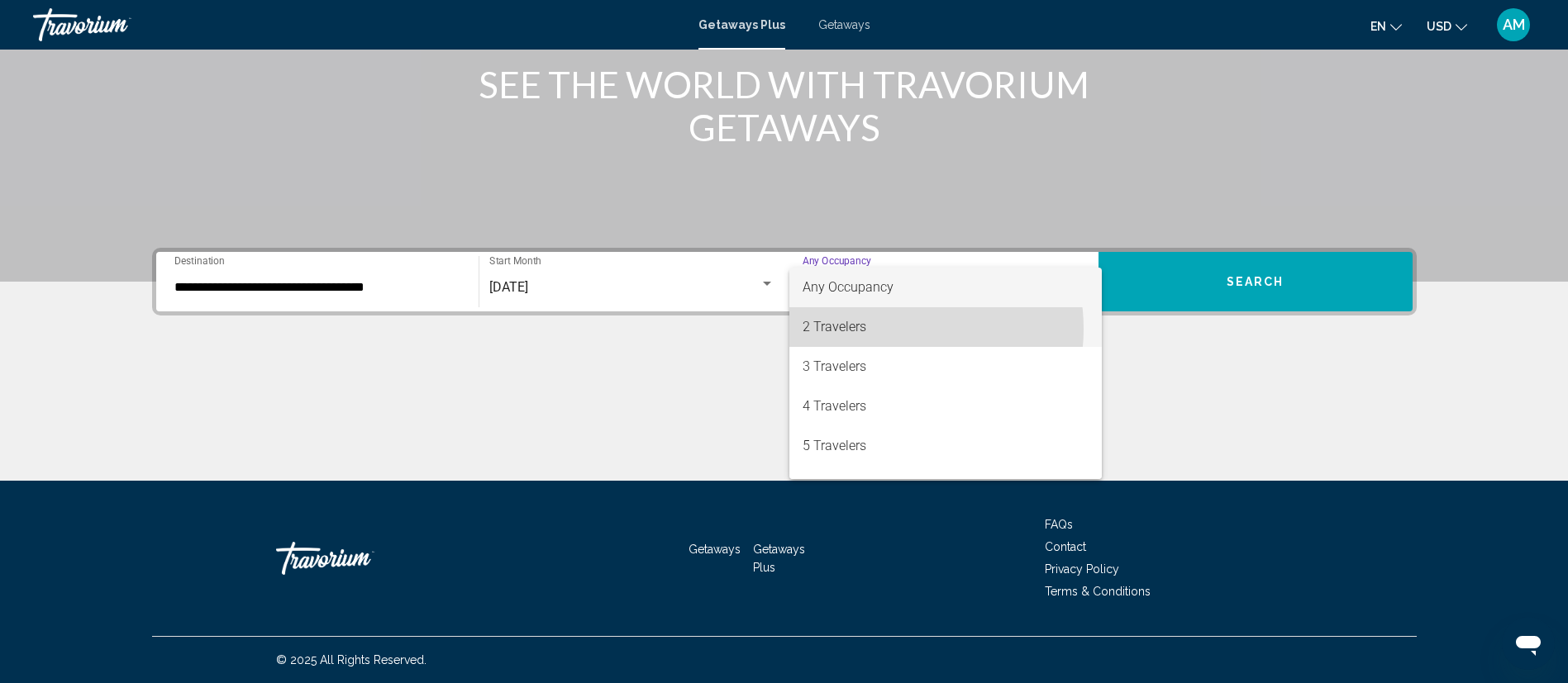
click at [887, 329] on span "2 Travelers" at bounding box center [945, 327] width 286 height 39
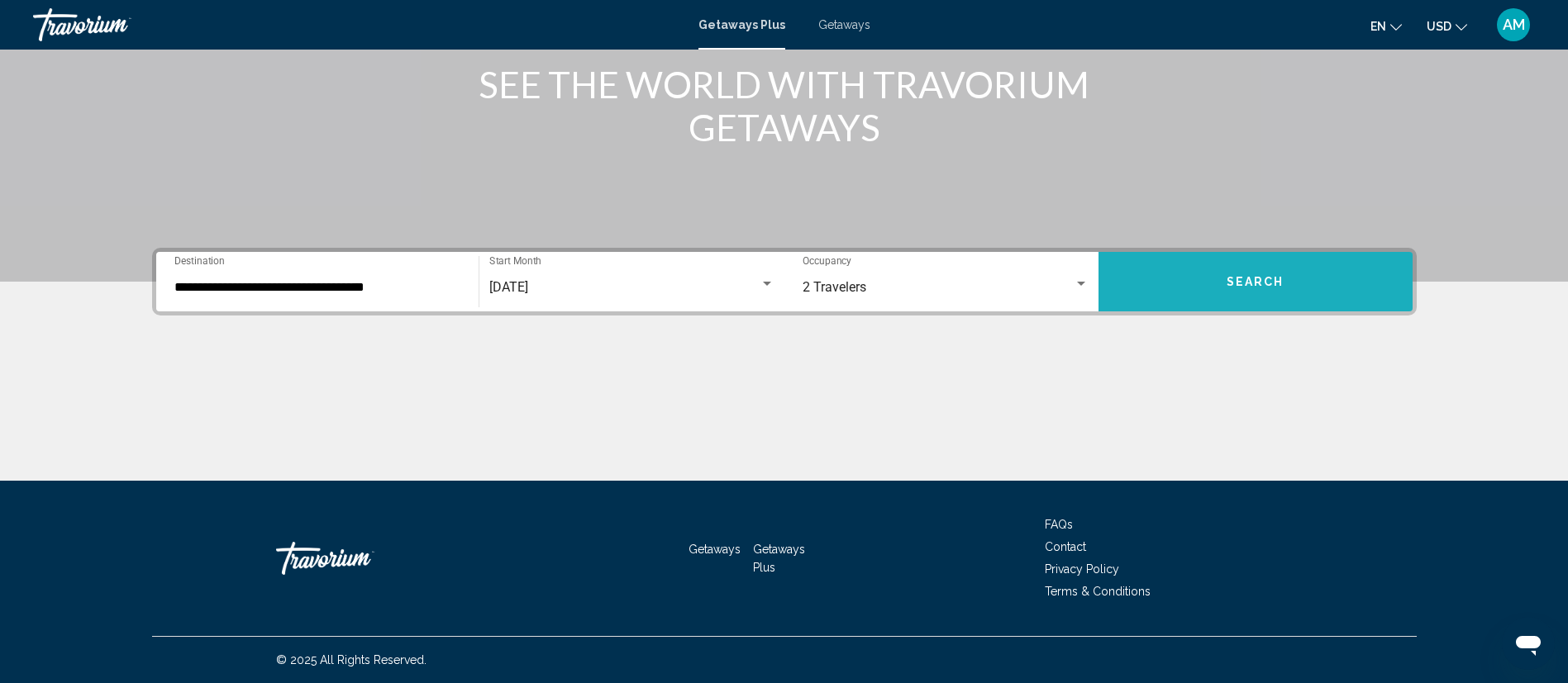
click at [1298, 282] on button "Search" at bounding box center [1256, 282] width 314 height 60
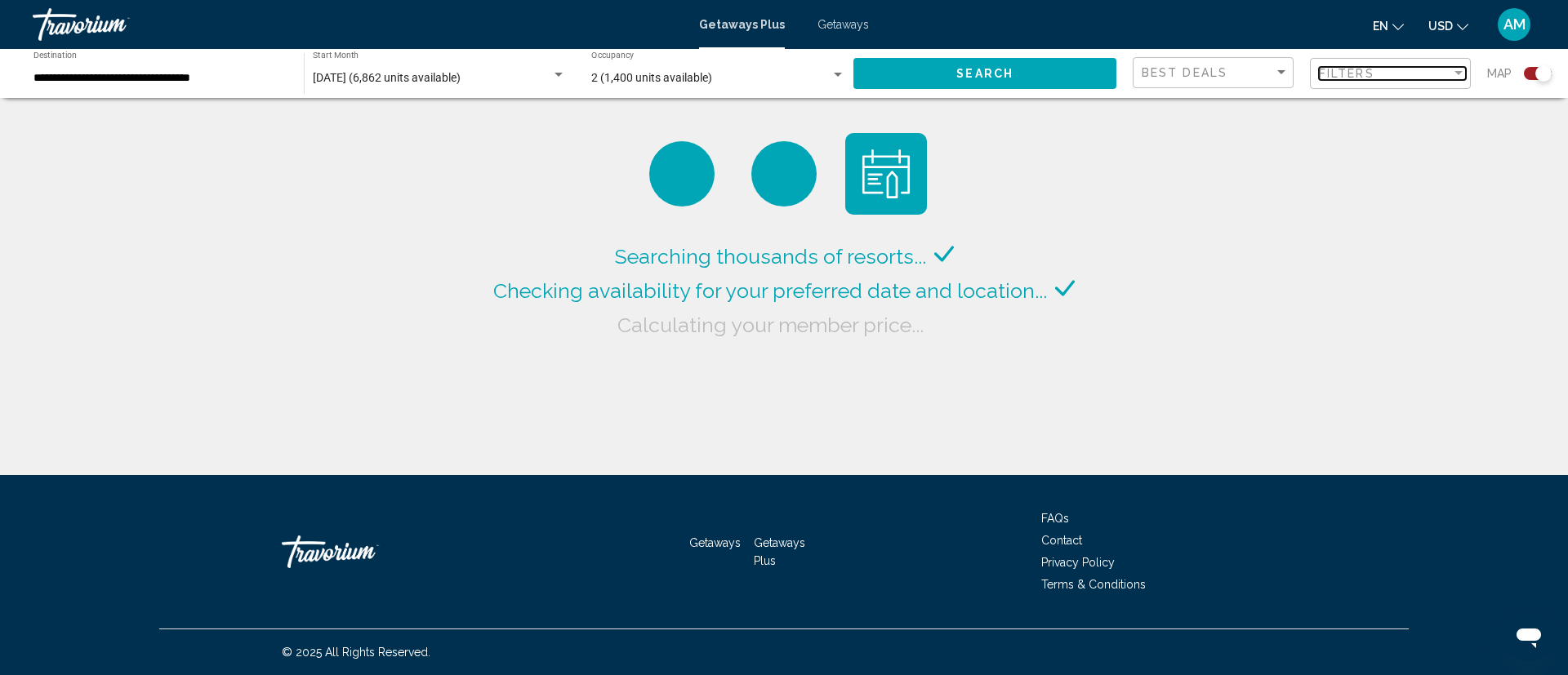
click at [1397, 69] on div "Filters" at bounding box center [1386, 73] width 132 height 13
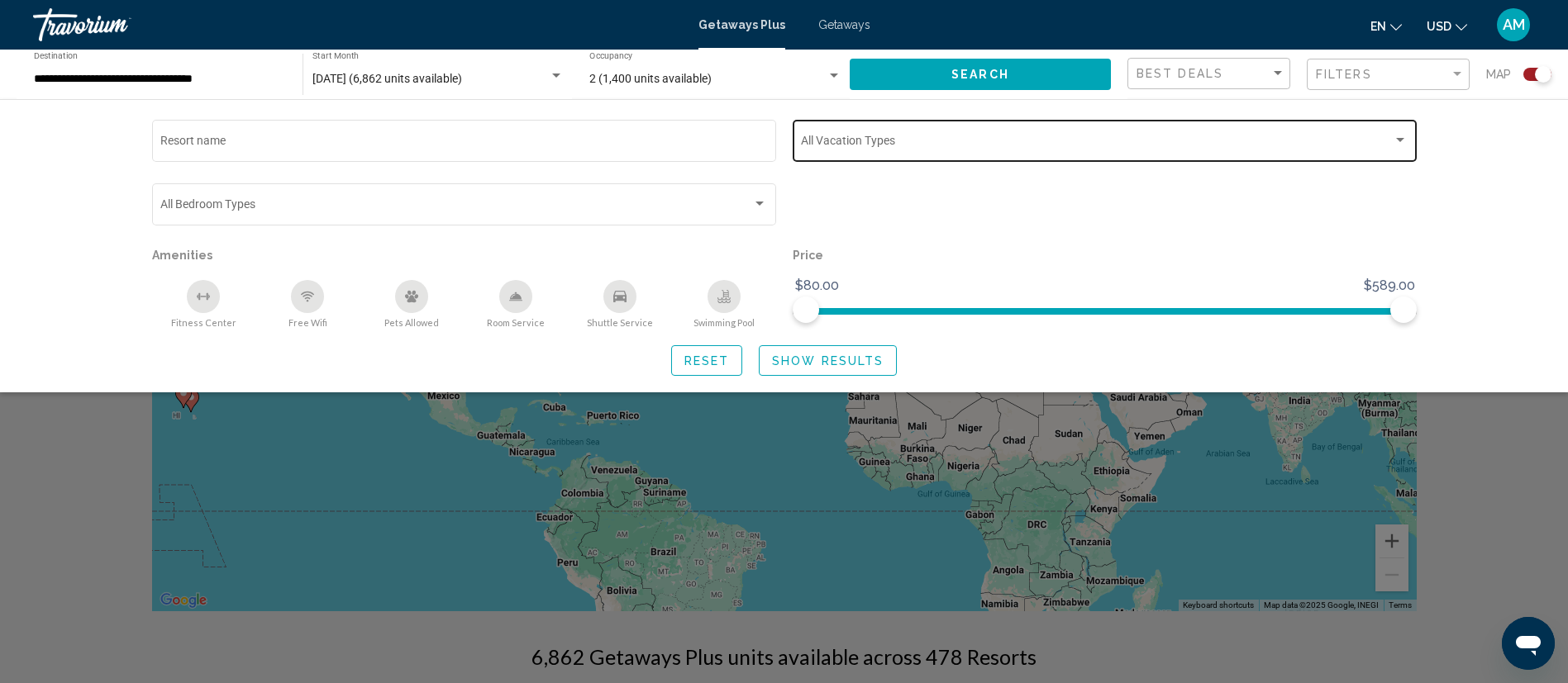
click at [867, 153] on div "Vacation Types All Vacation Types" at bounding box center [1104, 139] width 607 height 45
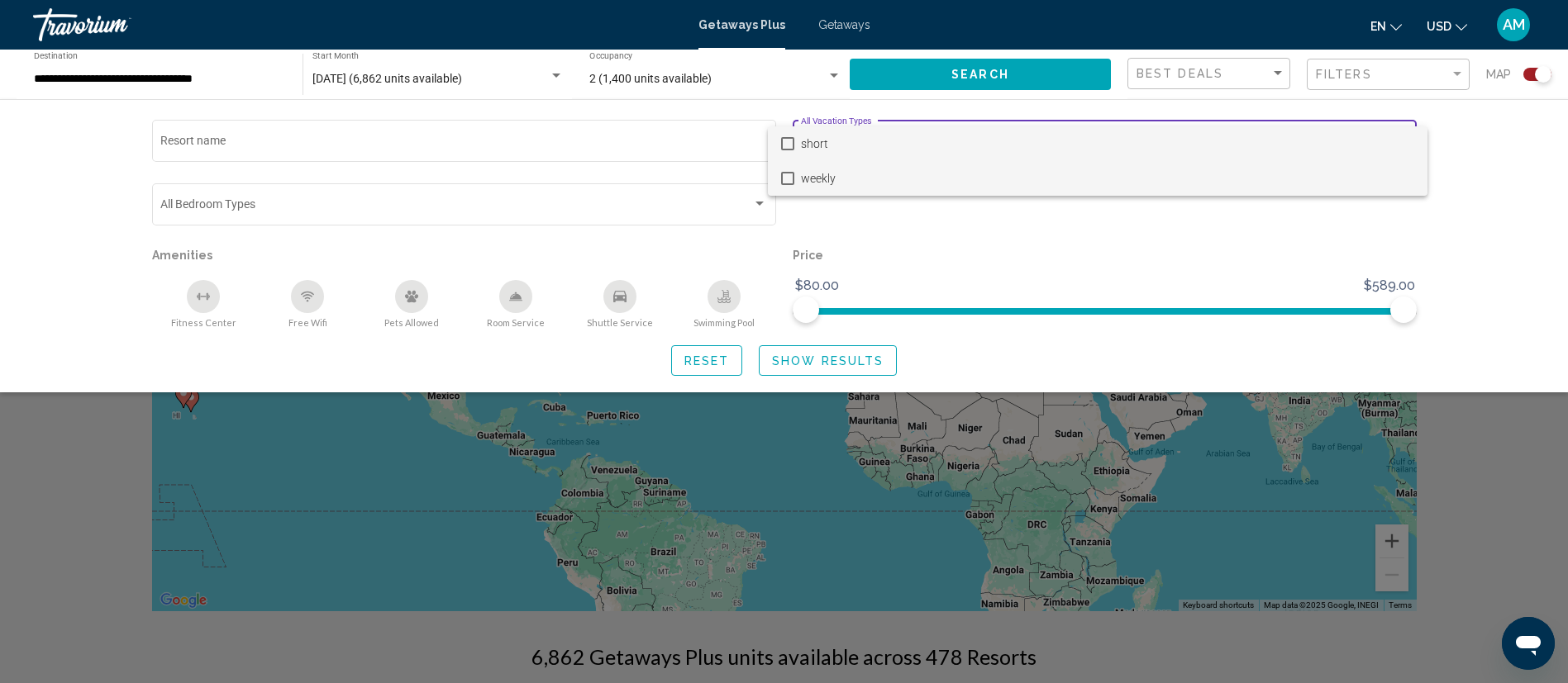
click at [829, 177] on span "weekly" at bounding box center [1108, 178] width 614 height 35
click at [1202, 78] on div at bounding box center [784, 342] width 1568 height 683
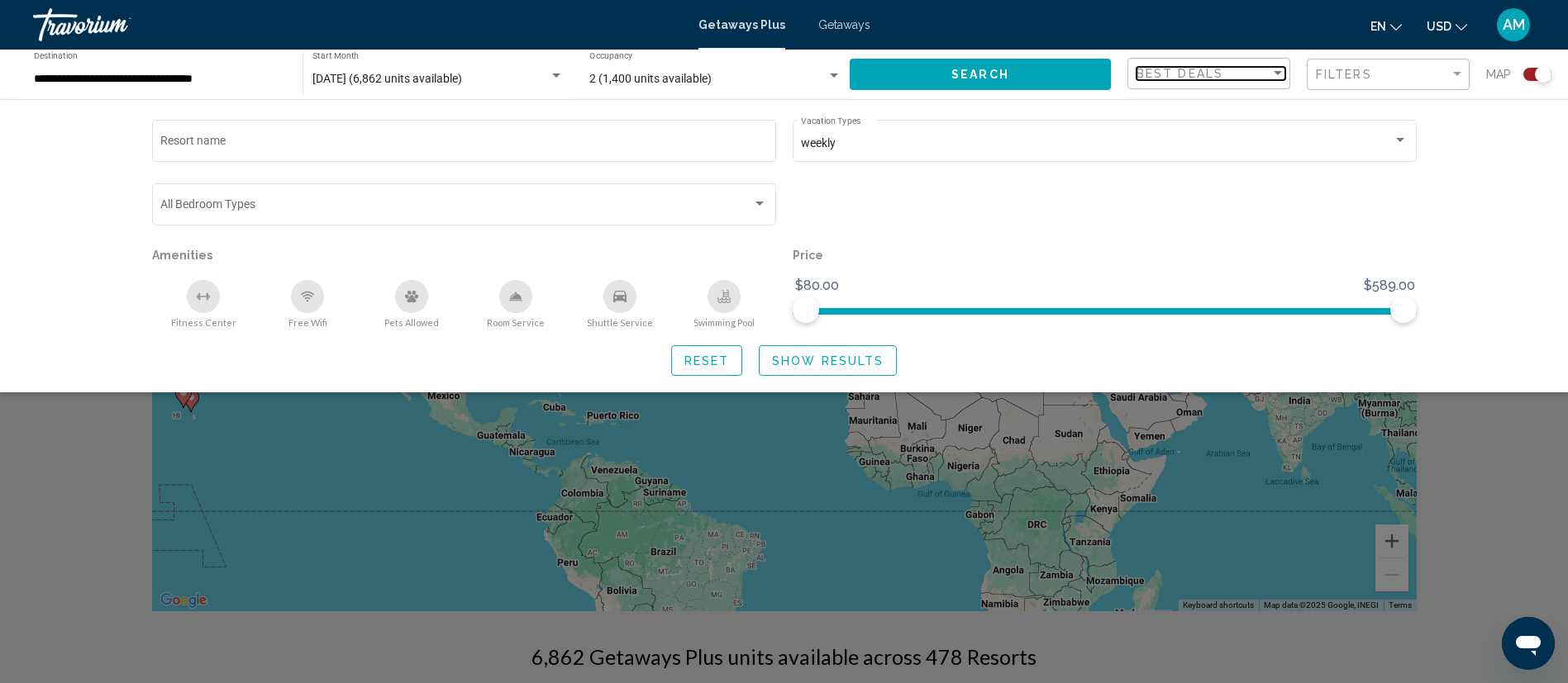
click at [1202, 78] on span "Best Deals" at bounding box center [1179, 73] width 87 height 13
click at [1198, 104] on span "Lowest Price" at bounding box center [1168, 108] width 65 height 13
click at [996, 70] on span "Search" at bounding box center [980, 75] width 58 height 13
click at [235, 80] on input "**********" at bounding box center [160, 79] width 252 height 13
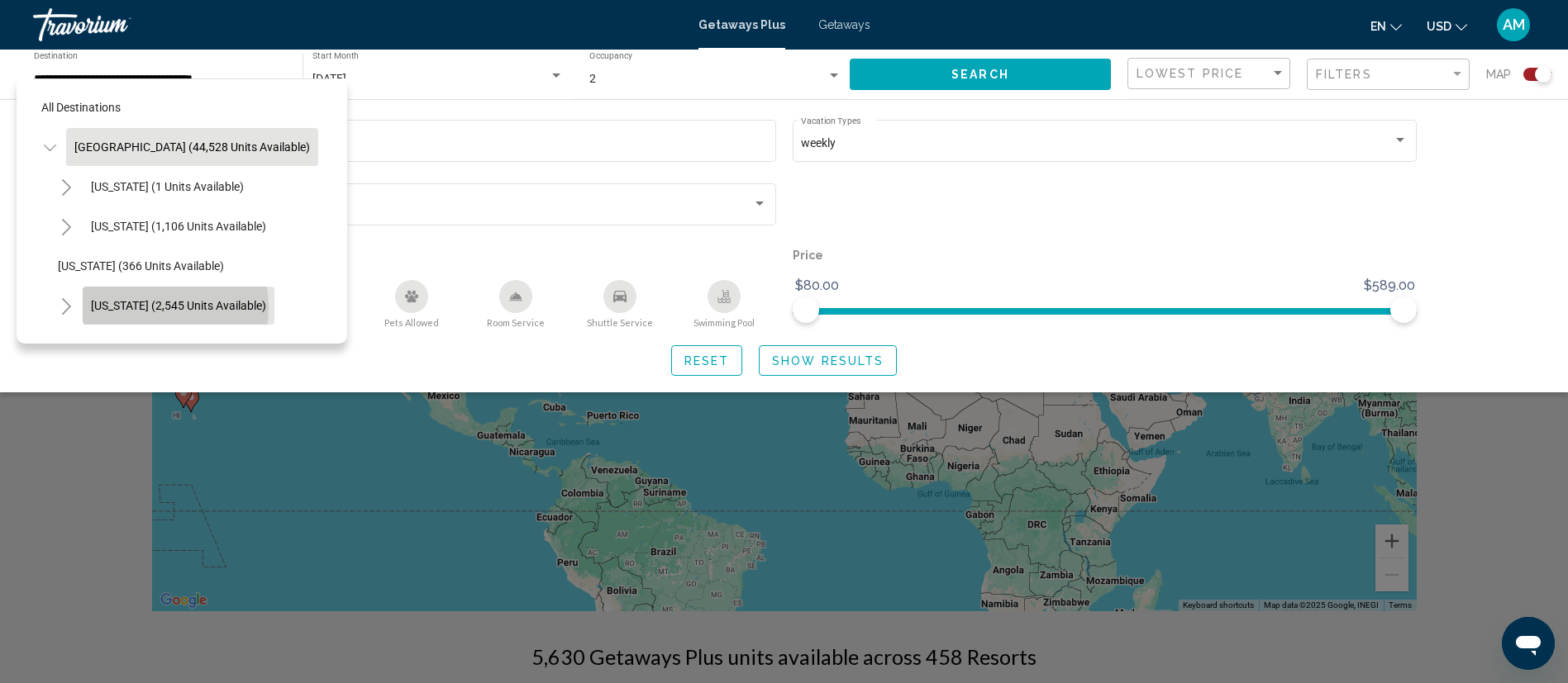
click at [155, 308] on span "California (2,545 units available)" at bounding box center [178, 305] width 175 height 13
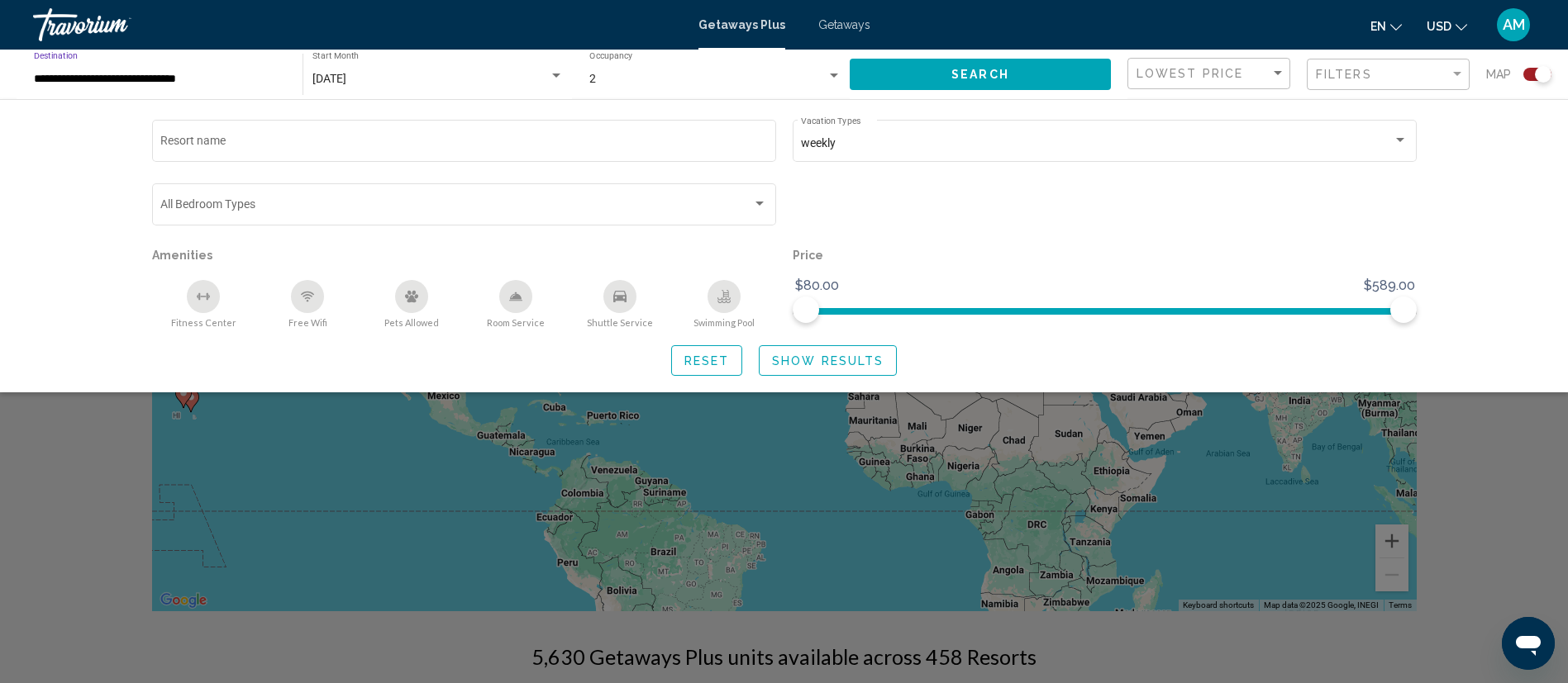
click at [207, 88] on div "**********" at bounding box center [160, 74] width 252 height 45
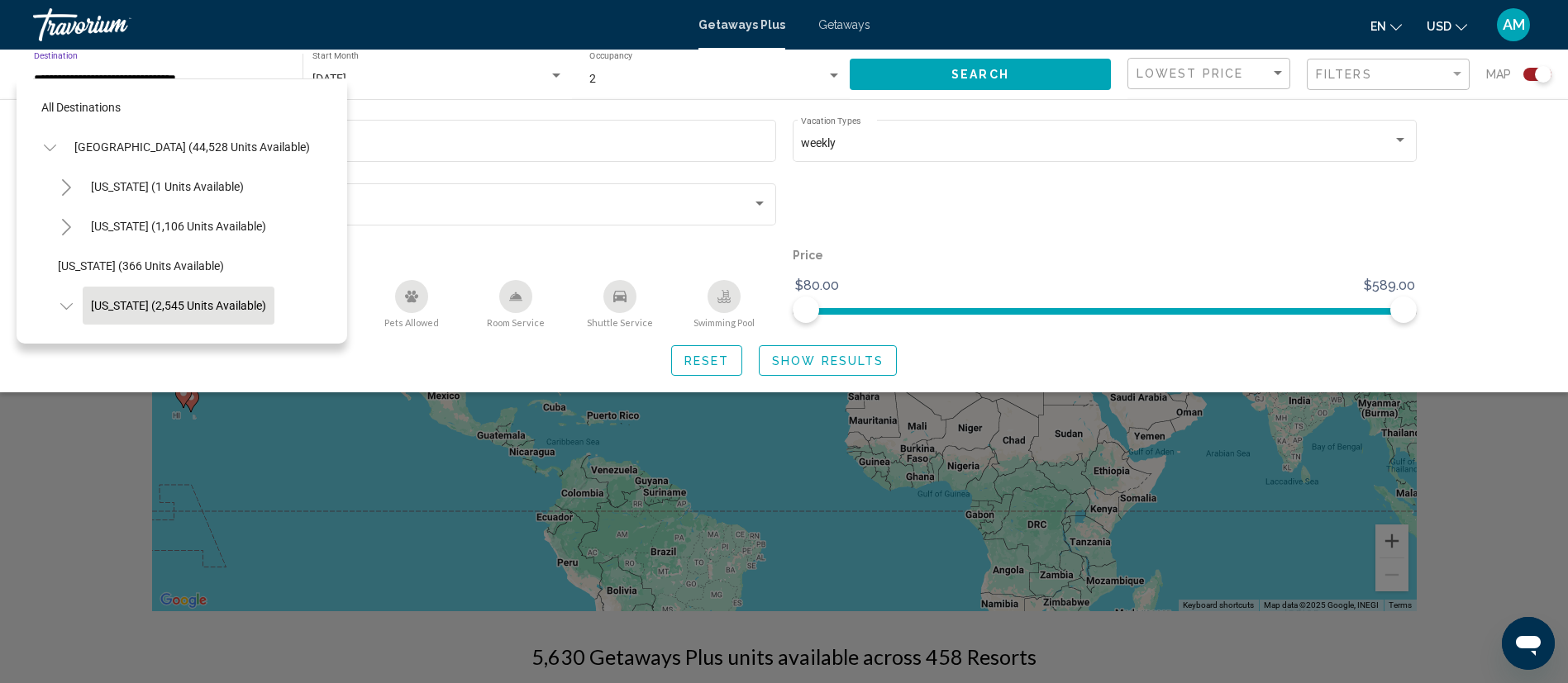
scroll to position [108, 0]
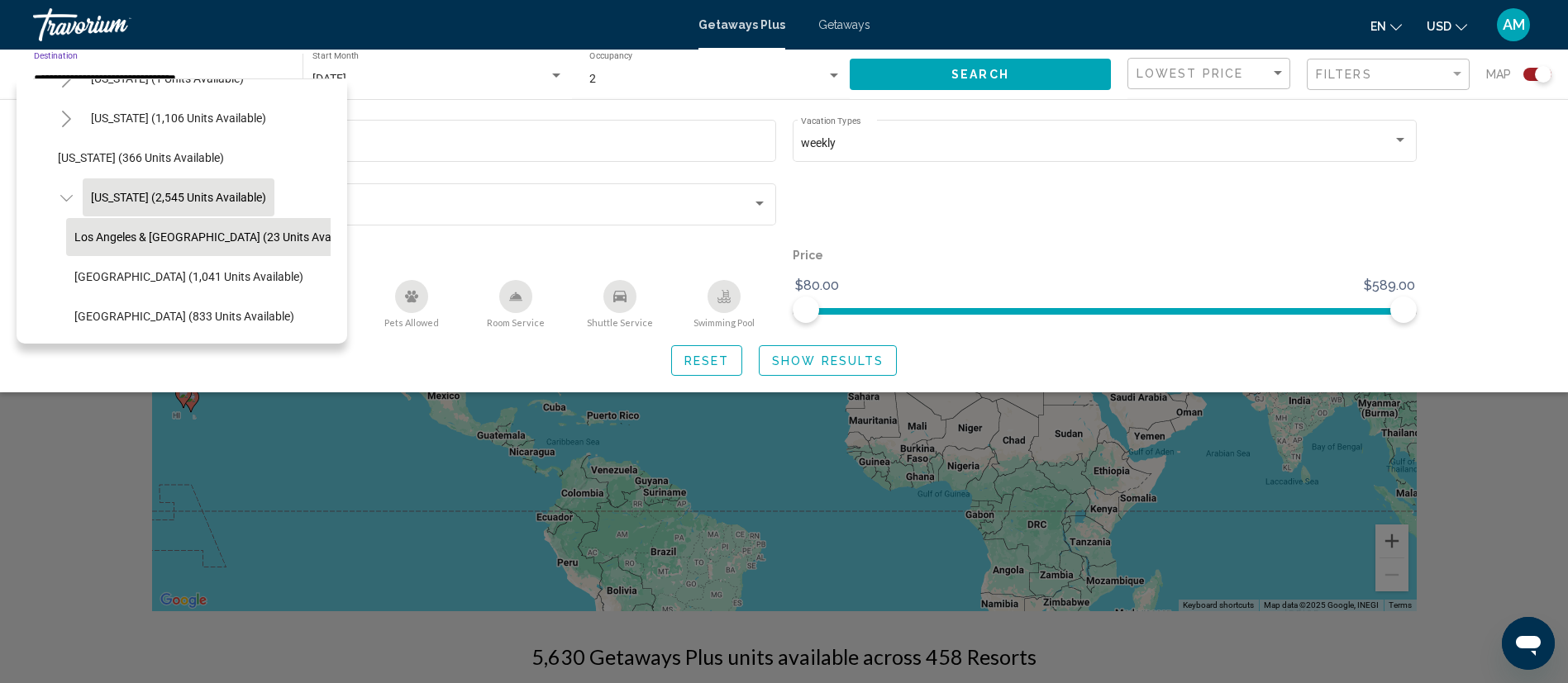
click at [190, 233] on span "Los Angeles & Anaheim (23 units available)" at bounding box center [218, 237] width 288 height 13
type input "**********"
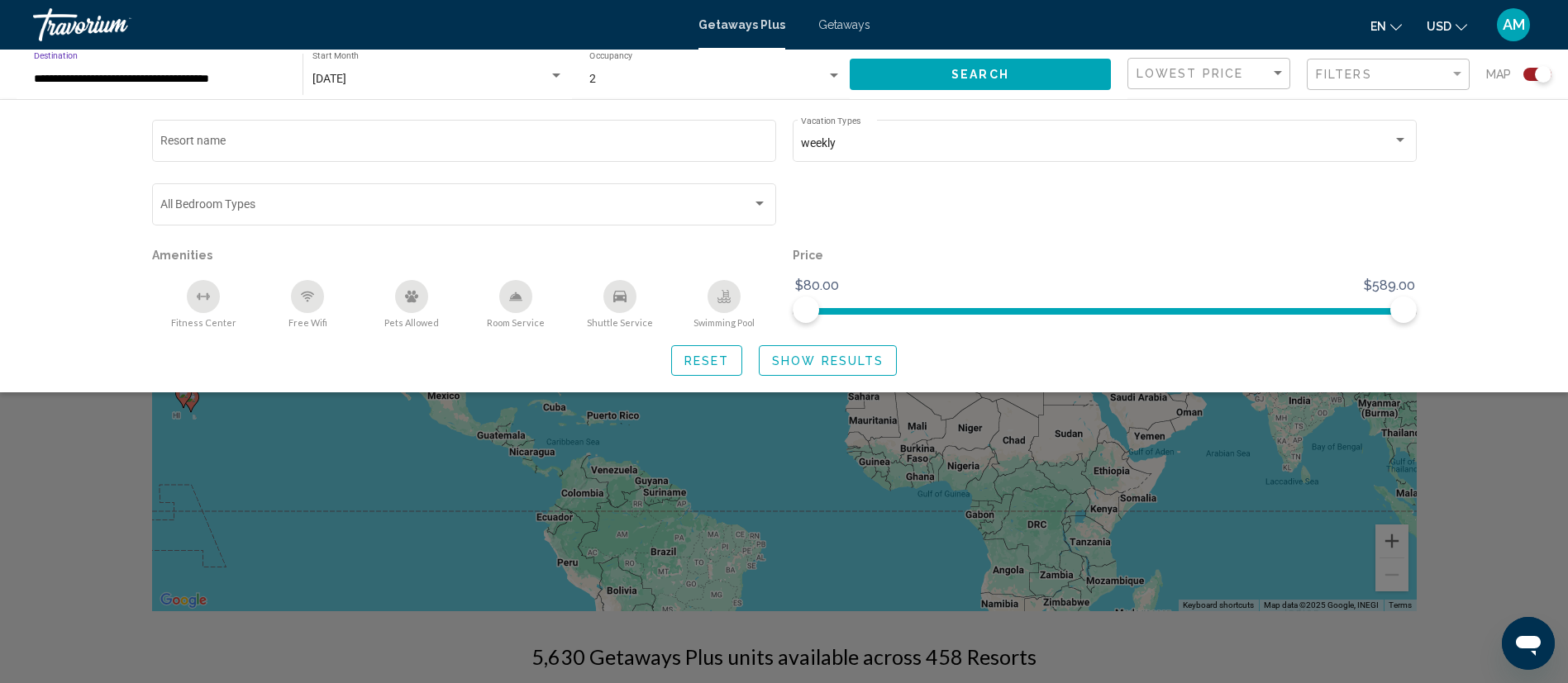
click at [983, 69] on span "Search" at bounding box center [980, 75] width 58 height 13
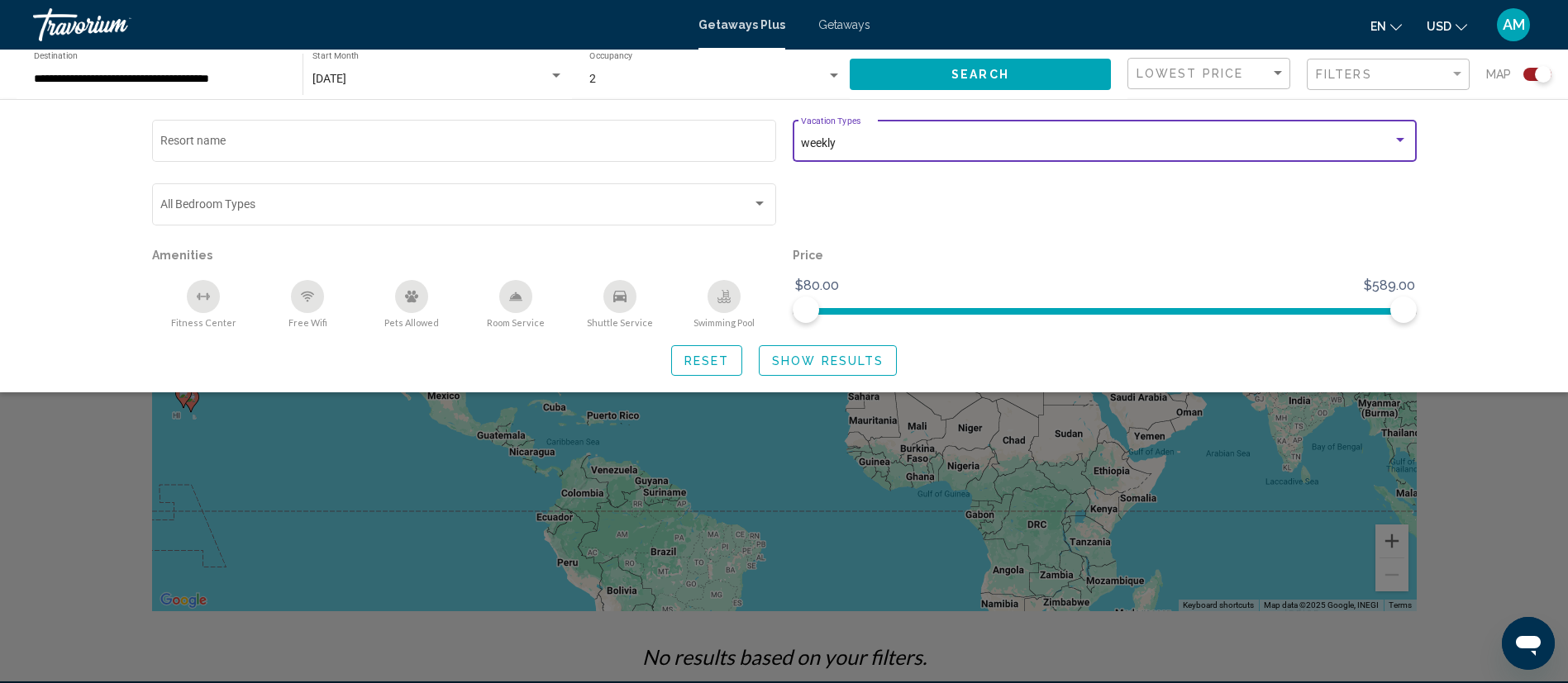
click at [1385, 140] on div "weekly" at bounding box center [1097, 144] width 592 height 13
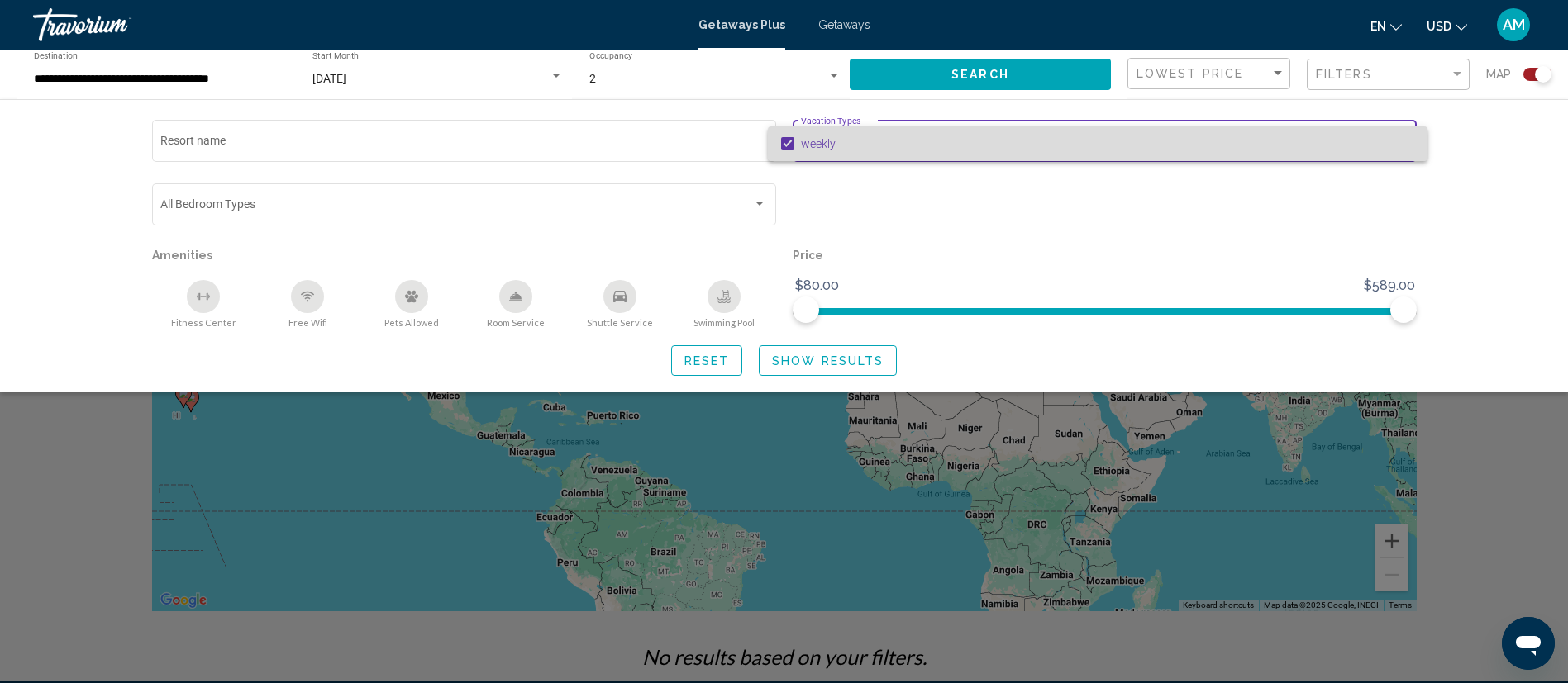
click at [788, 141] on mat-pseudo-checkbox at bounding box center [788, 144] width 13 height 13
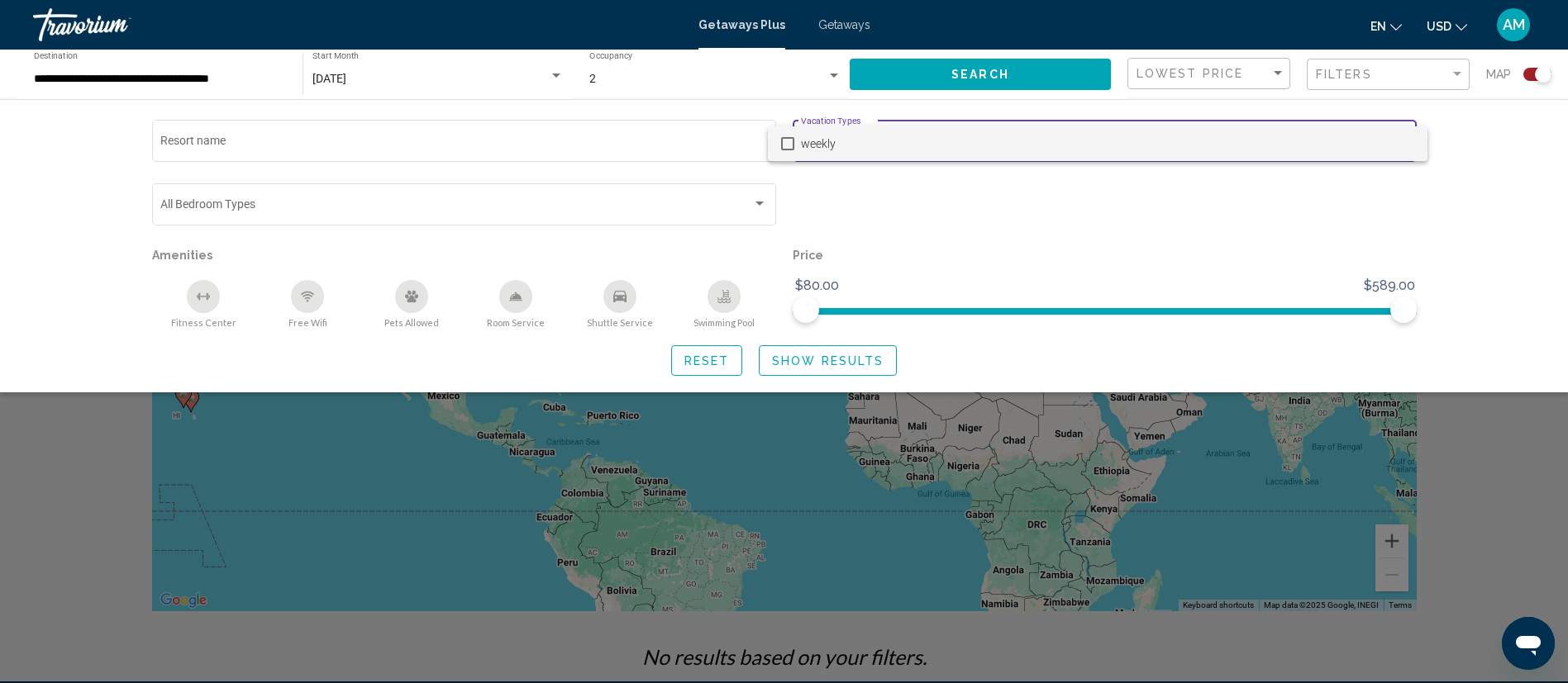
click at [1029, 76] on div at bounding box center [784, 342] width 1568 height 683
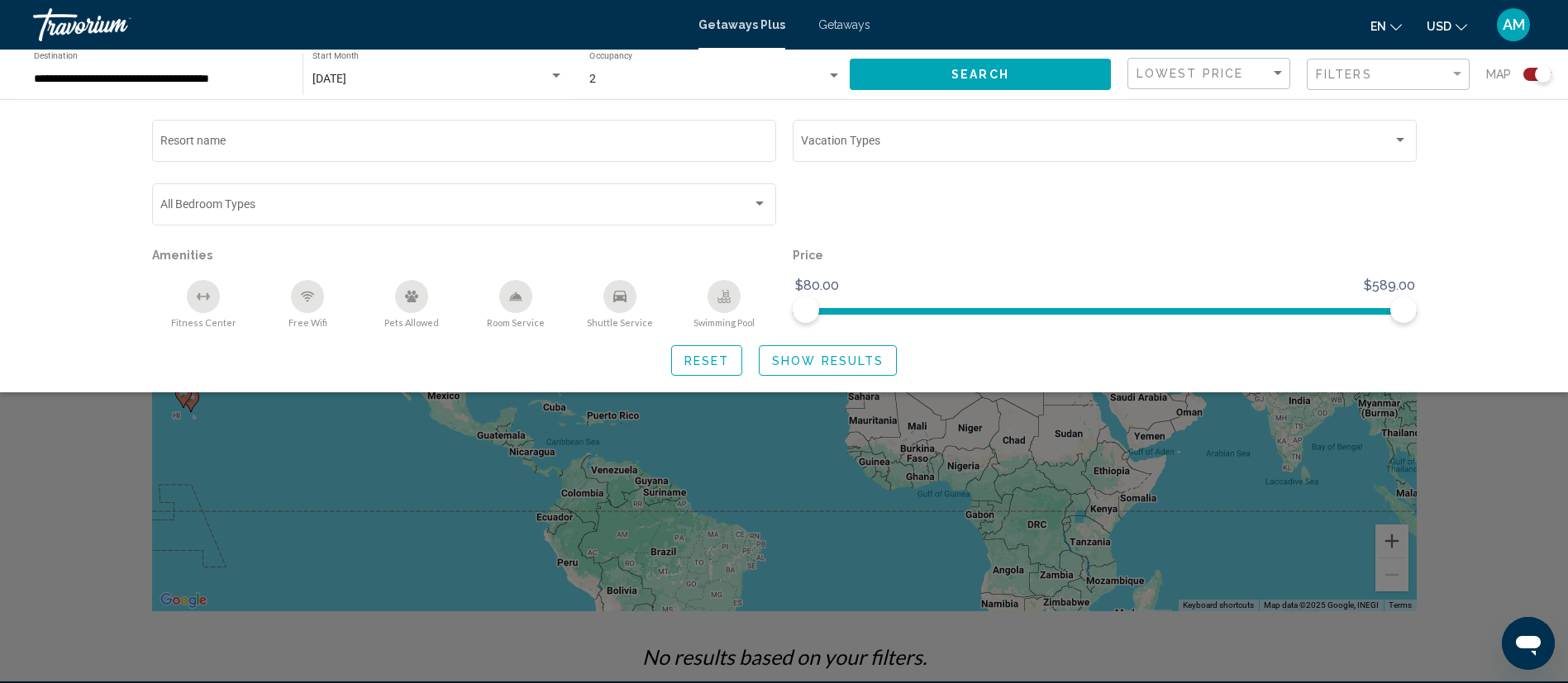
click at [1029, 76] on button "Search" at bounding box center [980, 74] width 261 height 30
click at [711, 361] on span "Reset" at bounding box center [706, 361] width 45 height 13
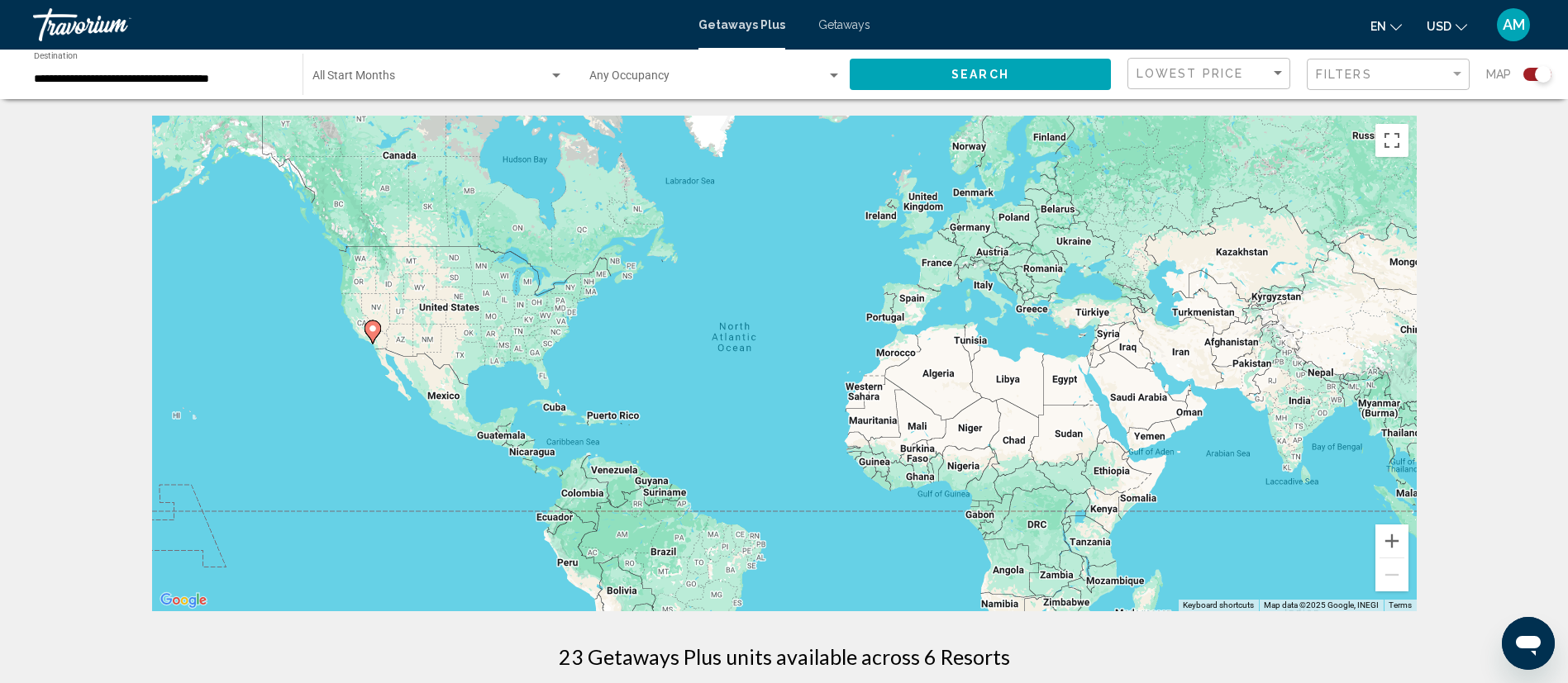
click at [1034, 78] on button "Search" at bounding box center [980, 74] width 261 height 30
click at [1241, 69] on div "Lowest Price" at bounding box center [1203, 73] width 134 height 13
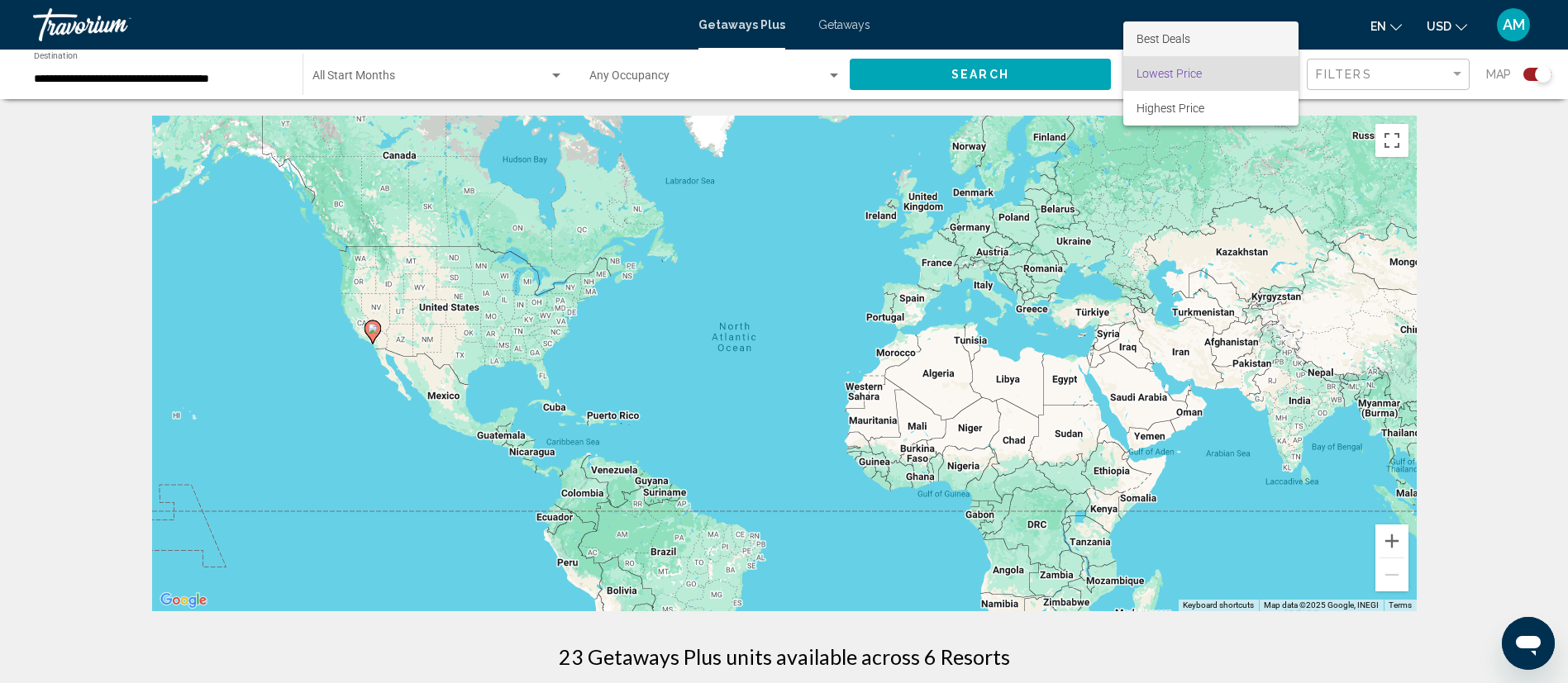
click at [1220, 35] on span "Best Deals" at bounding box center [1210, 38] width 149 height 35
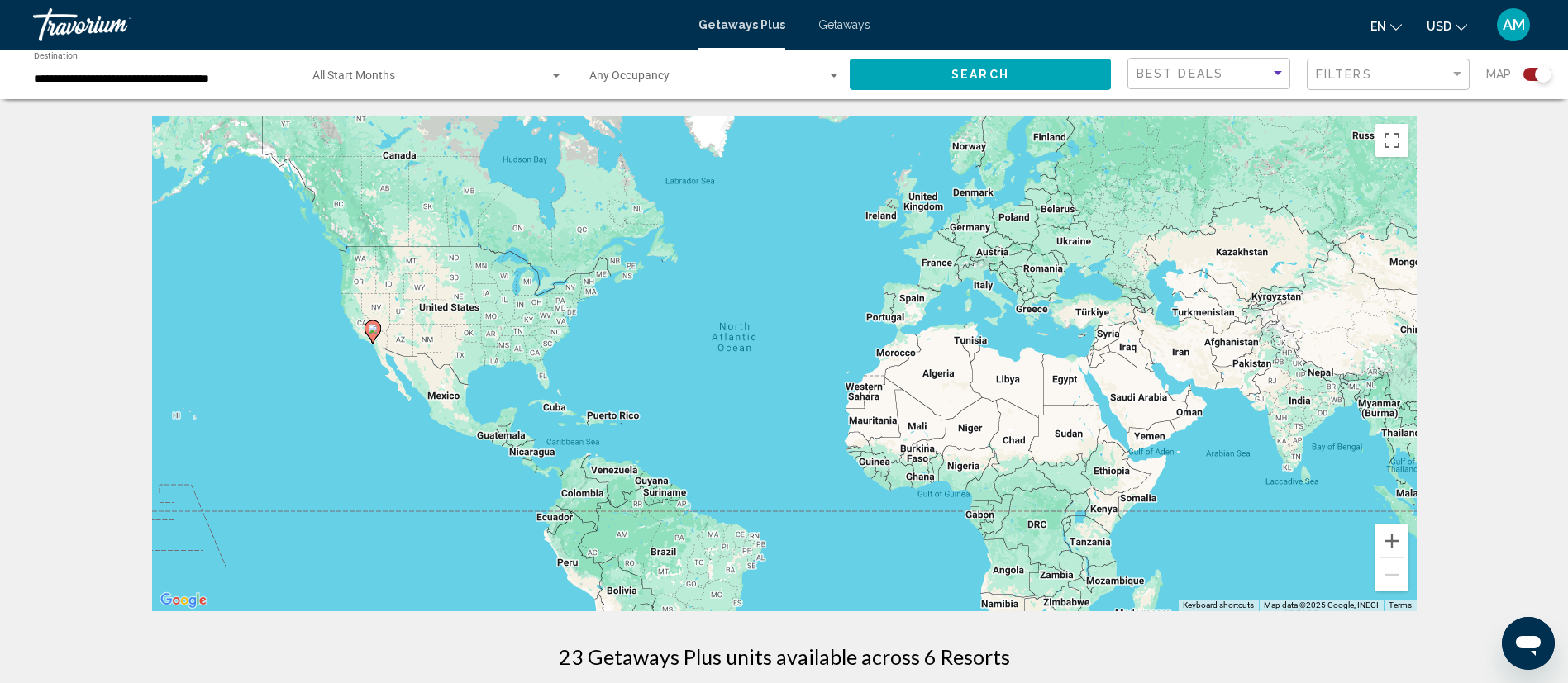
click at [1011, 69] on button "Search" at bounding box center [980, 74] width 261 height 30
click at [1341, 71] on span "Filters" at bounding box center [1343, 74] width 56 height 13
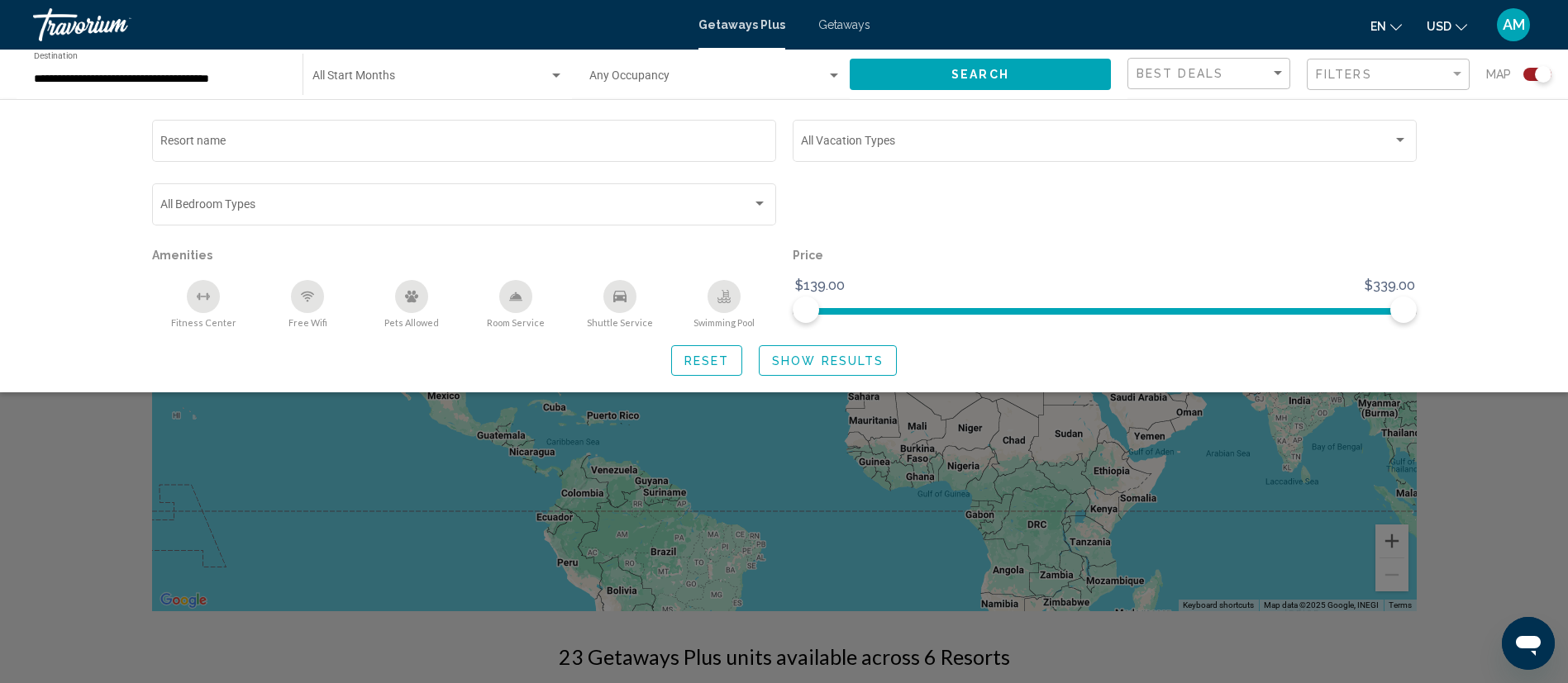
click at [825, 361] on span "Show Results" at bounding box center [828, 361] width 111 height 13
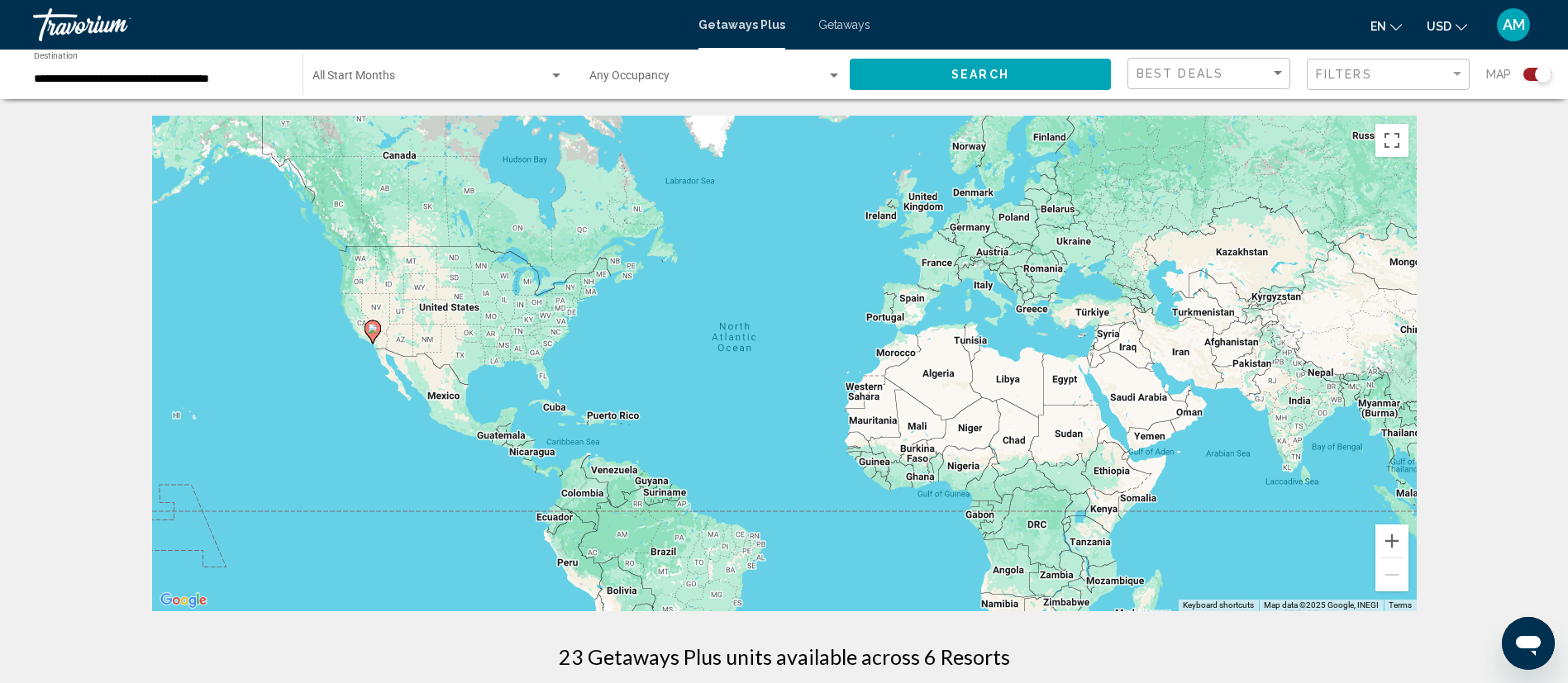
click at [374, 335] on icon "Main content" at bounding box center [372, 333] width 15 height 21
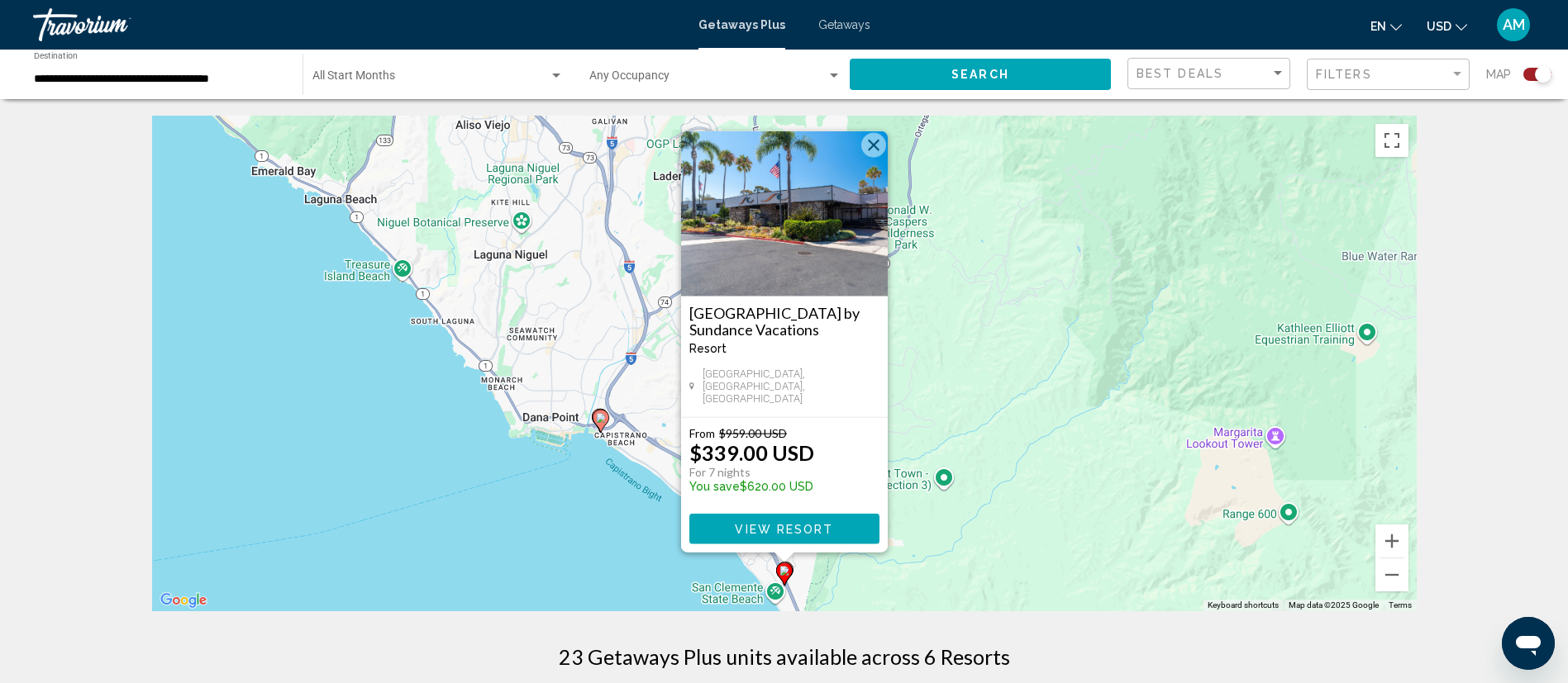
click at [852, 29] on span "Getaways" at bounding box center [844, 24] width 52 height 13
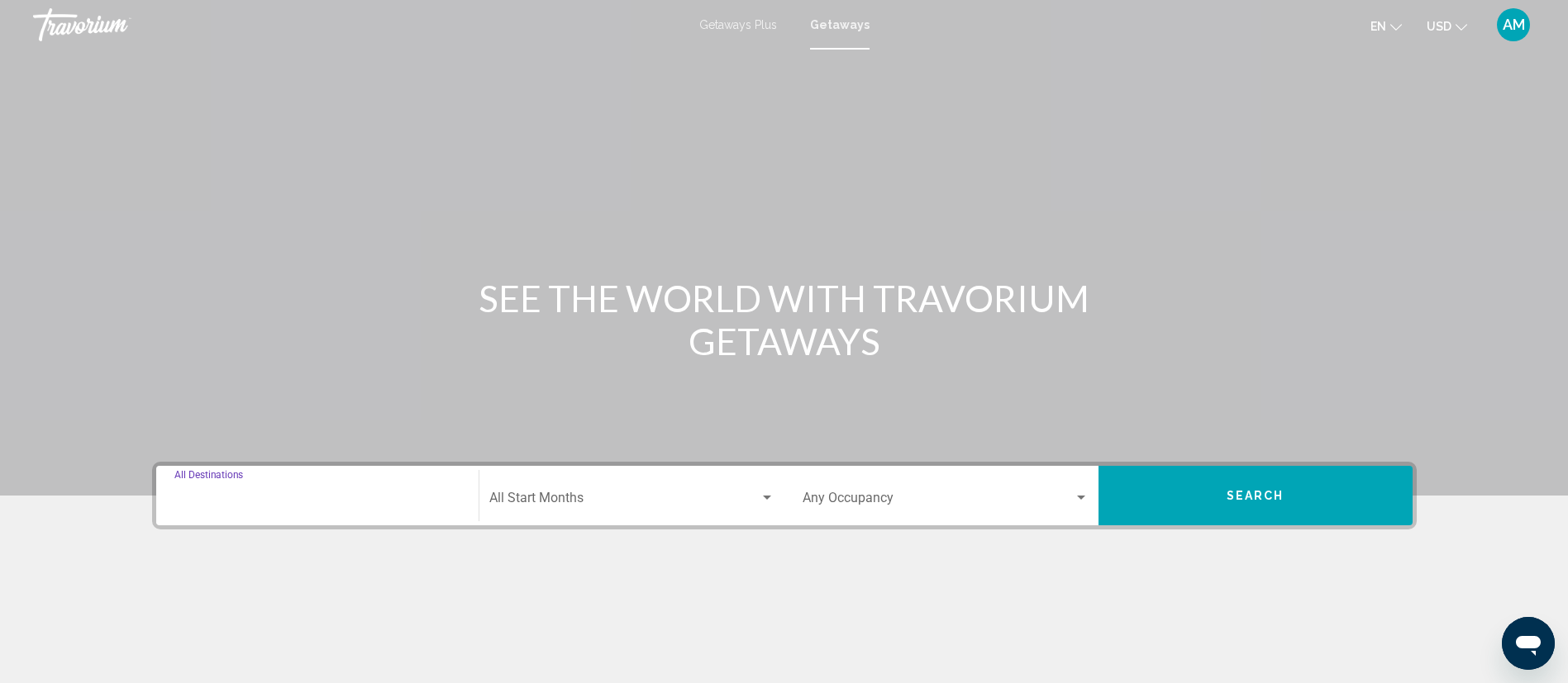
click at [392, 501] on input "Destination All Destinations" at bounding box center [318, 501] width 286 height 15
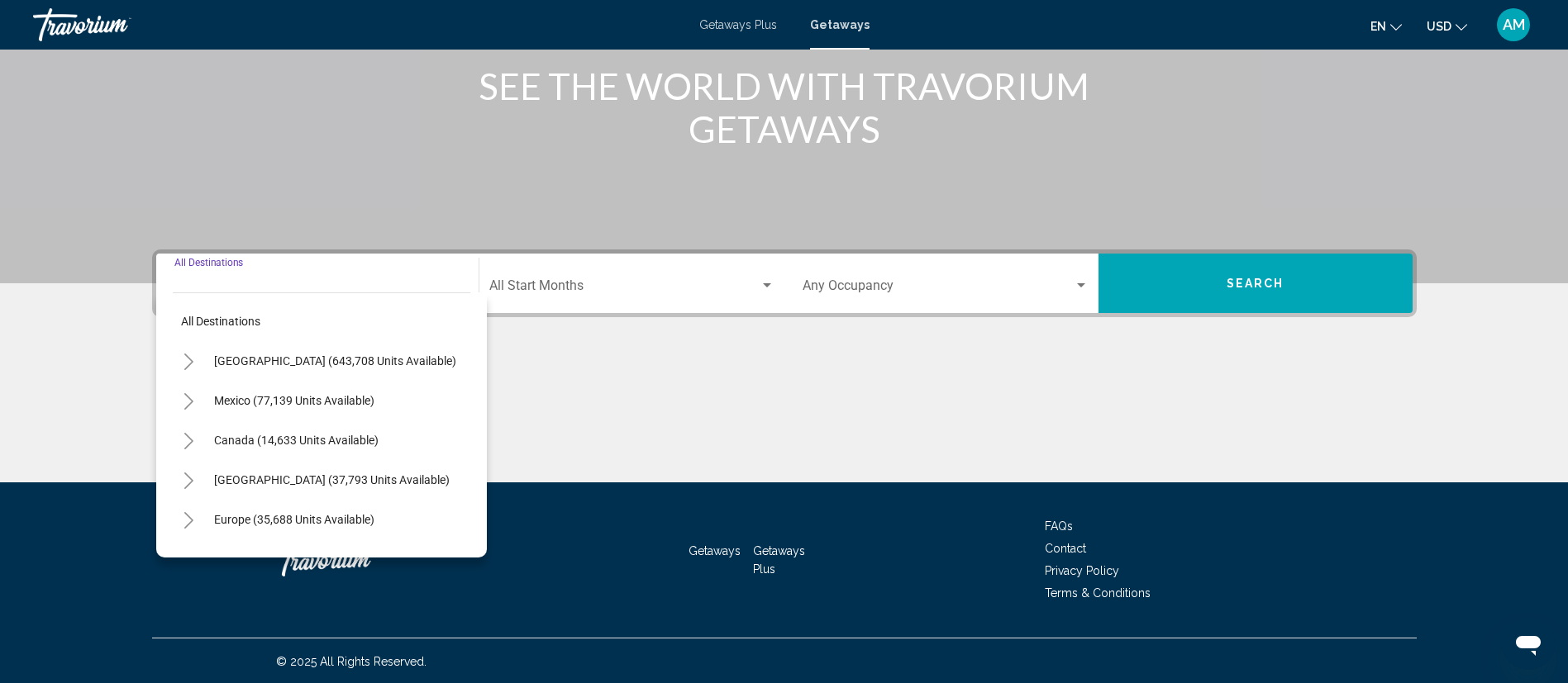
scroll to position [214, 0]
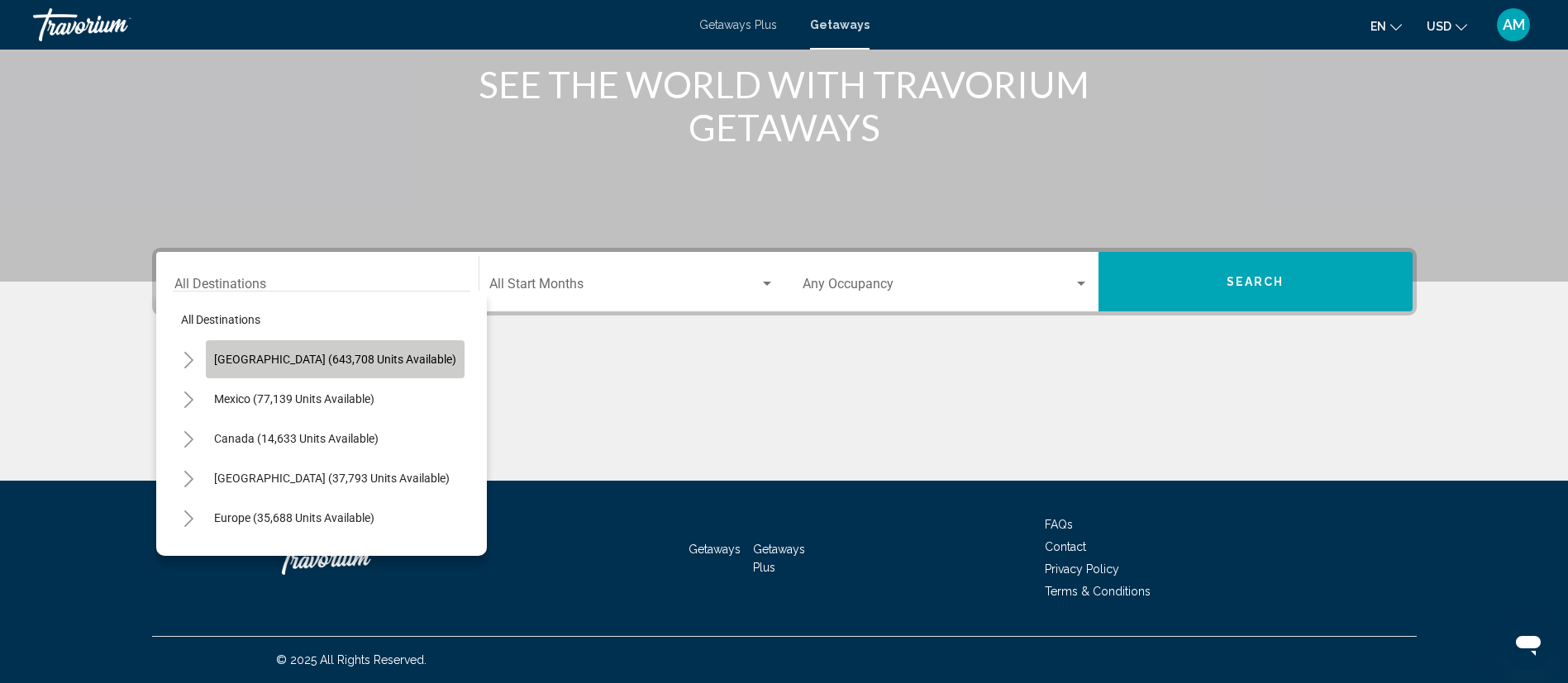
click at [390, 353] on span "United States (643,708 units available)" at bounding box center [335, 359] width 243 height 13
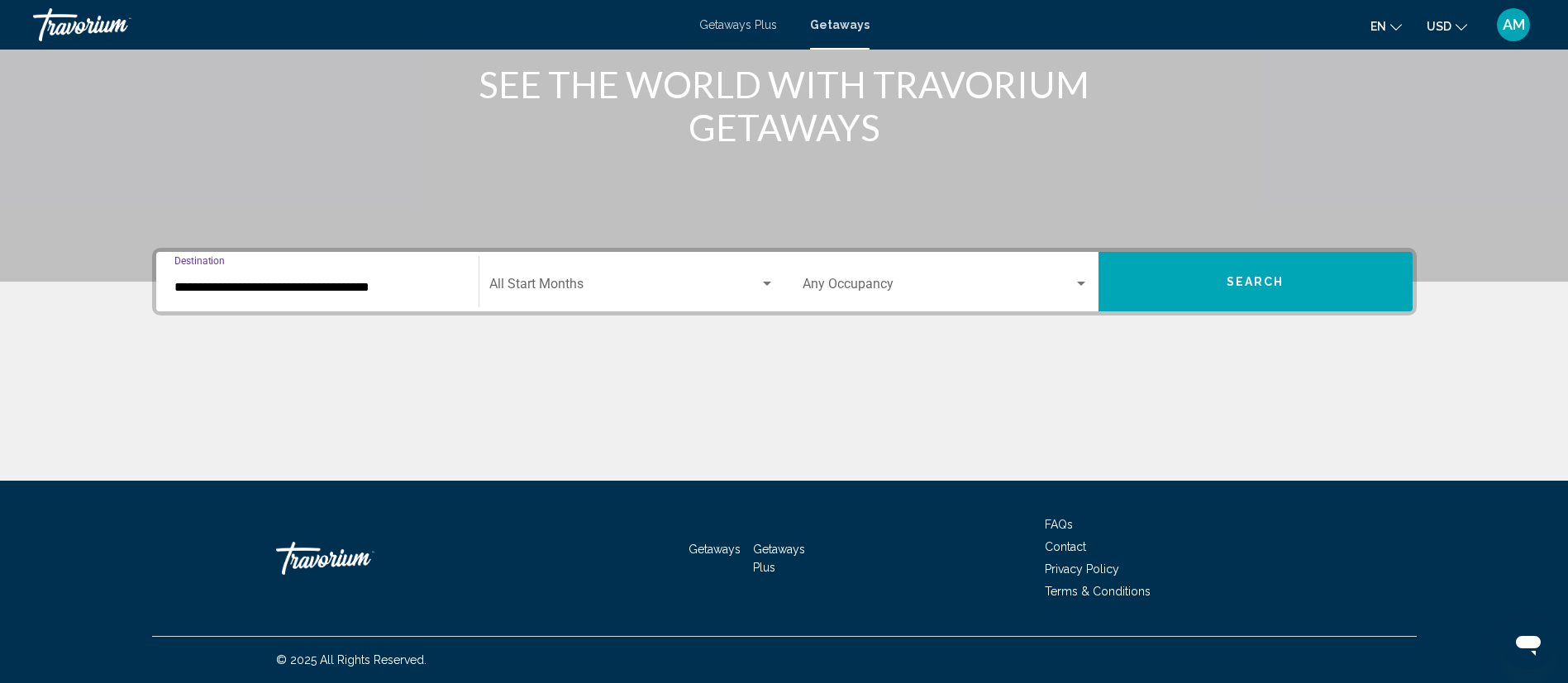
click at [297, 292] on input "**********" at bounding box center [318, 287] width 286 height 15
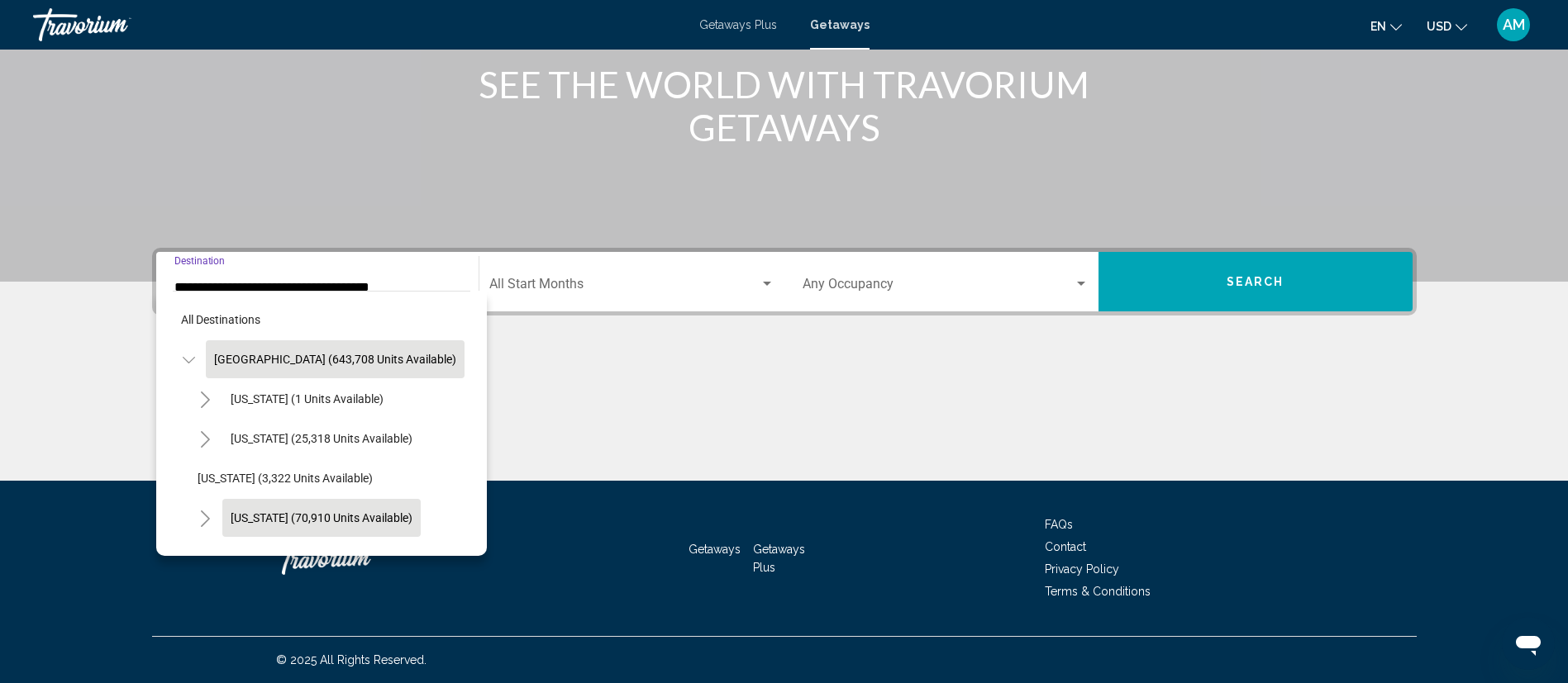
click at [246, 515] on span "California (70,910 units available)" at bounding box center [322, 518] width 182 height 13
type input "**********"
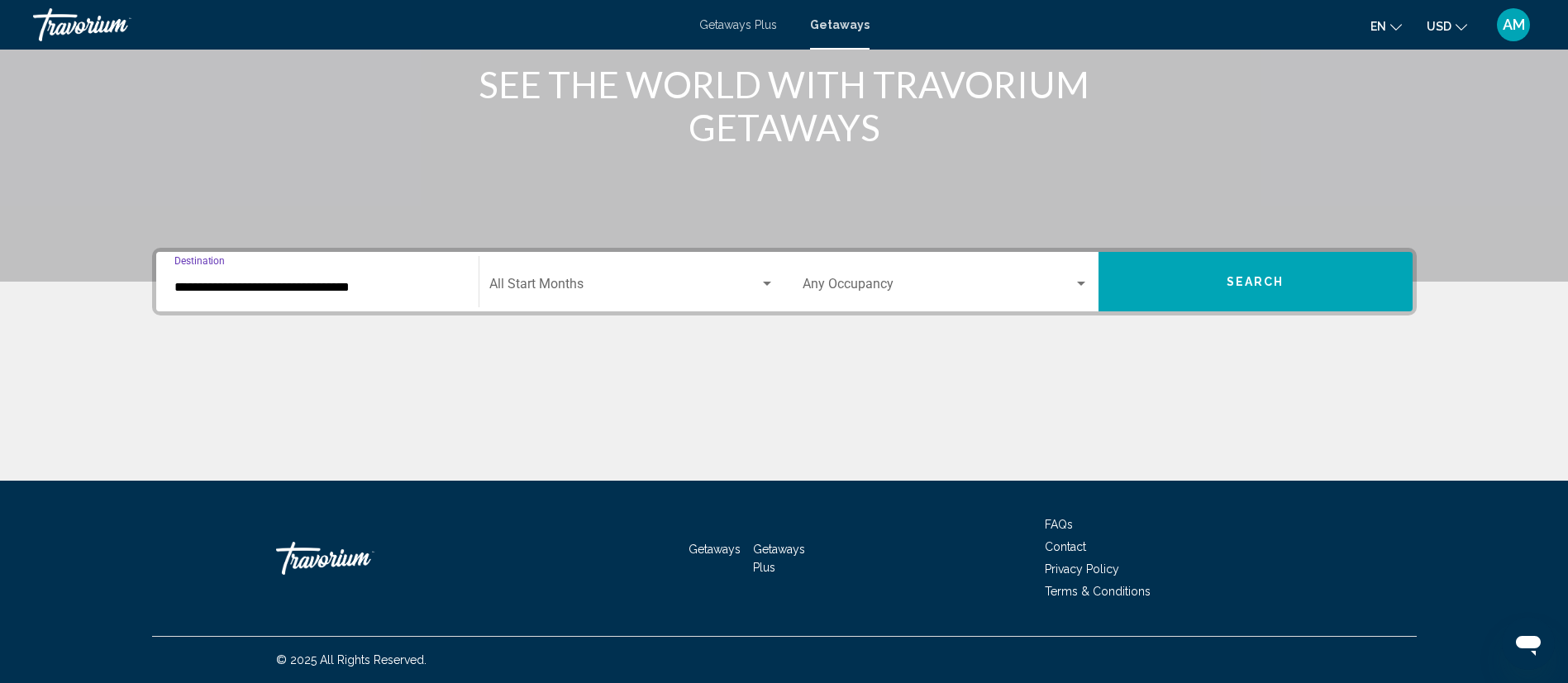
click at [402, 292] on input "**********" at bounding box center [318, 287] width 286 height 15
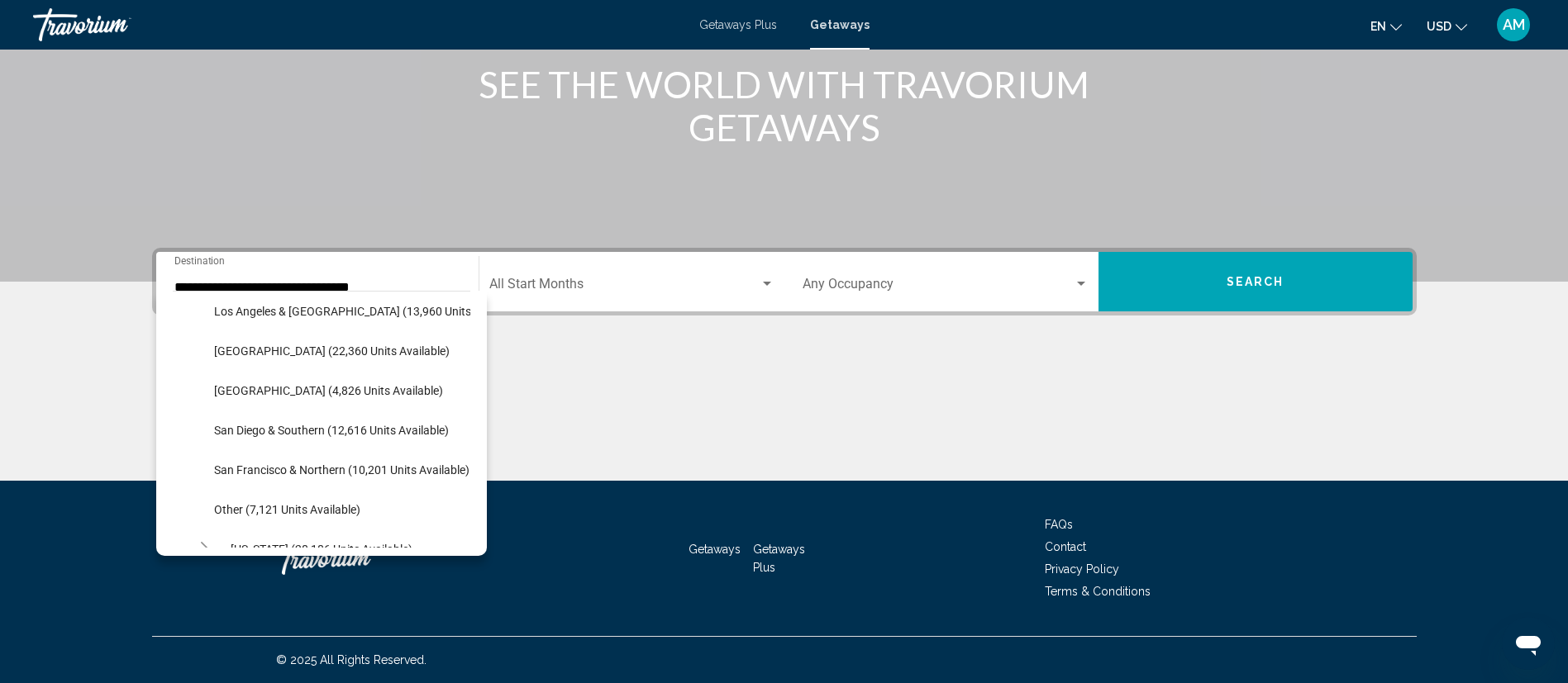
scroll to position [257, 0]
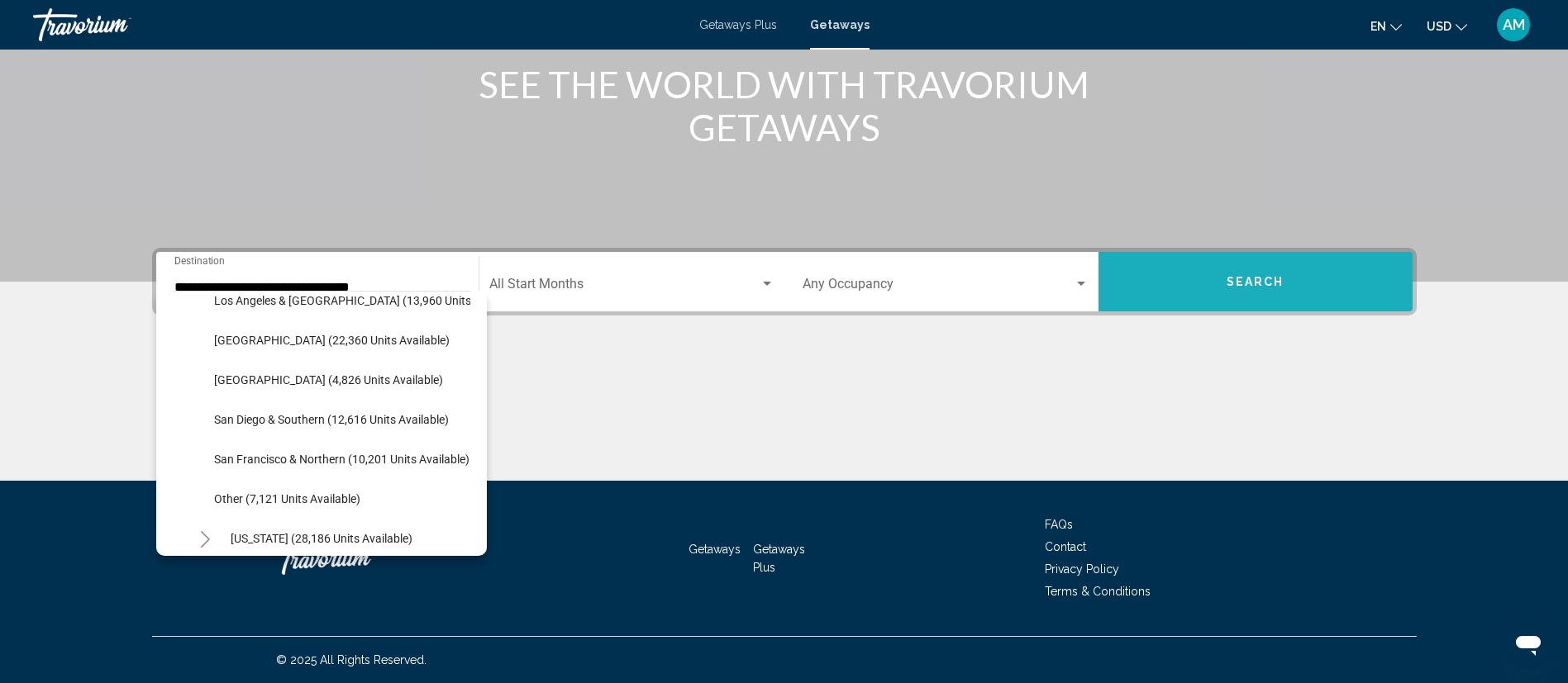
click at [1254, 269] on button "Search" at bounding box center [1256, 282] width 314 height 60
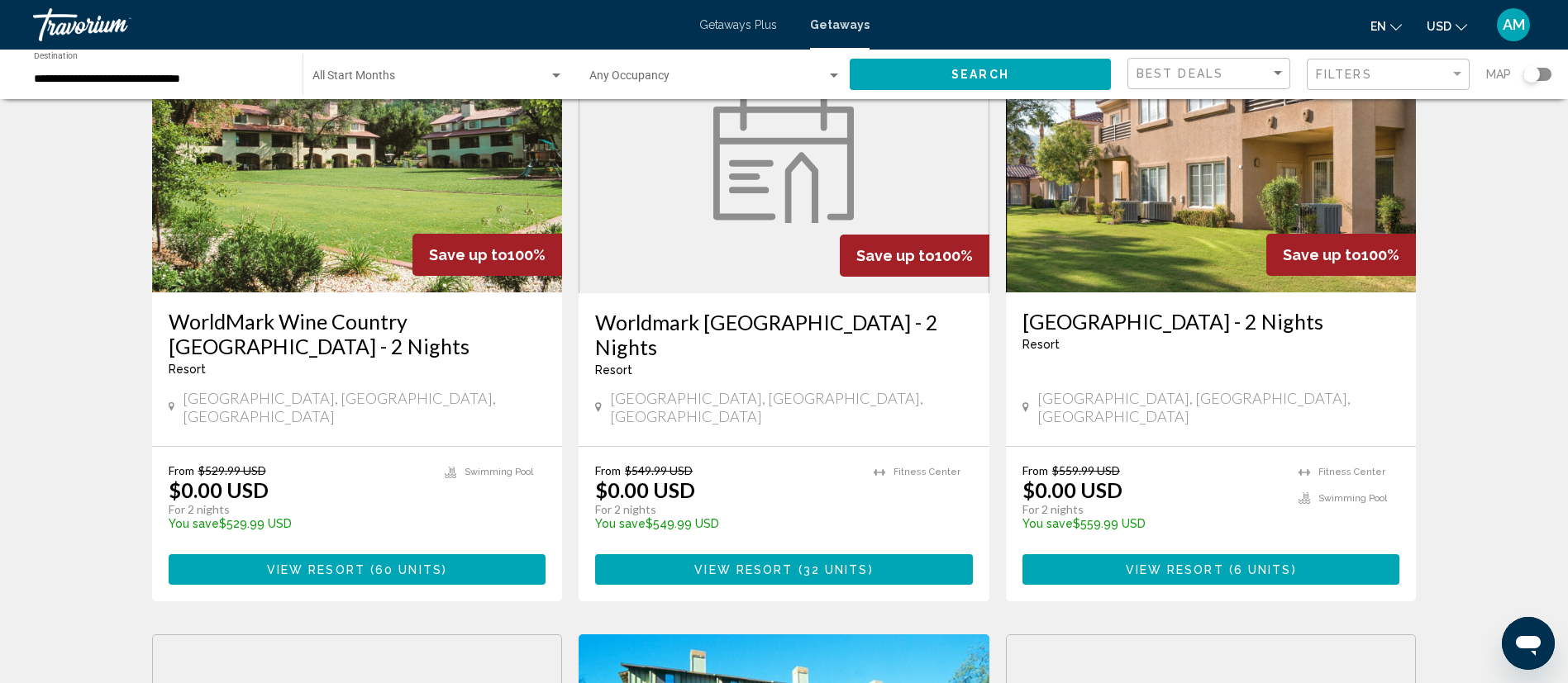
scroll to position [163, 0]
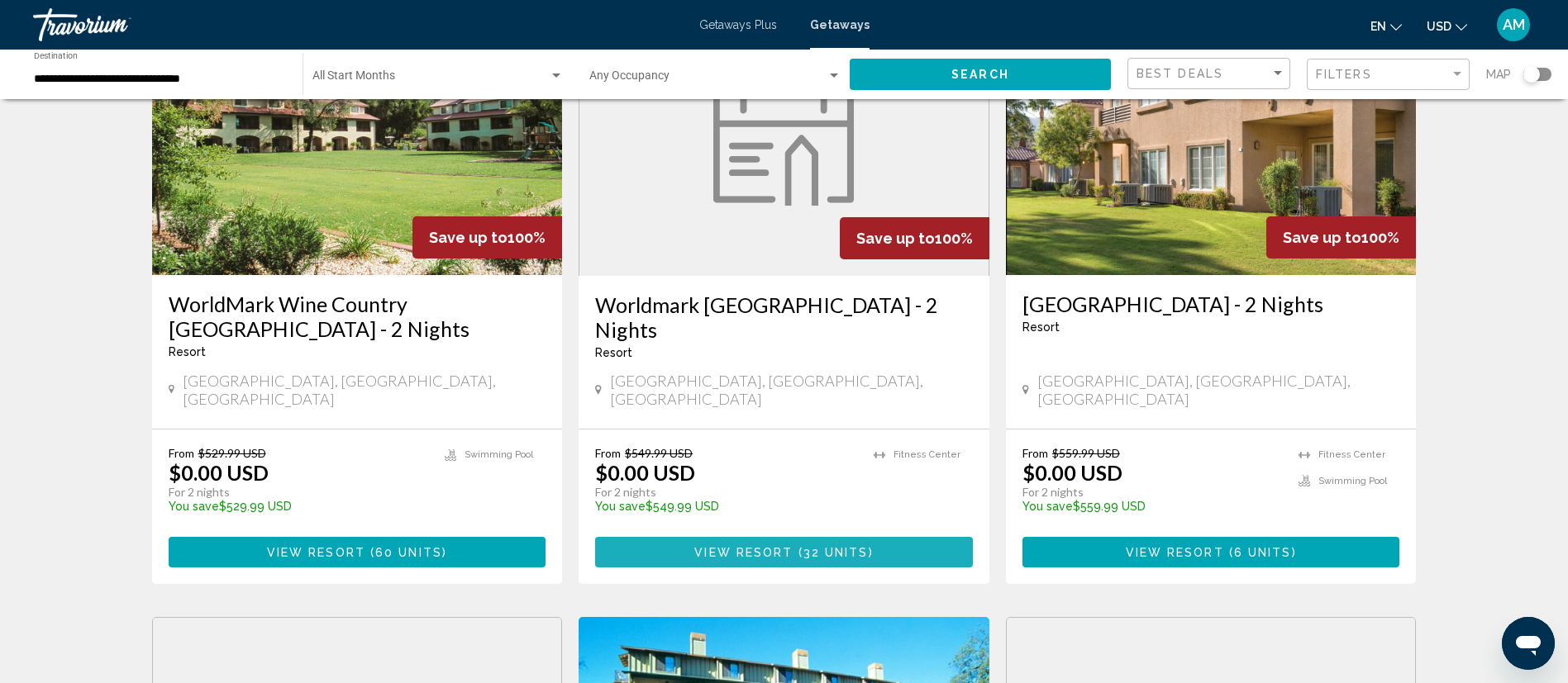
click at [831, 547] on span "32 units" at bounding box center [836, 553] width 65 height 13
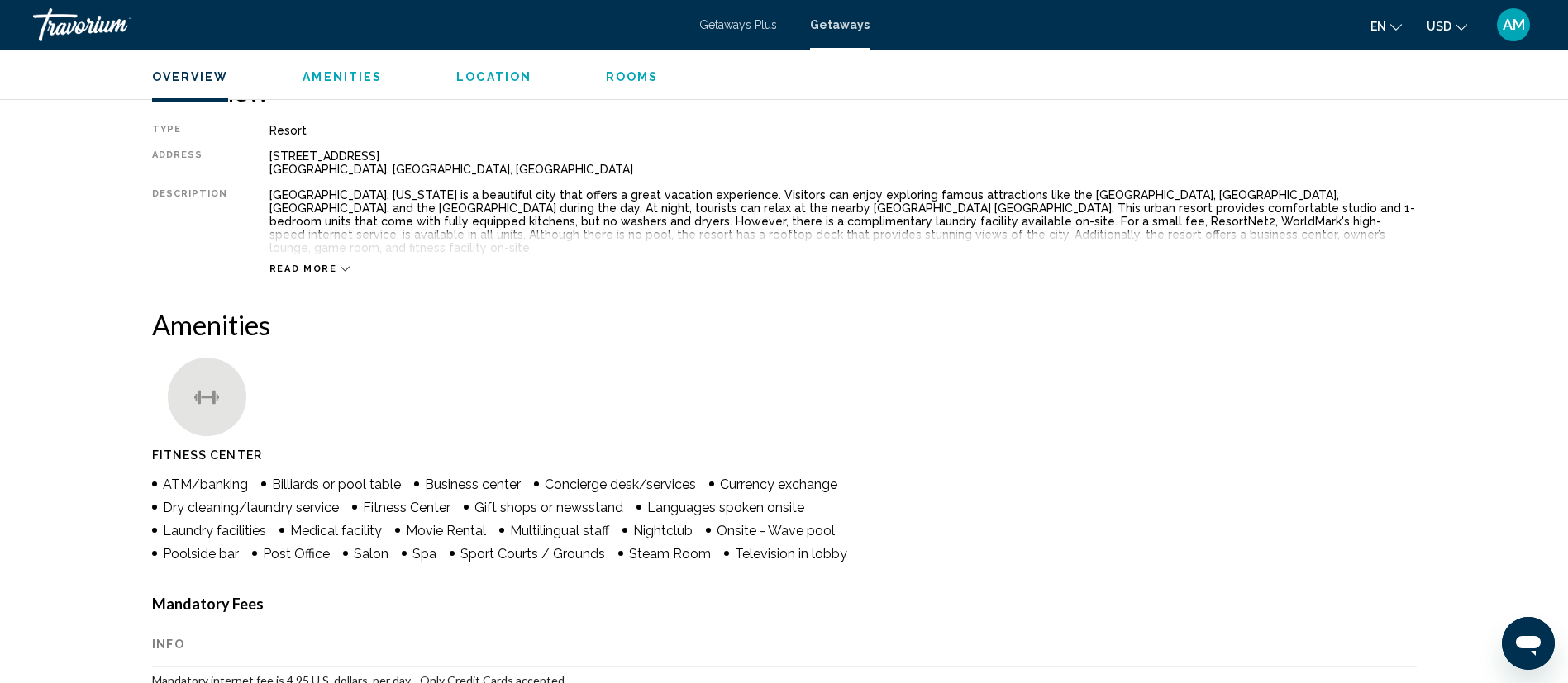
scroll to position [130, 0]
